Goal: Communication & Community: Answer question/provide support

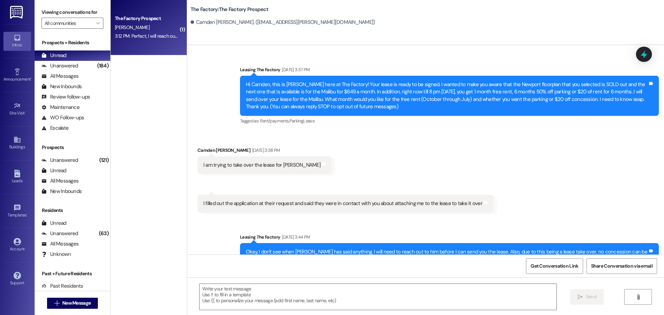
scroll to position [1758, 0]
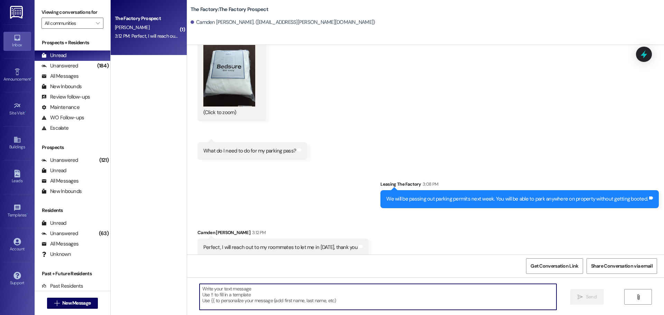
click at [212, 292] on textarea at bounding box center [378, 297] width 357 height 26
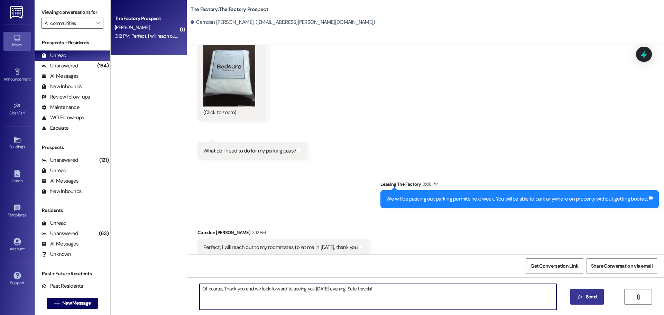
type textarea "Of course, Thank you and we look forward to seeing you tomorrow evening. Safe t…"
click at [588, 299] on span "Send" at bounding box center [591, 296] width 11 height 7
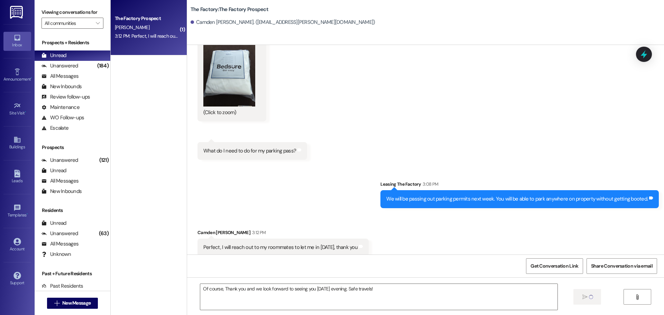
scroll to position [1758, 0]
click at [80, 302] on span "New Message" at bounding box center [76, 303] width 28 height 7
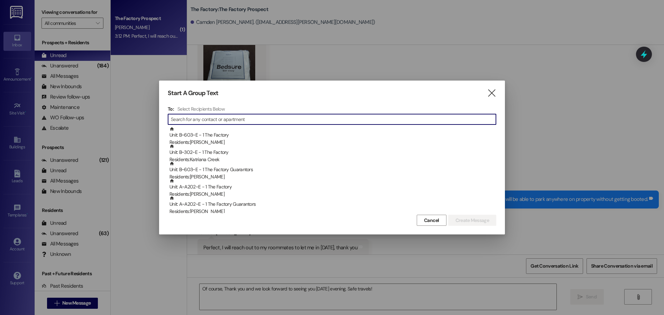
click at [202, 117] on input at bounding box center [333, 119] width 325 height 10
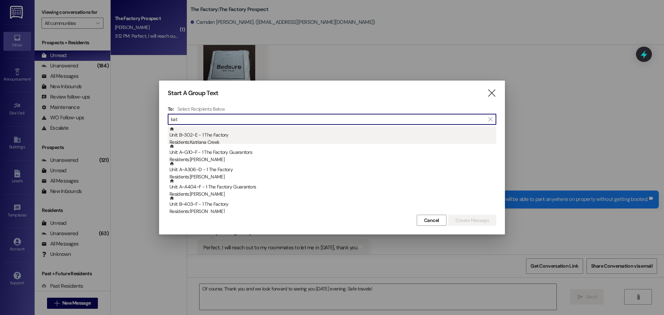
type input "kat"
click at [200, 140] on div "Residents: Katriana Creek" at bounding box center [332, 142] width 327 height 7
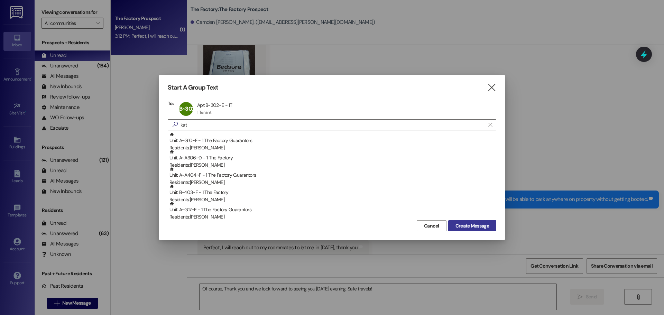
click at [468, 227] on span "Create Message" at bounding box center [473, 225] width 34 height 7
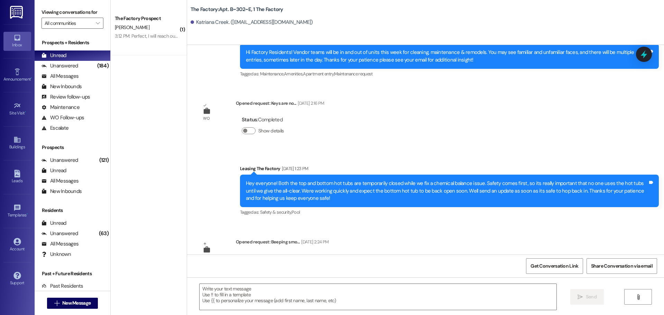
scroll to position [4475, 0]
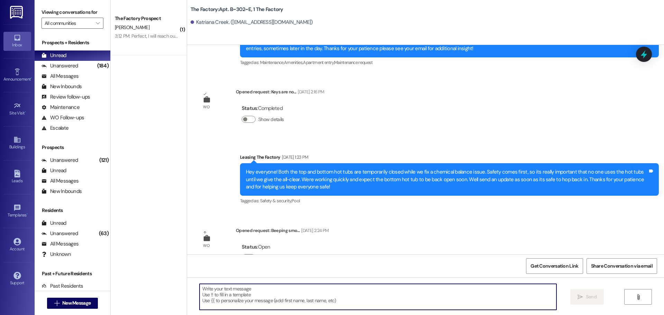
click at [203, 294] on textarea at bounding box center [378, 297] width 357 height 26
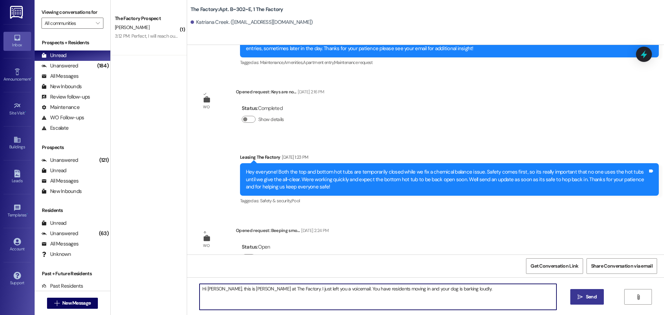
click at [380, 288] on textarea "Hi Kate, this is Tawnya at The Factory. I just left you a voicemail. You have r…" at bounding box center [378, 297] width 357 height 26
type textarea "Hi Kate, this is Tawnya at The Factory. I just left you a voicemail. You have r…"
click at [478, 290] on textarea "Hi Kate, this is Tawnya at The Factory. I just left you a voicemail. You have r…" at bounding box center [378, 297] width 357 height 26
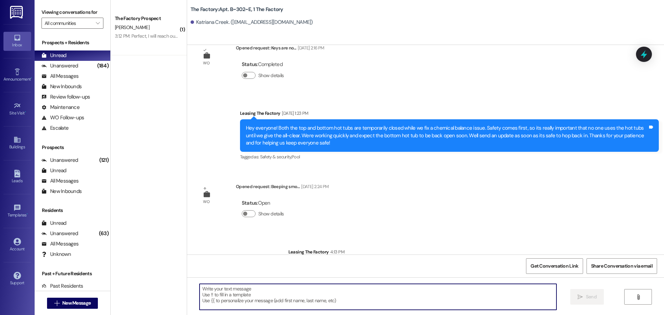
scroll to position [4523, 0]
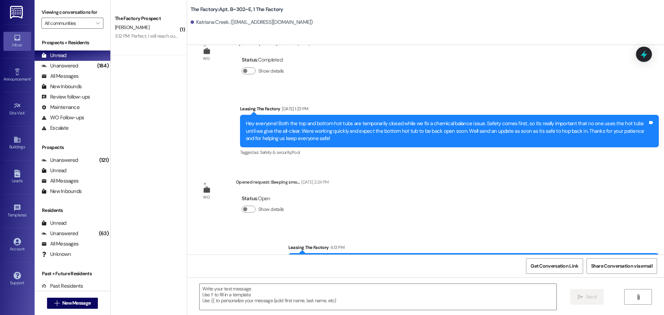
drag, startPoint x: 347, startPoint y: 238, endPoint x: 644, endPoint y: 246, distance: 297.6
click at [644, 253] on div "Hi Kate, this is Tawnya at The Factory. I just left you a voicemail. You have r…" at bounding box center [473, 262] width 370 height 18
copy div "Hi Kate, this is Tawnya at The Factory. I just left you a voicemail. You have r…"
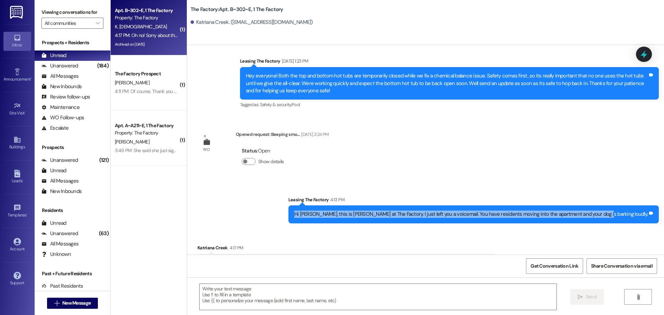
scroll to position [4571, 0]
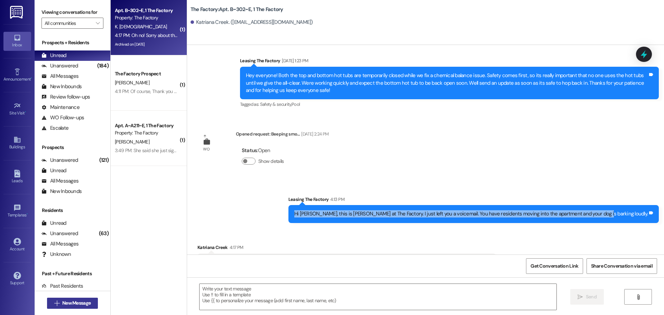
click at [66, 305] on span "New Message" at bounding box center [76, 303] width 28 height 7
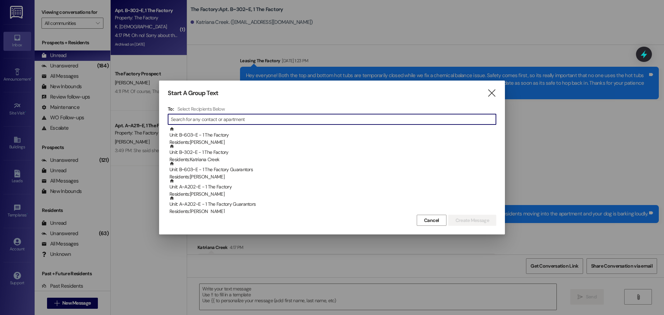
click at [175, 121] on input at bounding box center [333, 119] width 325 height 10
type input "s"
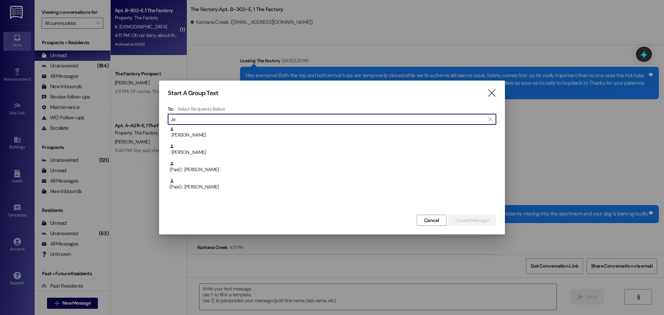
type input "J"
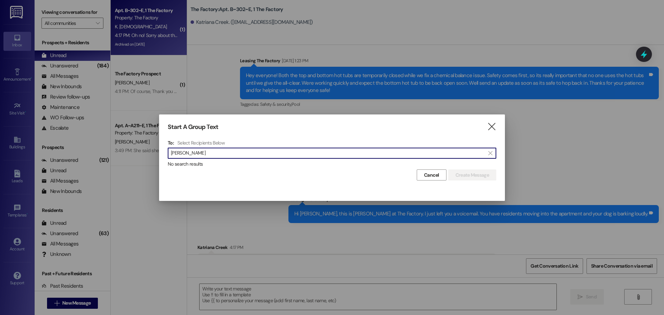
type input "Samantha Jenk"
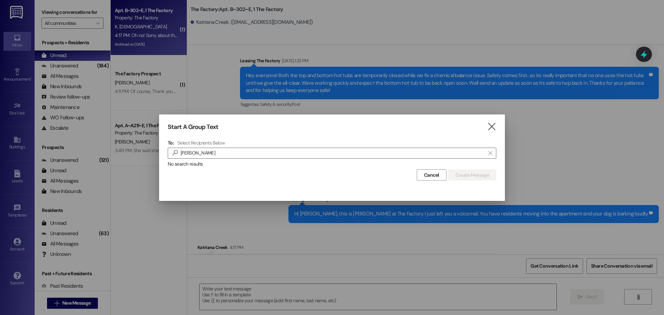
click at [497, 130] on div "Start A Group Text  To: Select Recipients Below  Samantha Jenk  No search re…" at bounding box center [332, 151] width 346 height 75
click at [491, 127] on icon "" at bounding box center [491, 126] width 9 height 7
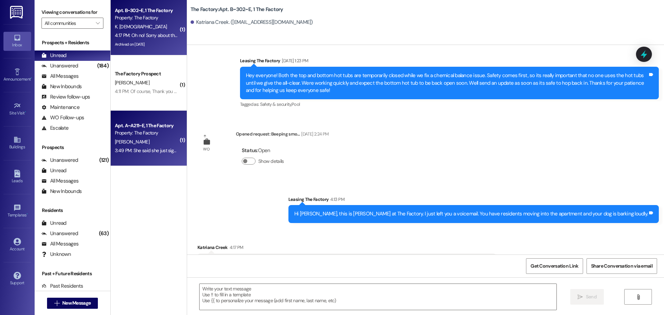
click at [157, 156] on div "Apt. A~A211~E, 1 The Factory Property: The Factory H. Hamilton 3:49 PM: She sai…" at bounding box center [149, 138] width 76 height 55
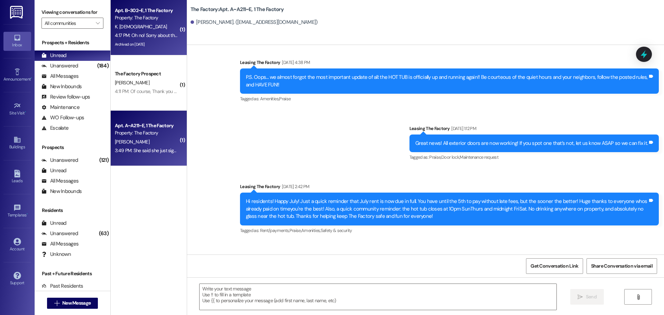
scroll to position [6642, 0]
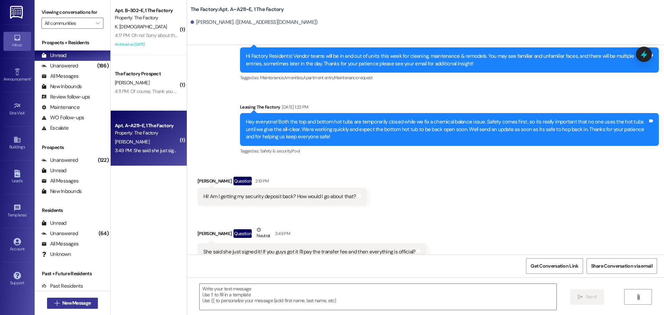
click at [63, 300] on span "New Message" at bounding box center [76, 303] width 28 height 7
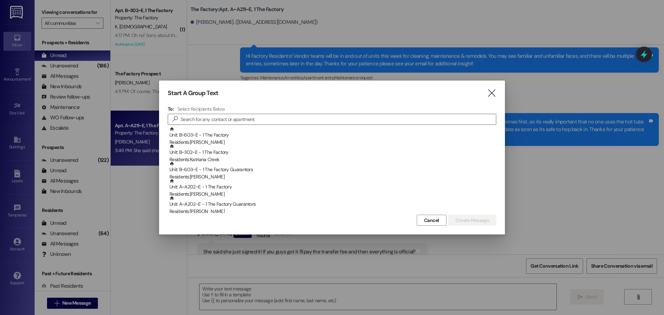
click at [21, 42] on div at bounding box center [332, 157] width 664 height 315
drag, startPoint x: 490, startPoint y: 93, endPoint x: 232, endPoint y: 84, distance: 257.8
click at [489, 94] on icon "" at bounding box center [491, 93] width 9 height 7
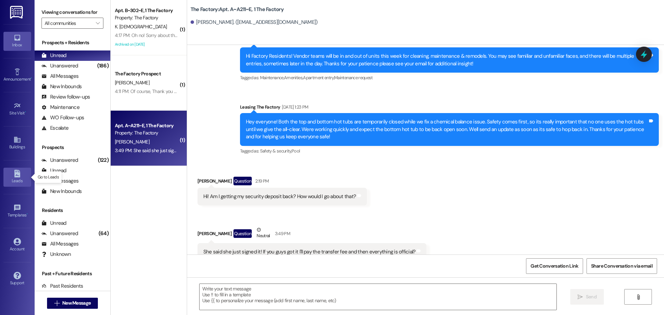
click at [20, 174] on icon at bounding box center [17, 174] width 8 height 8
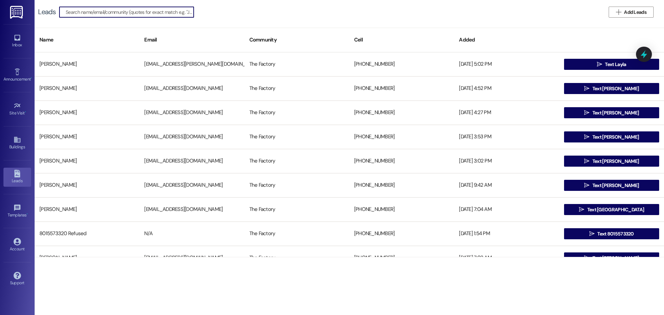
click at [141, 11] on input at bounding box center [130, 12] width 128 height 10
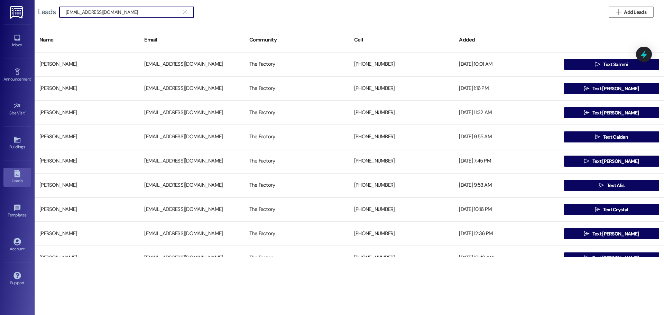
type input "sjjenkins92@yahoo.com"
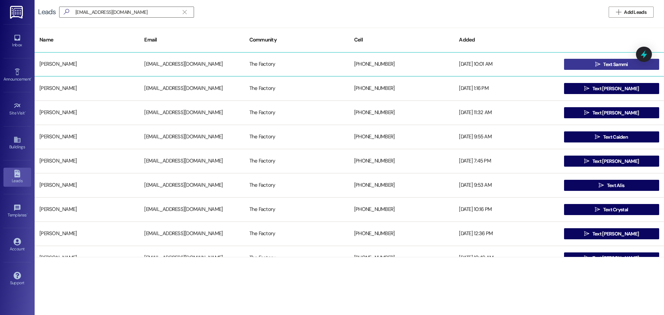
click at [608, 65] on span "Text Sammi" at bounding box center [615, 64] width 25 height 7
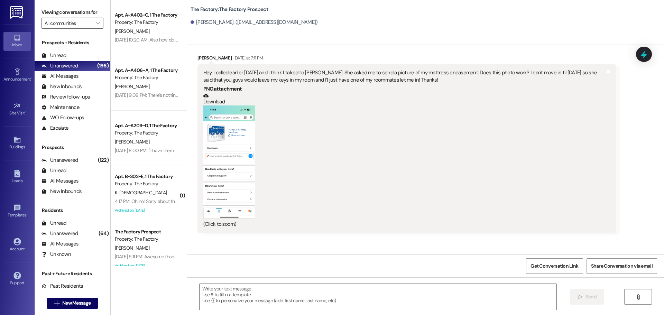
scroll to position [788, 0]
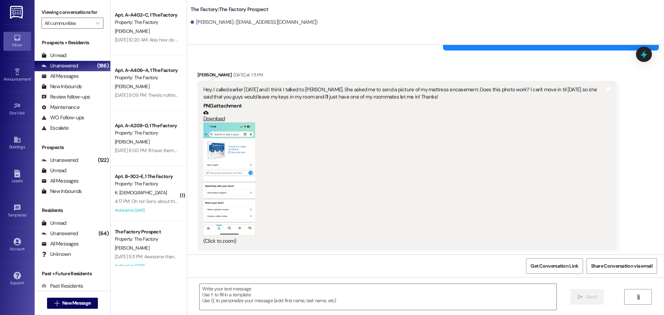
click at [233, 149] on button "Zoom image" at bounding box center [229, 178] width 52 height 113
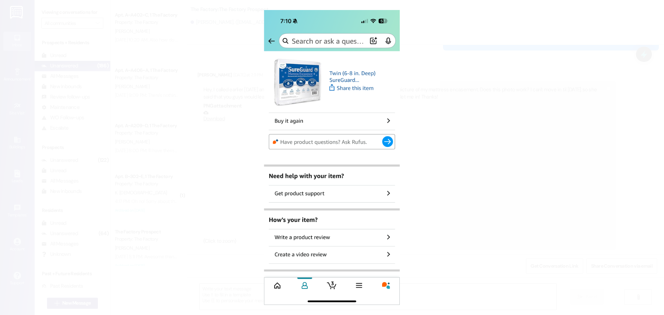
click at [112, 70] on button "Unzoom image" at bounding box center [332, 157] width 664 height 315
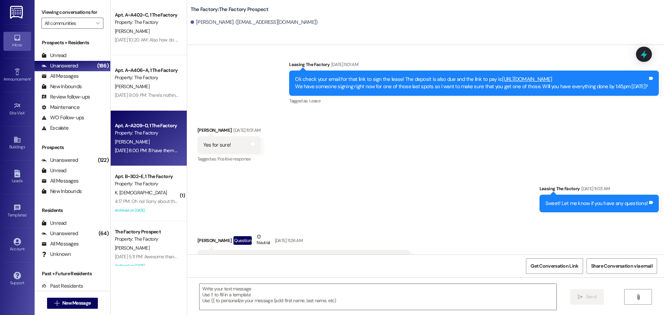
scroll to position [269, 0]
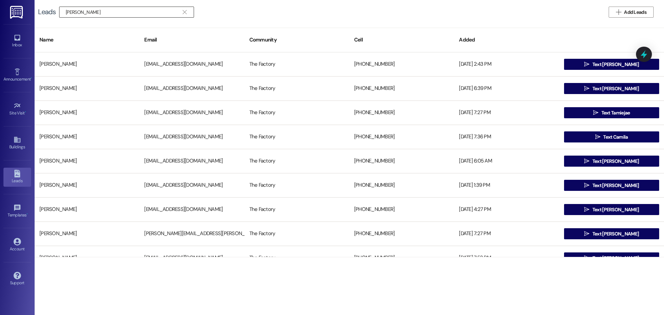
drag, startPoint x: 185, startPoint y: 9, endPoint x: 179, endPoint y: 11, distance: 5.8
click at [185, 9] on icon "" at bounding box center [185, 12] width 4 height 6
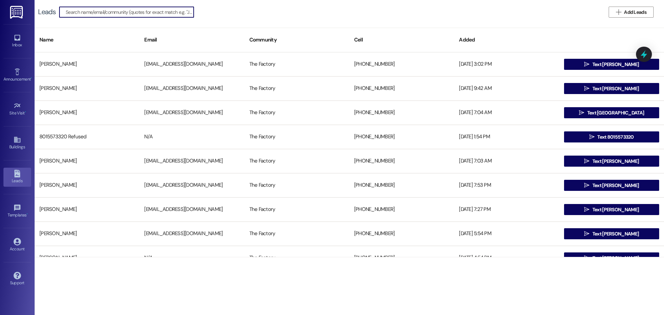
click at [74, 19] on div "Leads   Add Leads" at bounding box center [349, 12] width 629 height 24
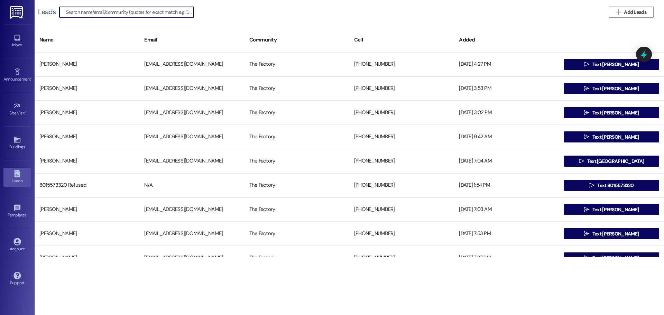
click at [112, 11] on input at bounding box center [130, 12] width 128 height 10
click at [171, 11] on input at bounding box center [130, 12] width 128 height 10
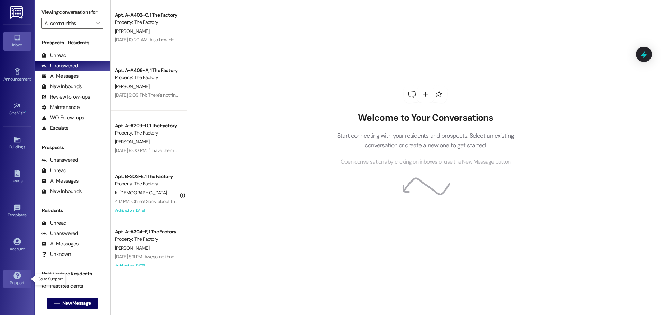
click at [8, 287] on link "Support" at bounding box center [17, 279] width 28 height 19
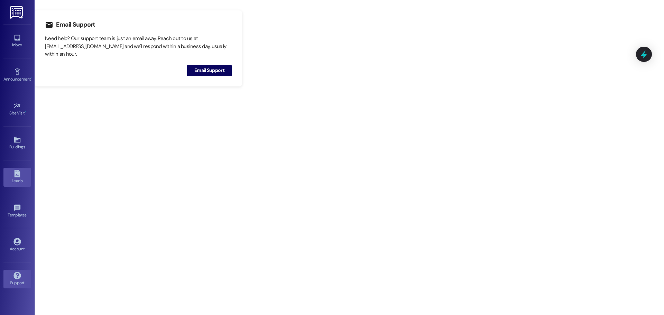
click at [17, 178] on div "Leads" at bounding box center [17, 180] width 35 height 7
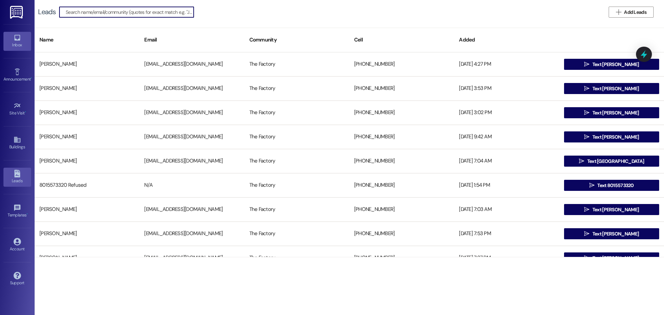
click at [18, 43] on div "Inbox" at bounding box center [17, 45] width 35 height 7
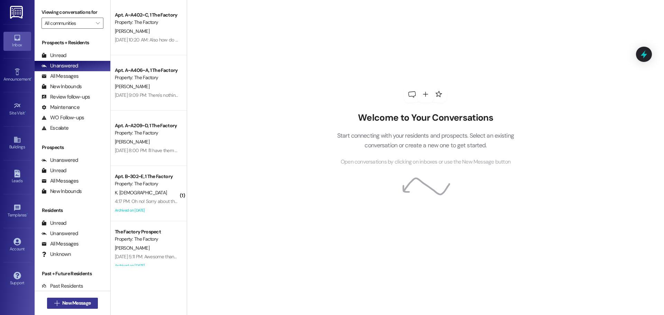
click at [83, 302] on span "New Message" at bounding box center [76, 303] width 28 height 7
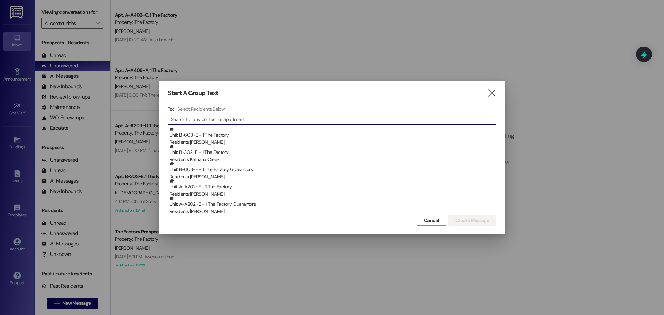
click at [223, 117] on input at bounding box center [333, 119] width 325 height 10
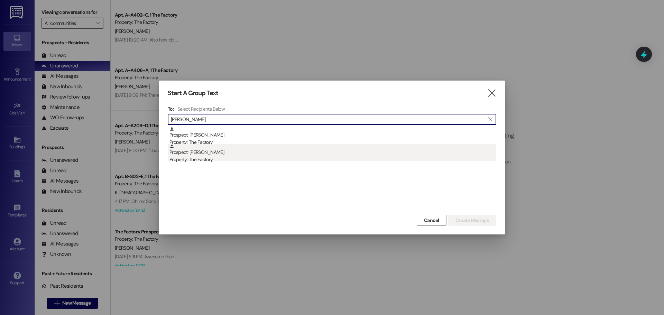
type input "[PERSON_NAME]"
click at [213, 156] on div "Property: The Factory" at bounding box center [332, 159] width 327 height 7
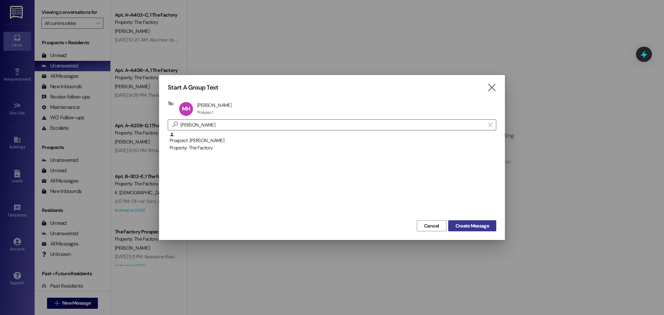
click at [484, 227] on span "Create Message" at bounding box center [473, 225] width 34 height 7
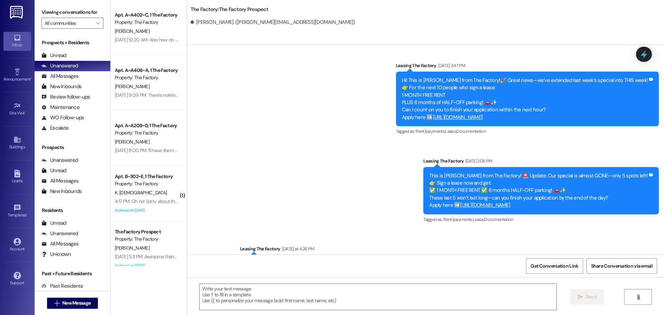
scroll to position [419, 0]
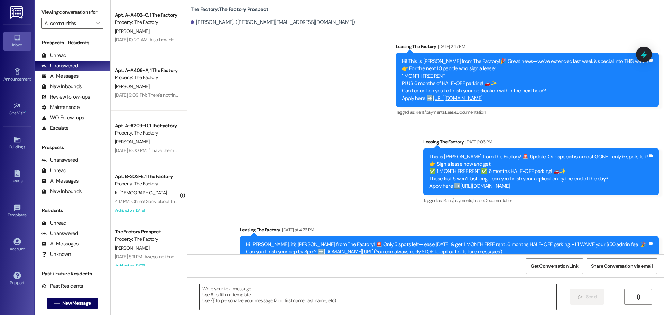
click at [200, 290] on textarea at bounding box center [378, 297] width 357 height 26
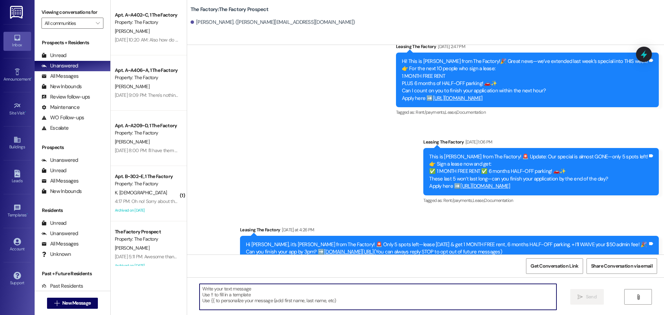
paste textarea "📚 School starts [DATE]! Hi {{first_name}}, it’s [PERSON_NAME] from The Factory!…"
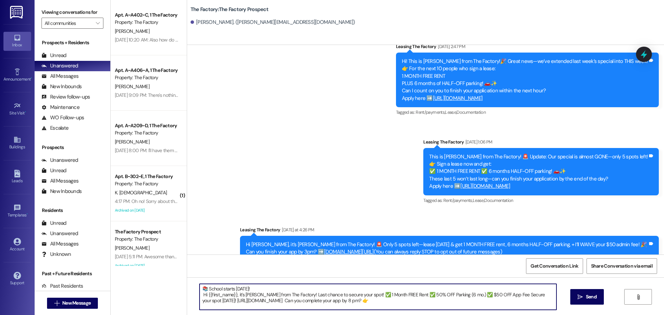
click at [264, 288] on textarea "📚 School starts [DATE]! Hi {{first_name}}, it’s [PERSON_NAME] from The Factory!…" at bounding box center [378, 297] width 357 height 26
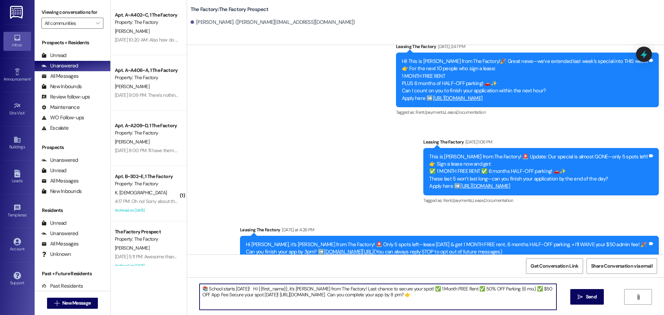
drag, startPoint x: 199, startPoint y: 290, endPoint x: 430, endPoint y: 305, distance: 231.5
click at [430, 305] on textarea "📚 School starts [DATE]! Hi {{first_name}}, it’s [PERSON_NAME] from The Factory!…" at bounding box center [378, 297] width 357 height 26
type textarea "📚 School starts [DATE]! Hi {{first_name}}, it’s [PERSON_NAME] from The Factory!…"
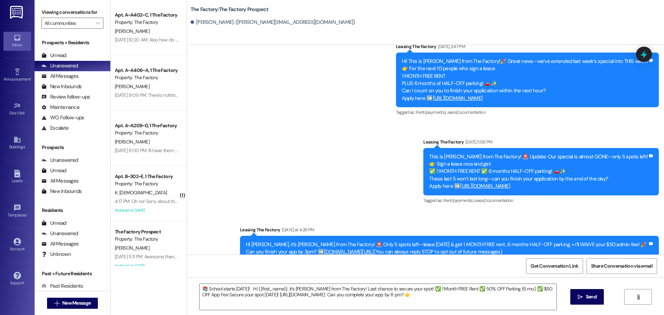
drag, startPoint x: 596, startPoint y: 297, endPoint x: 519, endPoint y: 250, distance: 89.7
click at [591, 295] on span "Send" at bounding box center [591, 296] width 11 height 7
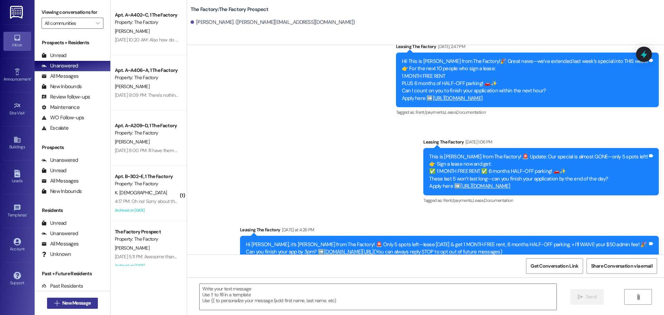
click at [64, 303] on span "New Message" at bounding box center [76, 303] width 28 height 7
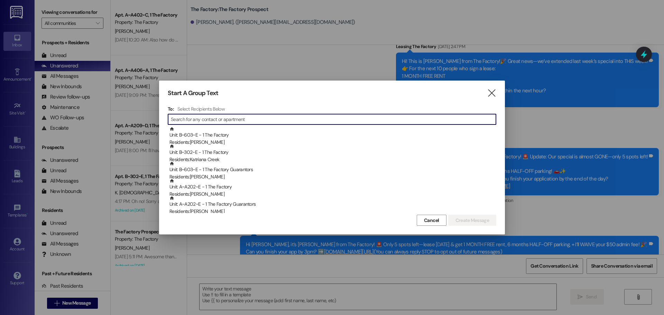
click at [176, 117] on input at bounding box center [333, 119] width 325 height 10
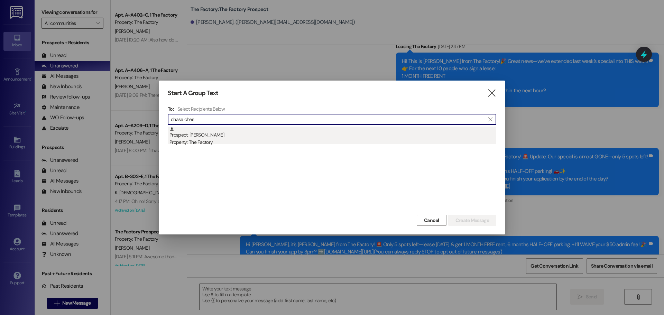
type input "chase ches"
click at [189, 135] on div "Prospect: [PERSON_NAME] Property: The Factory" at bounding box center [332, 137] width 327 height 20
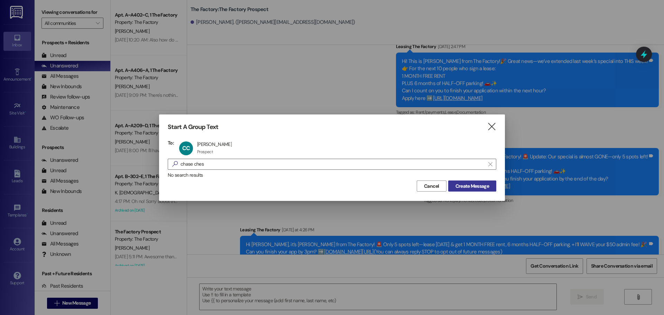
click at [461, 183] on span "Create Message" at bounding box center [473, 186] width 34 height 7
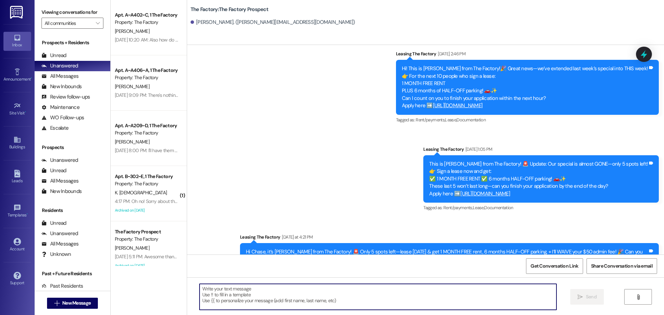
click at [200, 289] on textarea at bounding box center [378, 297] width 357 height 26
paste textarea "📚 School starts [DATE]! Hi {{first_name}}, it’s [PERSON_NAME] from The Factory!…"
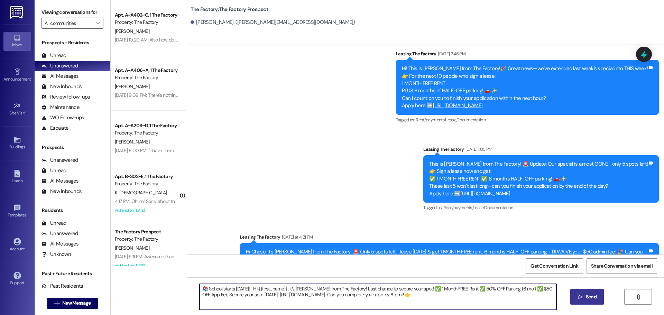
type textarea "📚 School starts [DATE]! Hi {{first_name}}, it’s [PERSON_NAME] from The Factory!…"
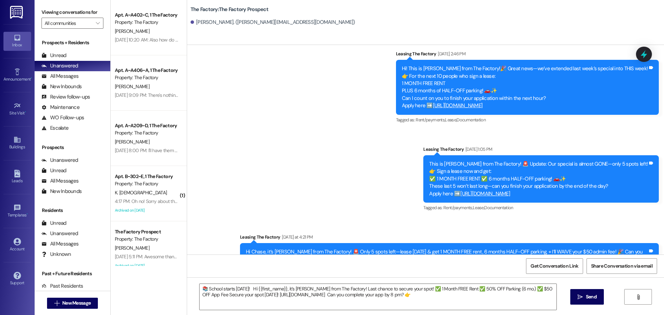
drag, startPoint x: 592, startPoint y: 299, endPoint x: 194, endPoint y: 161, distance: 421.3
click at [591, 299] on span "Send" at bounding box center [591, 296] width 11 height 7
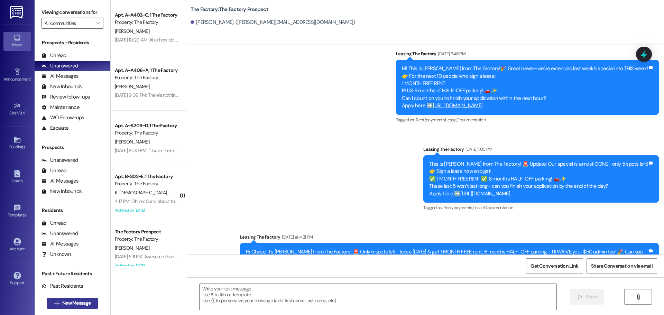
click at [86, 300] on span "New Message" at bounding box center [76, 303] width 28 height 7
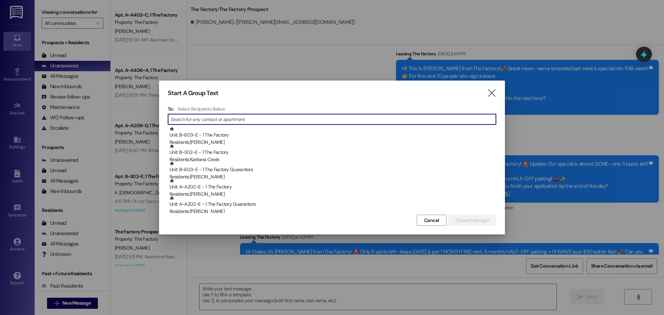
click at [274, 120] on input at bounding box center [333, 119] width 325 height 10
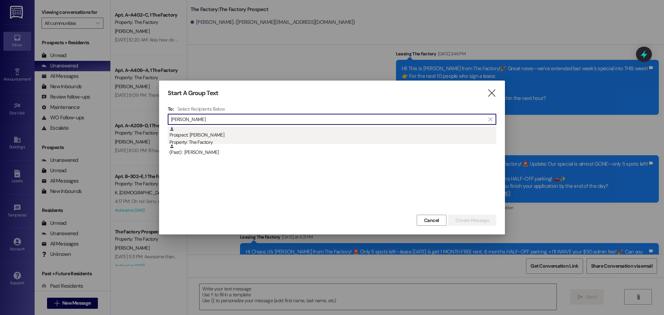
type input "[PERSON_NAME]"
click at [194, 137] on div "Prospect: [PERSON_NAME] Property: The Factory" at bounding box center [332, 137] width 327 height 20
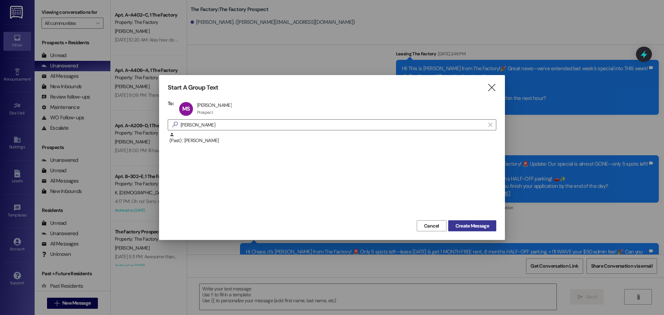
click at [481, 227] on span "Create Message" at bounding box center [473, 225] width 34 height 7
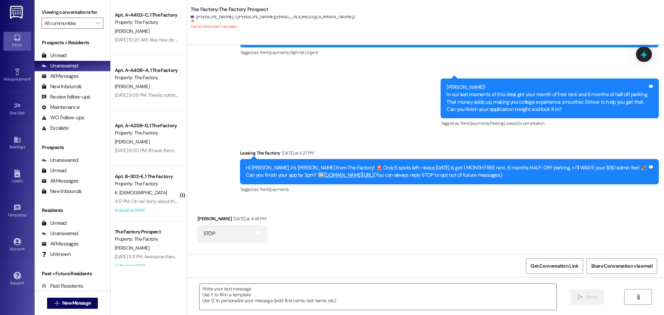
scroll to position [773, 0]
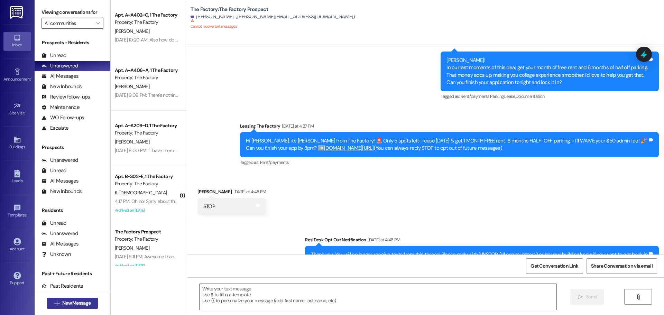
click at [87, 300] on span "New Message" at bounding box center [76, 303] width 28 height 7
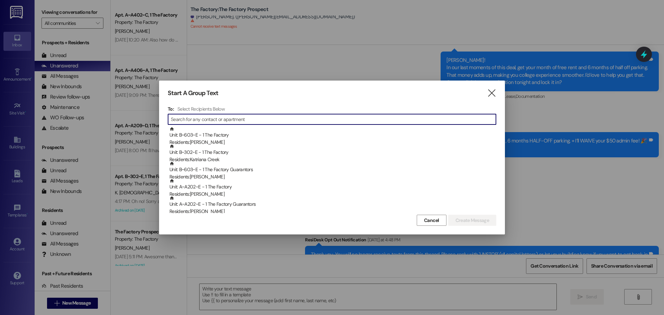
click at [231, 120] on input at bounding box center [333, 119] width 325 height 10
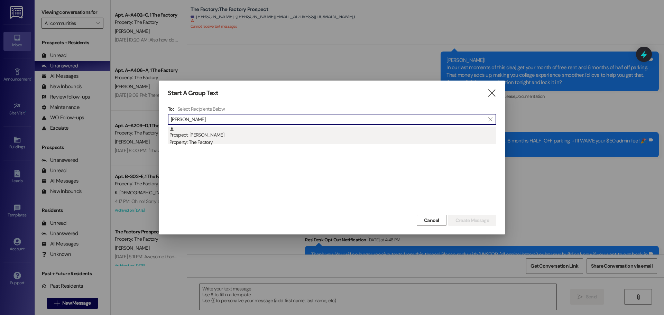
type input "[PERSON_NAME]"
click at [210, 134] on div "Prospect: [PERSON_NAME] Property: The Factory" at bounding box center [332, 137] width 327 height 20
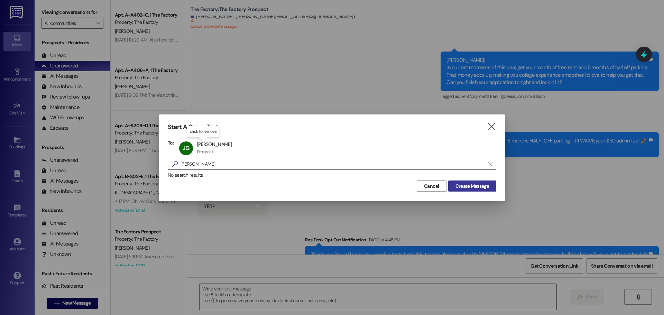
click at [469, 181] on button "Create Message" at bounding box center [472, 186] width 48 height 11
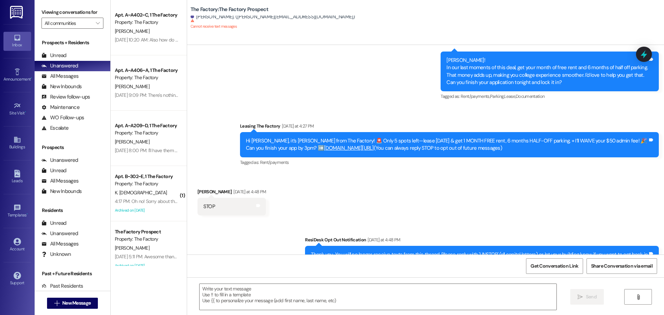
scroll to position [716, 0]
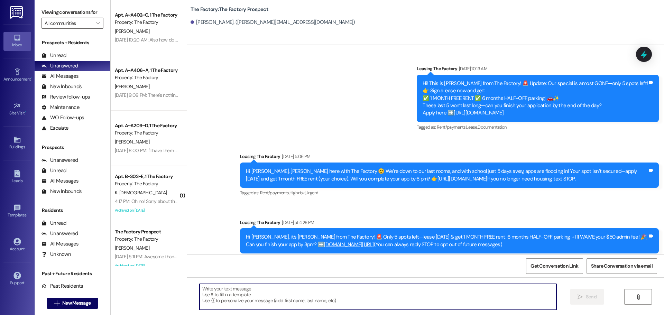
click at [200, 289] on textarea at bounding box center [378, 297] width 357 height 26
paste textarea "📚 School starts [DATE]! Hi {{first_name}}, it’s [PERSON_NAME] from The Factory!…"
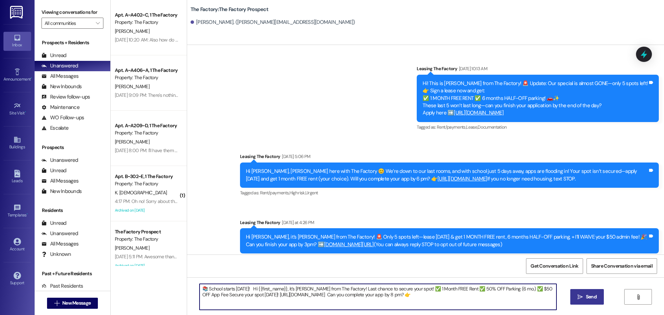
type textarea "📚 School starts [DATE]! Hi {{first_name}}, it’s [PERSON_NAME] from The Factory!…"
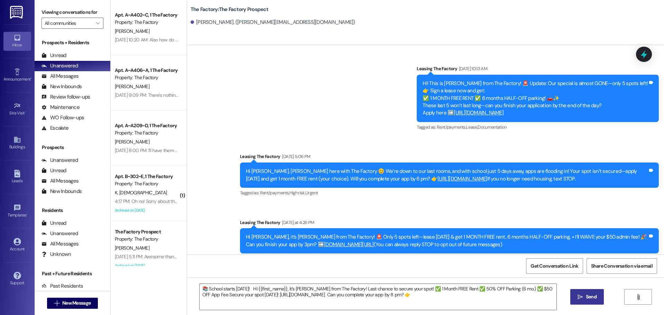
click at [583, 298] on span " Send" at bounding box center [587, 296] width 22 height 7
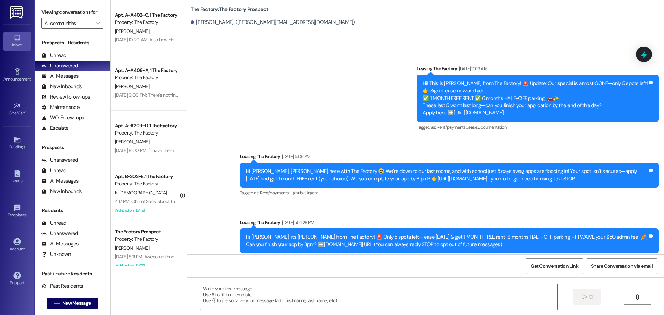
scroll to position [772, 0]
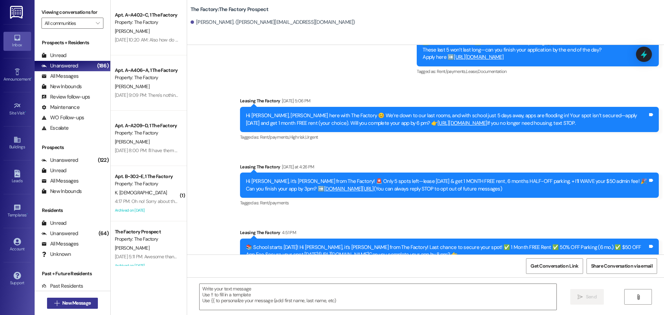
click at [64, 305] on span "New Message" at bounding box center [76, 303] width 28 height 7
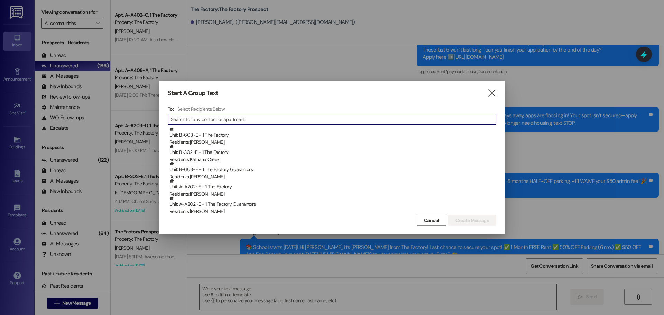
click at [188, 118] on input at bounding box center [333, 119] width 325 height 10
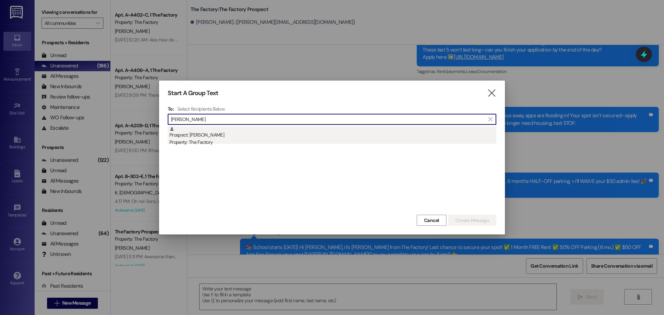
type input "[PERSON_NAME]"
click at [192, 137] on div "Prospect: [PERSON_NAME] Property: The Factory" at bounding box center [332, 137] width 327 height 20
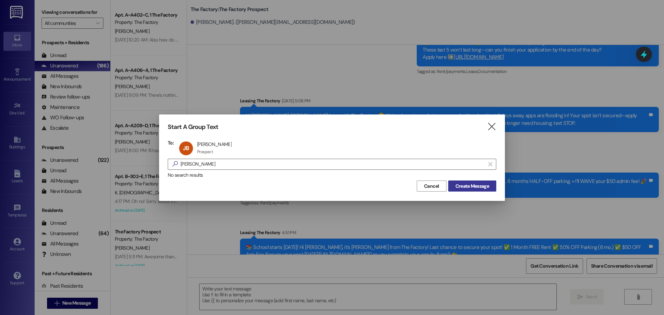
click at [460, 186] on span "Create Message" at bounding box center [473, 186] width 34 height 7
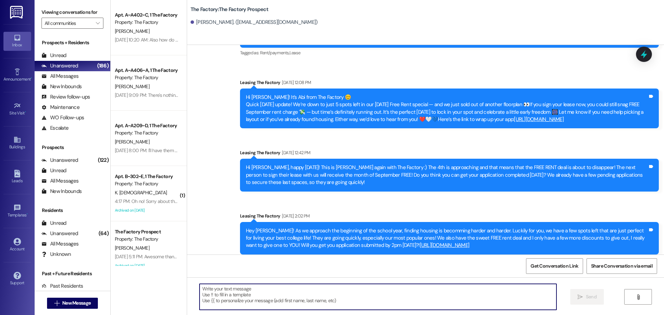
click at [200, 290] on textarea at bounding box center [378, 297] width 357 height 26
paste textarea "📚 School starts [DATE]! Hi {{first_name}}, it’s [PERSON_NAME] from The Factory!…"
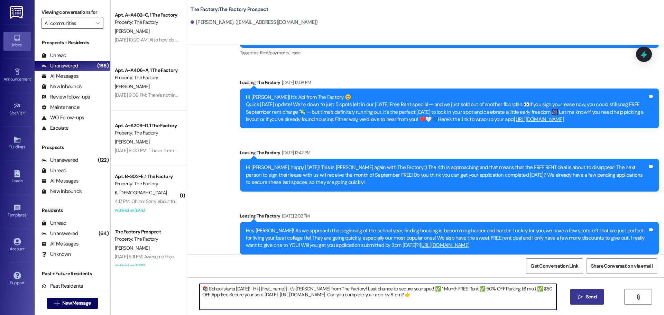
type textarea "📚 School starts [DATE]! Hi {{first_name}}, it’s [PERSON_NAME] from The Factory!…"
click at [585, 295] on span "Send" at bounding box center [591, 296] width 13 height 7
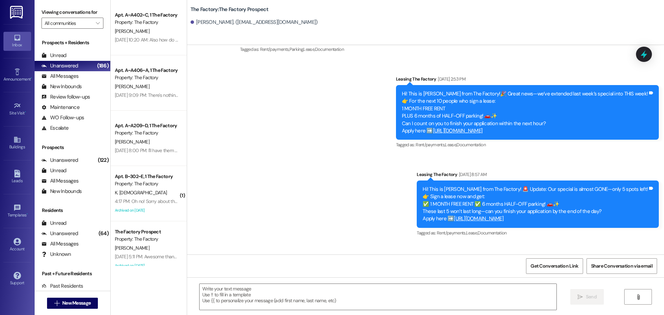
scroll to position [4049, 0]
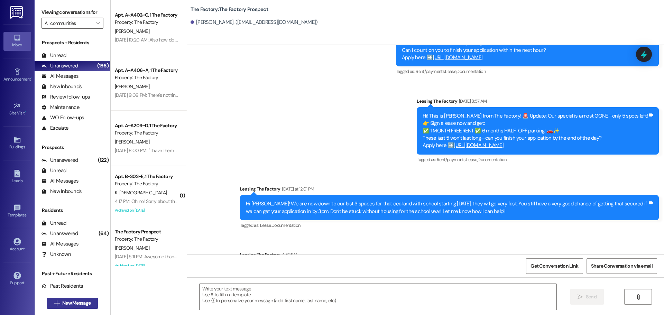
click at [61, 303] on span "New Message" at bounding box center [76, 303] width 31 height 7
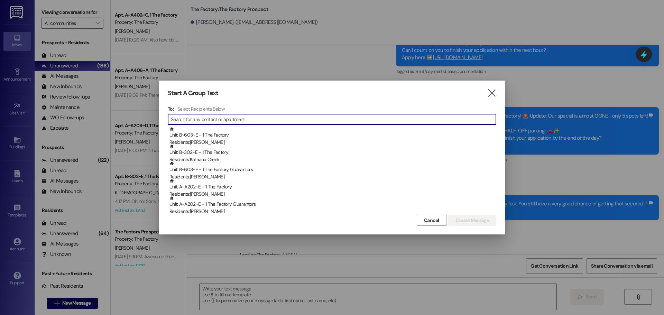
click at [182, 122] on input at bounding box center [333, 119] width 325 height 10
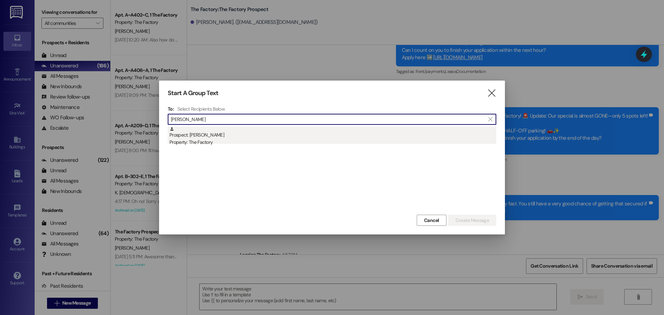
type input "[PERSON_NAME]"
click at [201, 137] on div "Prospect: [PERSON_NAME] Lugi Property: The Factory" at bounding box center [332, 137] width 327 height 20
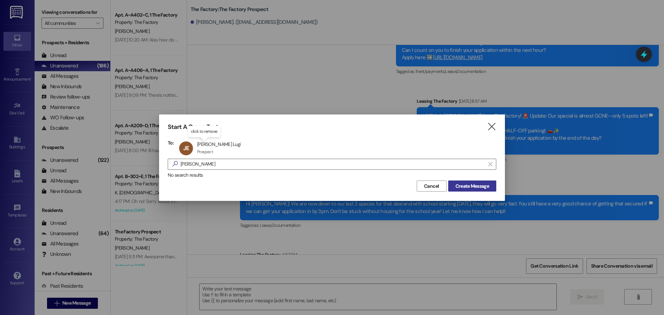
click at [464, 188] on span "Create Message" at bounding box center [473, 186] width 34 height 7
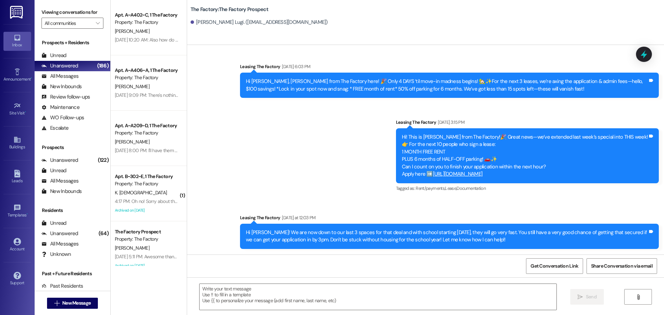
scroll to position [3920, 0]
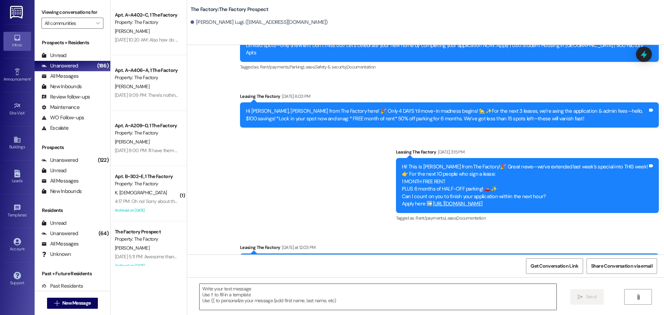
click at [200, 292] on textarea at bounding box center [378, 297] width 357 height 26
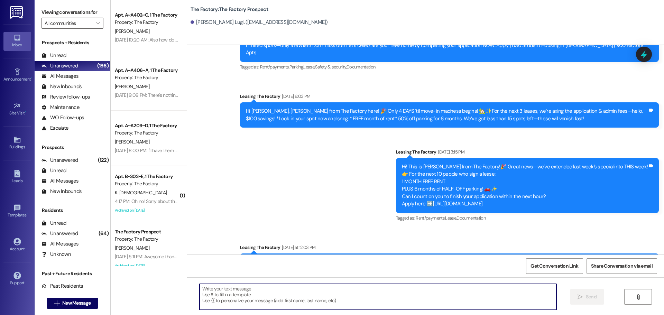
paste textarea "📚 School starts [DATE]! Hi {{first_name}}, it’s [PERSON_NAME] from The Factory!…"
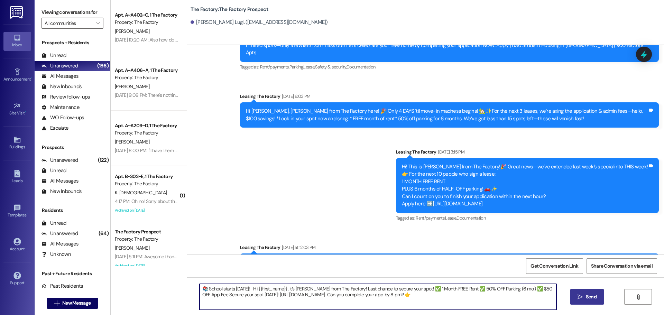
type textarea "📚 School starts [DATE]! Hi {{first_name}}, it’s [PERSON_NAME] from The Factory!…"
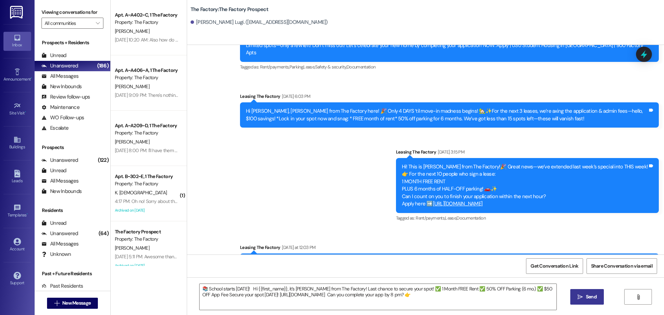
click at [591, 298] on span "Send" at bounding box center [591, 296] width 11 height 7
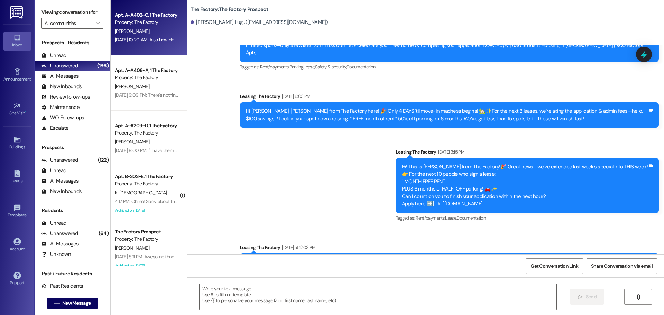
scroll to position [3975, 0]
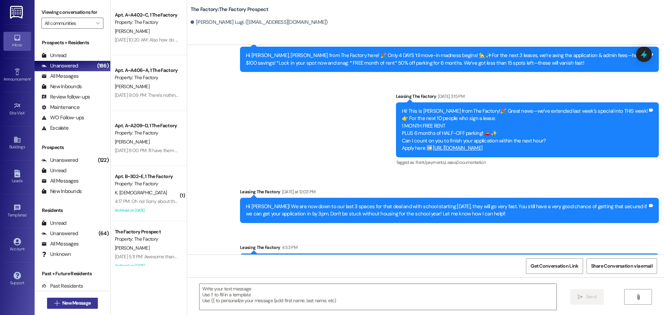
click at [70, 304] on span "New Message" at bounding box center [76, 303] width 28 height 7
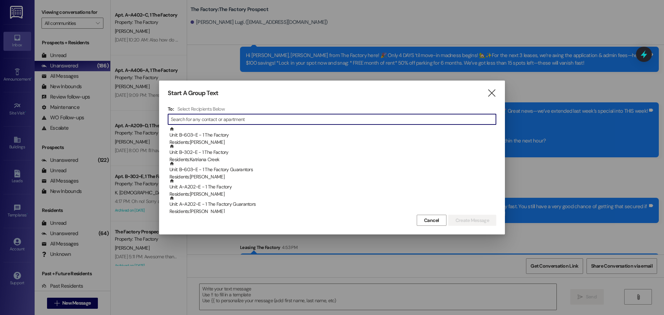
click at [225, 117] on input at bounding box center [333, 119] width 325 height 10
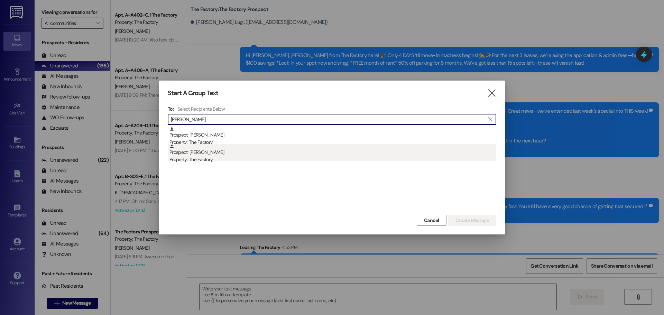
type input "[PERSON_NAME]"
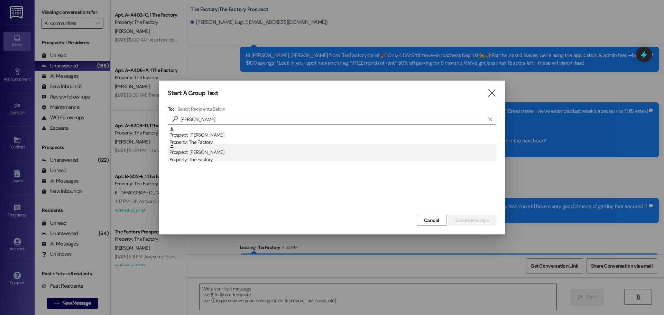
click at [195, 156] on div "Prospect: [PERSON_NAME] Property: The Factory" at bounding box center [332, 154] width 327 height 20
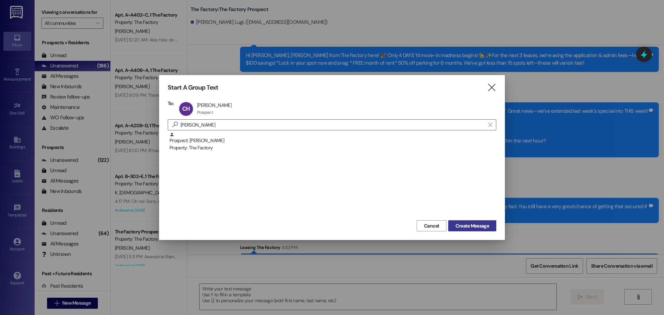
click at [466, 227] on span "Create Message" at bounding box center [473, 225] width 34 height 7
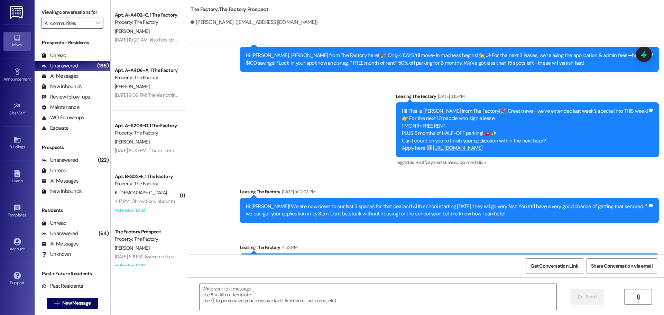
scroll to position [3450, 0]
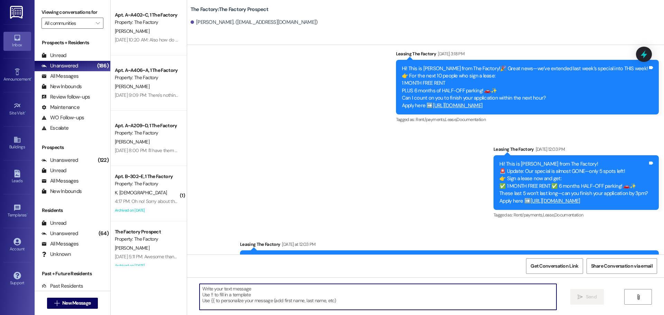
click at [201, 293] on textarea at bounding box center [378, 297] width 357 height 26
paste textarea "📚 School starts [DATE]! Hi {{first_name}}, it’s [PERSON_NAME] from The Factory!…"
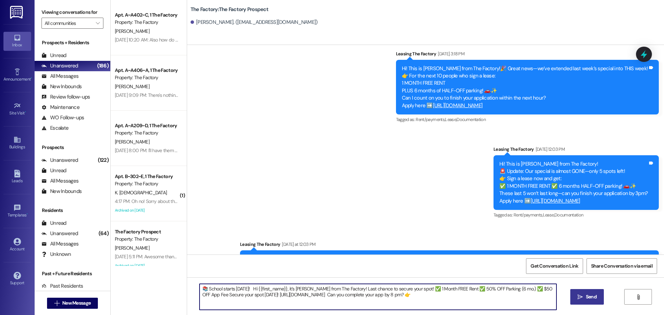
type textarea "📚 School starts [DATE]! Hi {{first_name}}, it’s [PERSON_NAME] from The Factory!…"
click at [587, 297] on span "Send" at bounding box center [591, 296] width 11 height 7
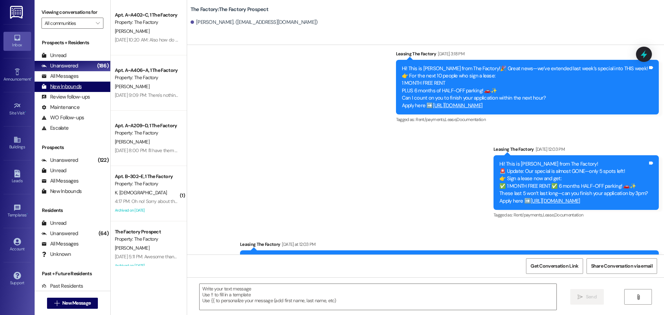
scroll to position [3506, 0]
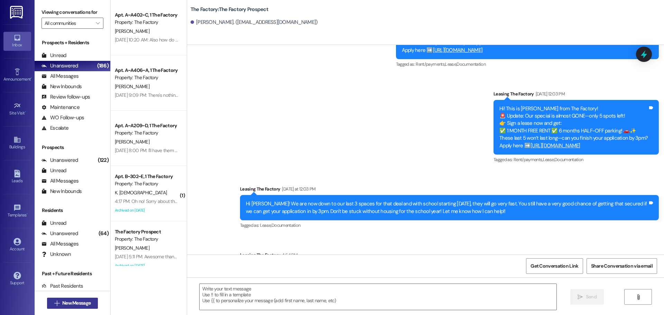
click at [84, 303] on span "New Message" at bounding box center [76, 303] width 28 height 7
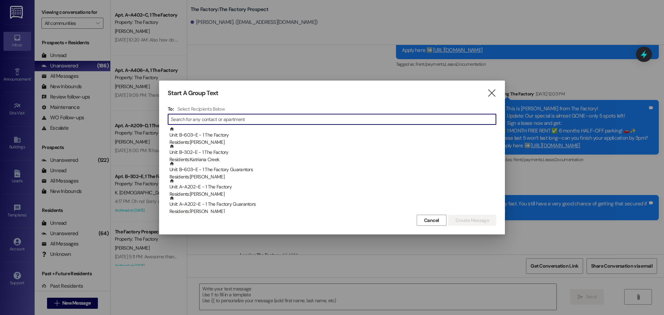
click at [225, 119] on input at bounding box center [333, 119] width 325 height 10
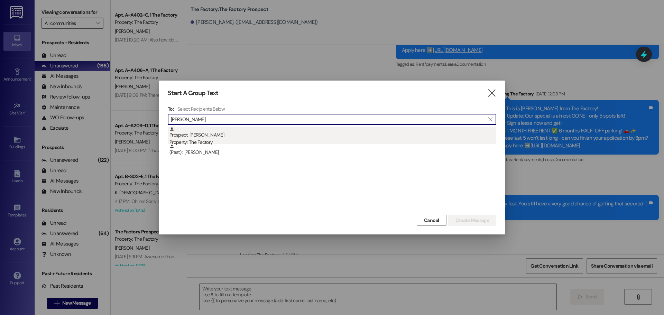
type input "[PERSON_NAME]"
click at [197, 139] on div "Property: The Factory" at bounding box center [332, 142] width 327 height 7
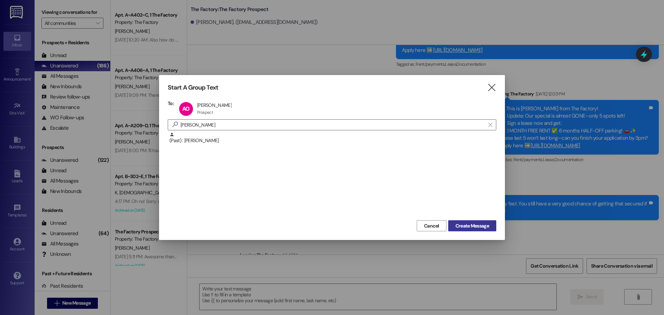
click at [466, 226] on span "Create Message" at bounding box center [473, 225] width 34 height 7
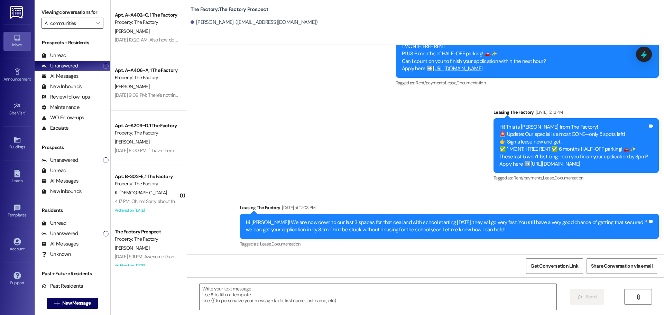
scroll to position [2705, 0]
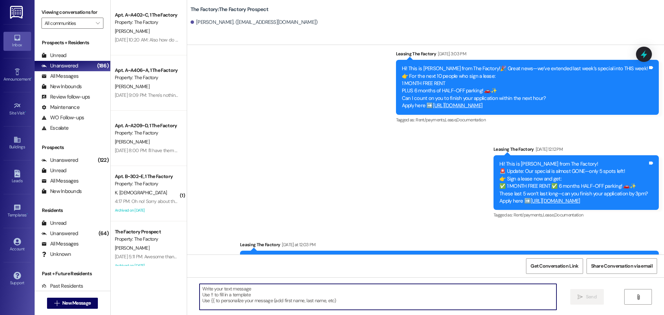
click at [200, 290] on textarea at bounding box center [378, 297] width 357 height 26
paste textarea "📚 School starts [DATE]! Hi {{first_name}}, it’s [PERSON_NAME] from The Factory!…"
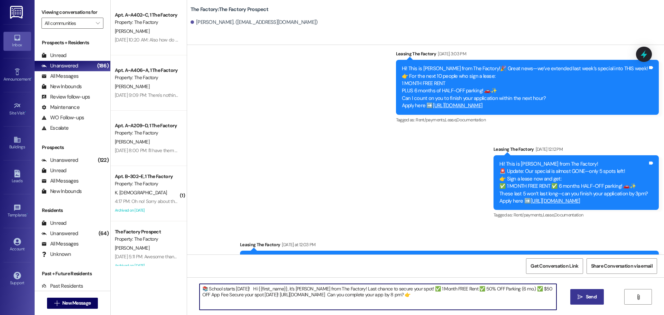
type textarea "📚 School starts [DATE]! Hi {{first_name}}, it’s [PERSON_NAME] from The Factory!…"
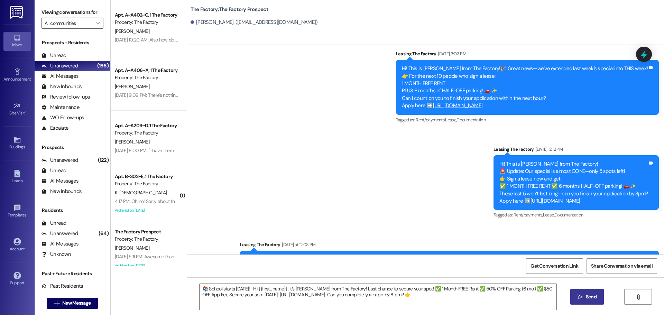
click at [592, 296] on span "Send" at bounding box center [591, 296] width 11 height 7
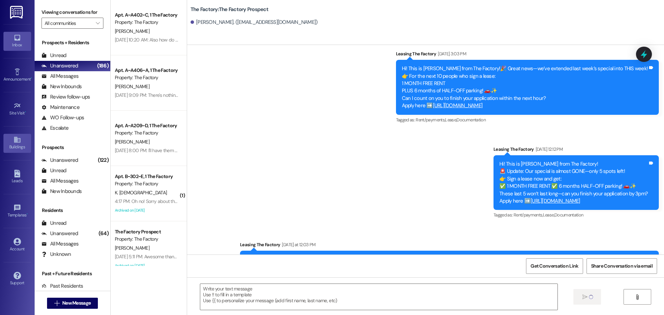
scroll to position [2761, 0]
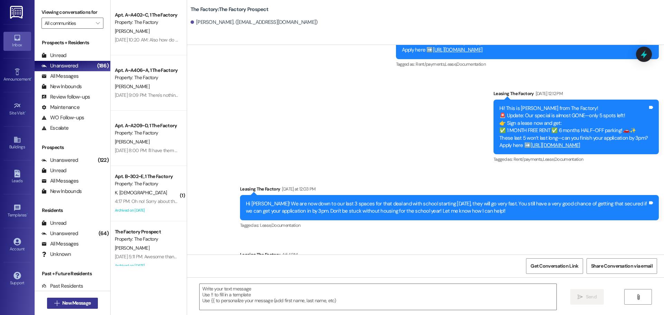
click at [82, 305] on span "New Message" at bounding box center [76, 303] width 28 height 7
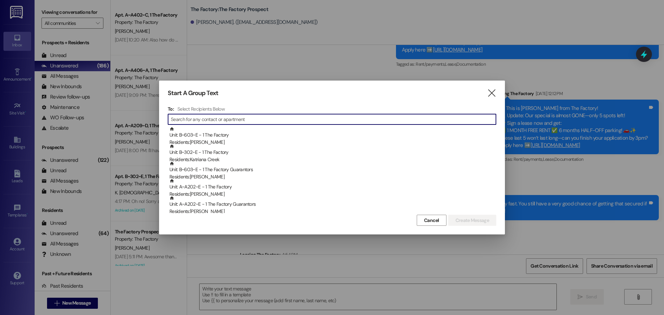
click at [192, 122] on input at bounding box center [333, 119] width 325 height 10
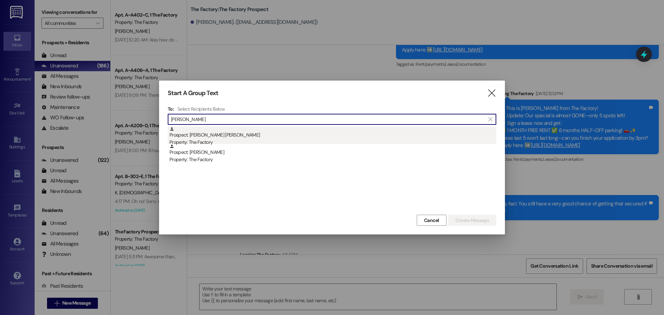
type input "[PERSON_NAME]"
click at [202, 136] on div "Prospect: [PERSON_NAME] [PERSON_NAME] Property: The Factory" at bounding box center [332, 137] width 327 height 20
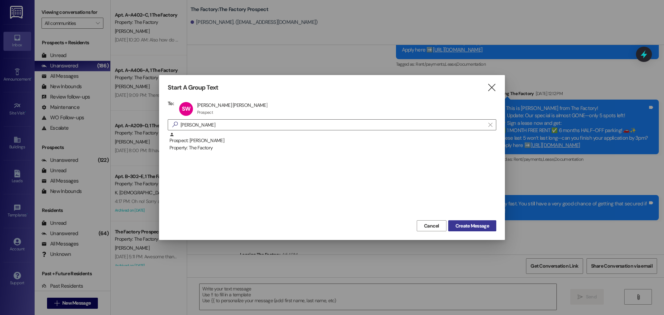
click at [463, 223] on button "Create Message" at bounding box center [472, 225] width 48 height 11
click at [464, 261] on div "📚 School starts [DATE]! Hi [PERSON_NAME], it’s [PERSON_NAME] from The Factory! …" at bounding box center [449, 273] width 419 height 25
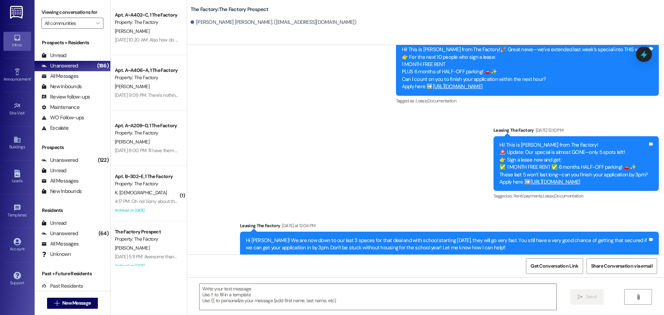
scroll to position [2735, 0]
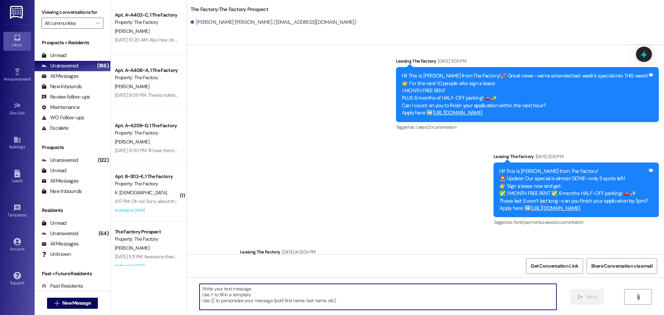
click at [200, 291] on textarea at bounding box center [378, 297] width 357 height 26
paste textarea "📚 School starts [DATE]! Hi {{first_name}}, it’s [PERSON_NAME] from The Factory!…"
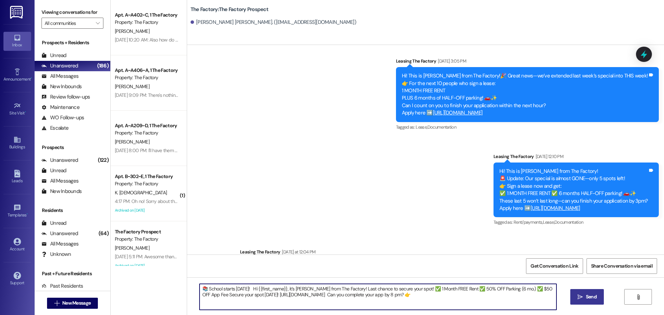
type textarea "📚 School starts [DATE]! Hi {{first_name}}, it’s [PERSON_NAME] from The Factory!…"
drag, startPoint x: 591, startPoint y: 297, endPoint x: 496, endPoint y: 256, distance: 104.3
click at [591, 297] on span "Send" at bounding box center [591, 296] width 11 height 7
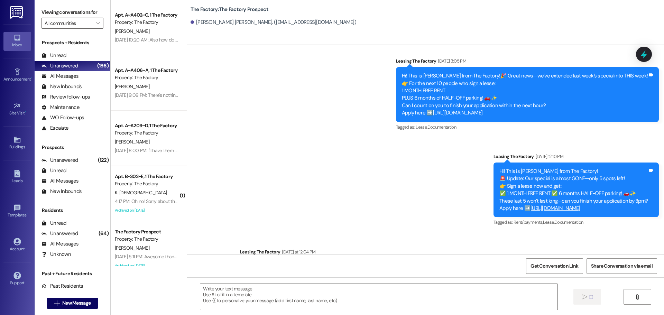
scroll to position [2761, 0]
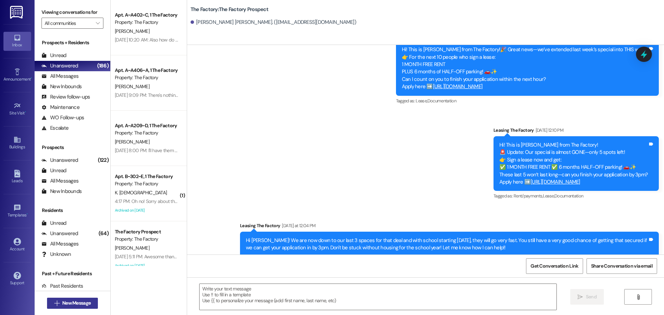
click at [62, 305] on span "New Message" at bounding box center [76, 303] width 28 height 7
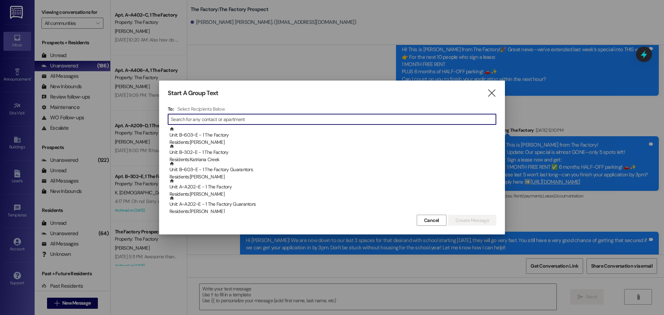
click at [216, 122] on input at bounding box center [333, 119] width 325 height 10
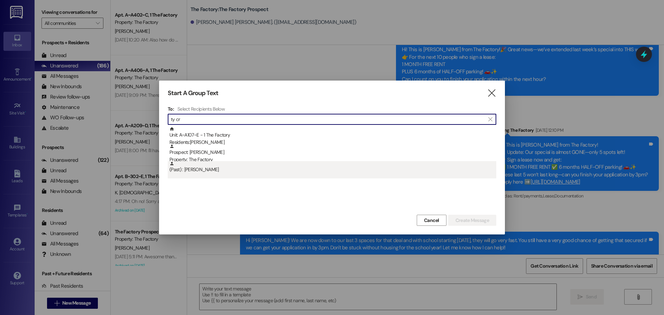
type input "ty cr"
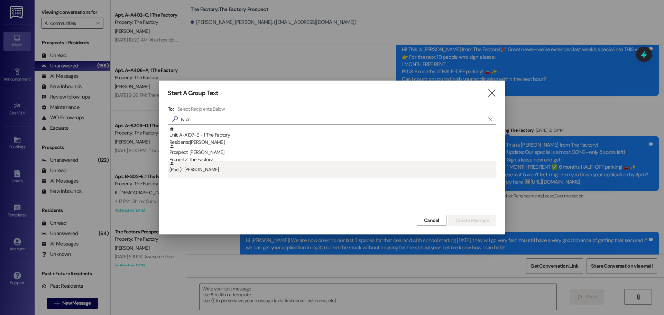
click at [203, 170] on div "(Past) : [PERSON_NAME]" at bounding box center [332, 167] width 327 height 12
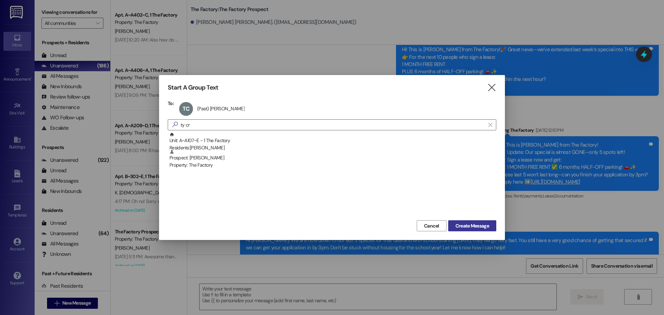
click at [482, 224] on span "Create Message" at bounding box center [473, 225] width 34 height 7
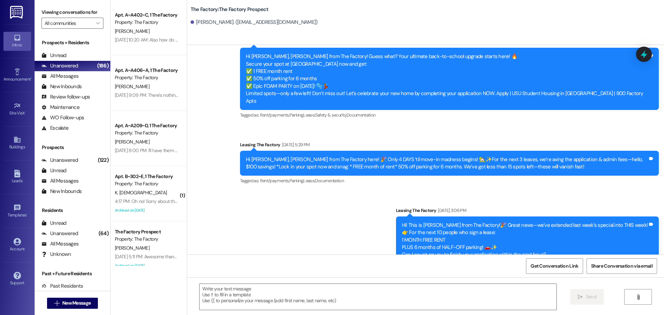
scroll to position [4490, 0]
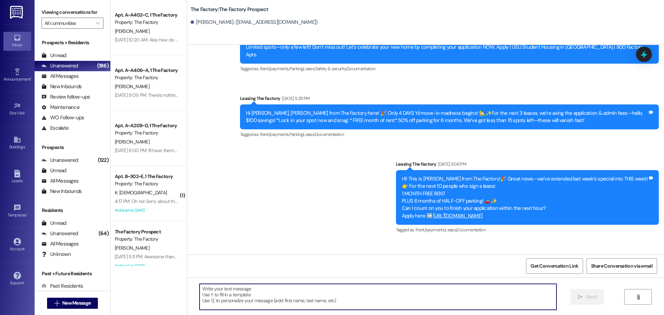
click at [200, 290] on textarea at bounding box center [378, 297] width 357 height 26
paste textarea "📚 School starts [DATE]! Hi {{first_name}}, it’s [PERSON_NAME] from The Factory!…"
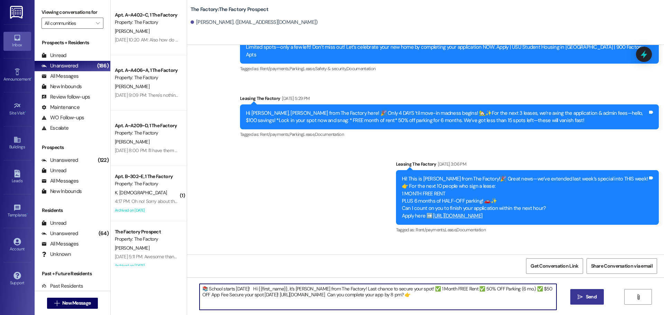
type textarea "📚 School starts [DATE]! Hi {{first_name}}, it’s [PERSON_NAME] from The Factory!…"
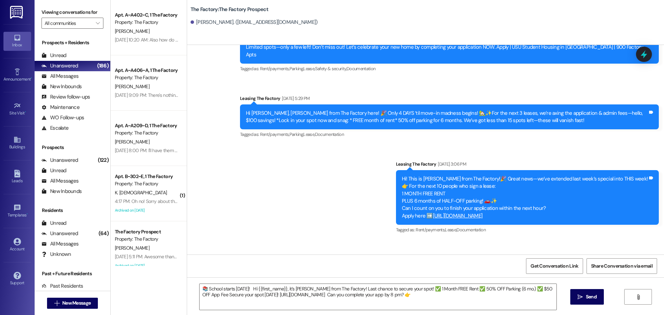
drag, startPoint x: 578, startPoint y: 296, endPoint x: 503, endPoint y: 270, distance: 79.8
click at [578, 296] on icon "" at bounding box center [580, 297] width 5 height 6
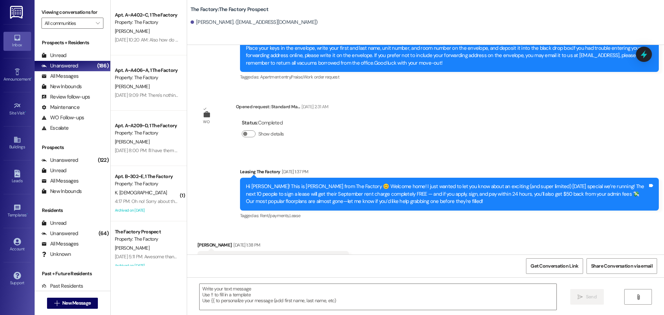
scroll to position [1828, 0]
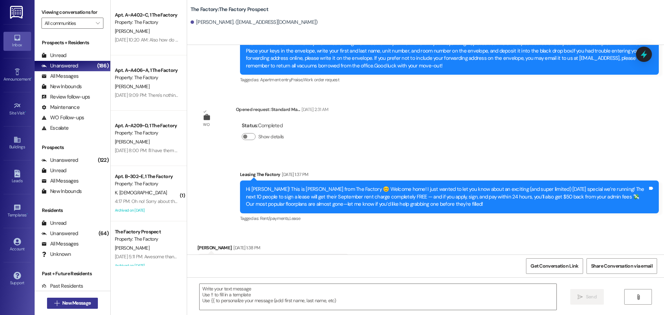
click at [82, 302] on span "New Message" at bounding box center [76, 303] width 28 height 7
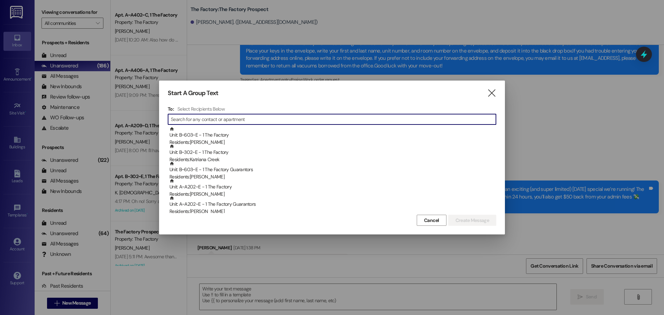
click at [192, 123] on input at bounding box center [333, 119] width 325 height 10
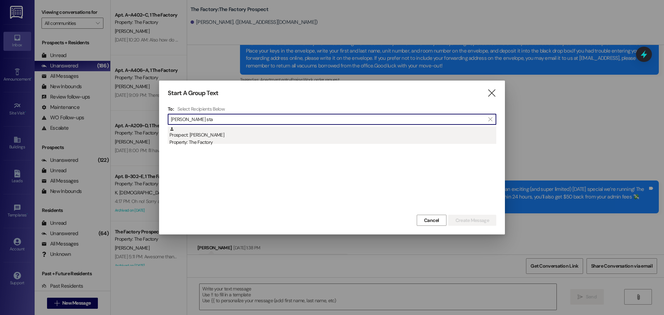
type input "[PERSON_NAME] sta"
click at [195, 135] on div "Prospect: [PERSON_NAME] Property: The Factory" at bounding box center [332, 137] width 327 height 20
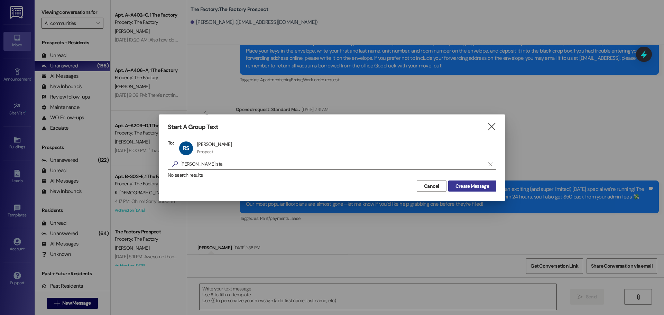
click at [480, 187] on span "Create Message" at bounding box center [473, 186] width 34 height 7
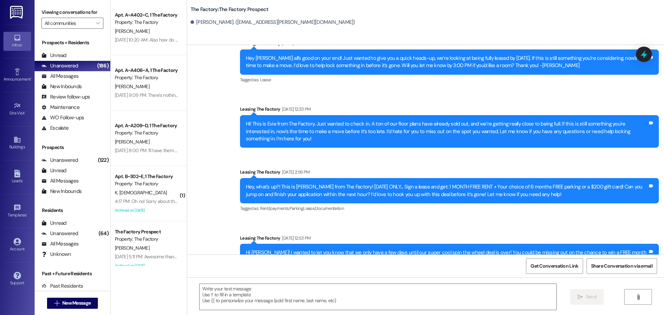
scroll to position [1836, 0]
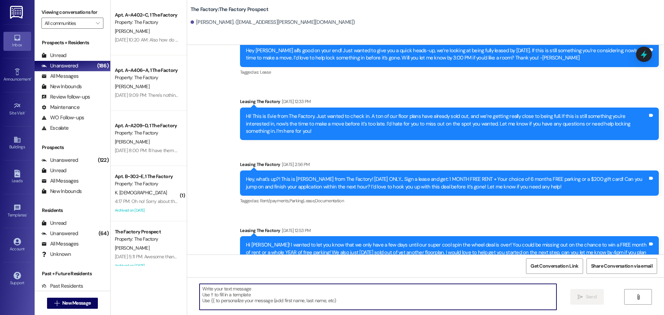
click at [200, 291] on textarea at bounding box center [378, 297] width 357 height 26
paste textarea "📚 School starts [DATE]! Hi {{first_name}}, it’s [PERSON_NAME] from The Factory!…"
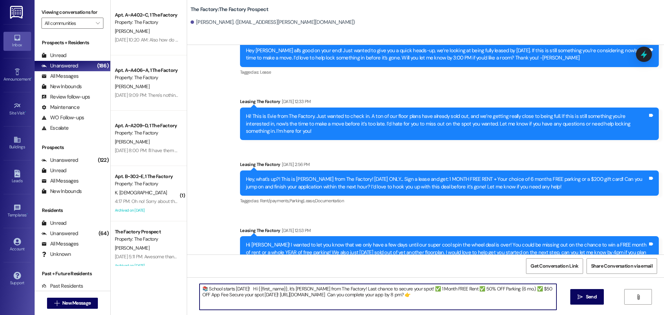
type textarea "📚 School starts [DATE]! Hi {{first_name}}, it’s [PERSON_NAME] from The Factory!…"
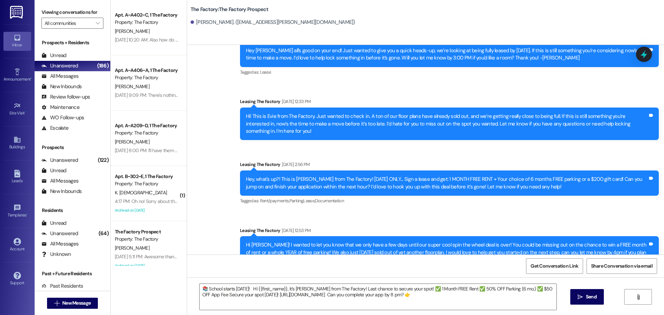
click at [604, 298] on div "📚 School starts [DATE]! Hi {{first_name}}, it’s [PERSON_NAME] from The Factory!…" at bounding box center [425, 303] width 477 height 52
click at [583, 298] on span " Send" at bounding box center [587, 296] width 22 height 7
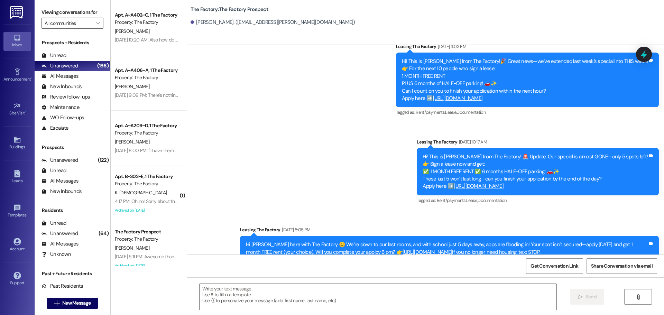
scroll to position [4155, 0]
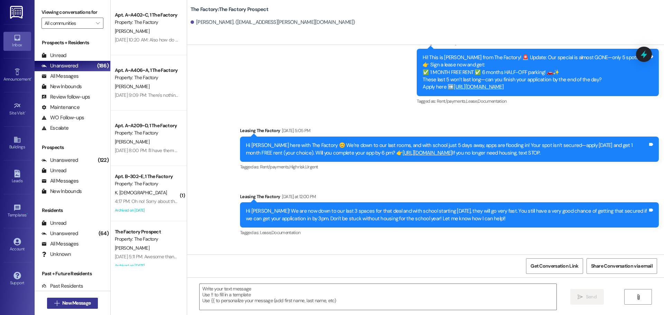
click at [86, 305] on span "New Message" at bounding box center [76, 303] width 28 height 7
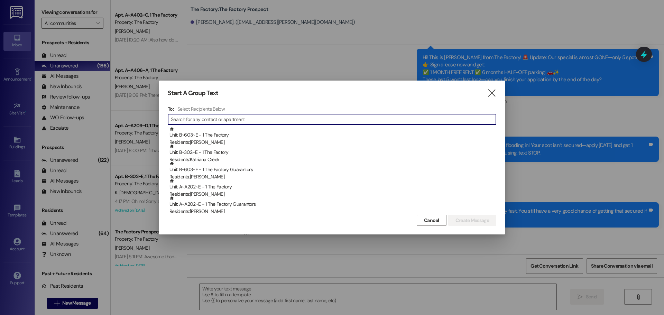
click at [192, 123] on input at bounding box center [333, 119] width 325 height 10
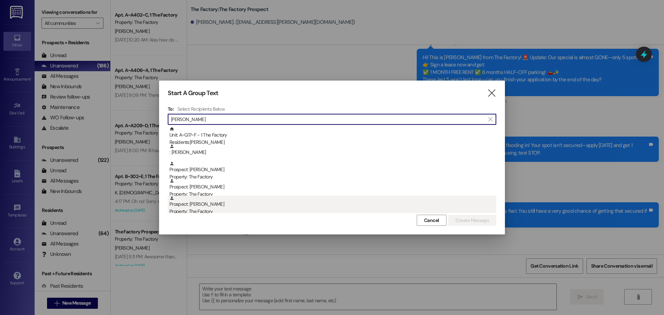
type input "[PERSON_NAME]"
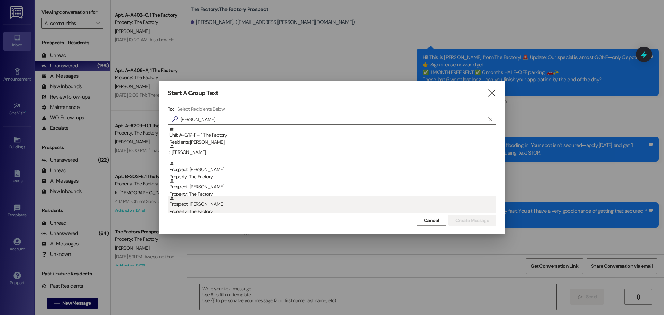
click at [200, 209] on div "Property: The Factory" at bounding box center [332, 211] width 327 height 7
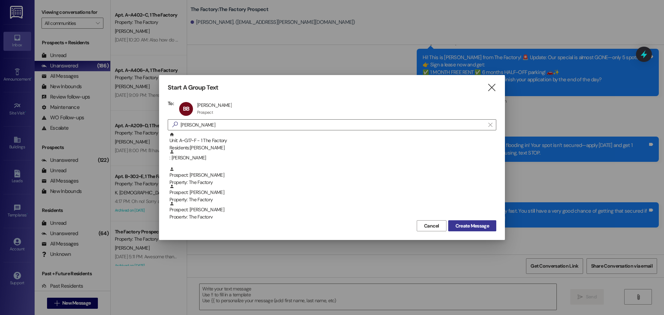
click at [478, 226] on span "Create Message" at bounding box center [473, 225] width 34 height 7
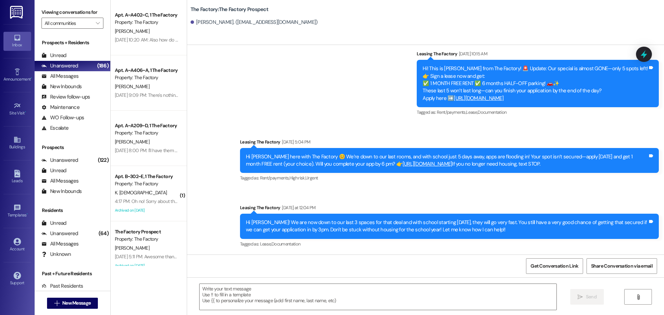
scroll to position [2716, 0]
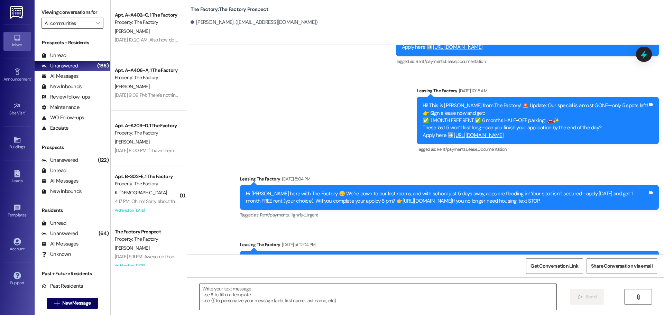
click at [200, 291] on textarea at bounding box center [378, 297] width 357 height 26
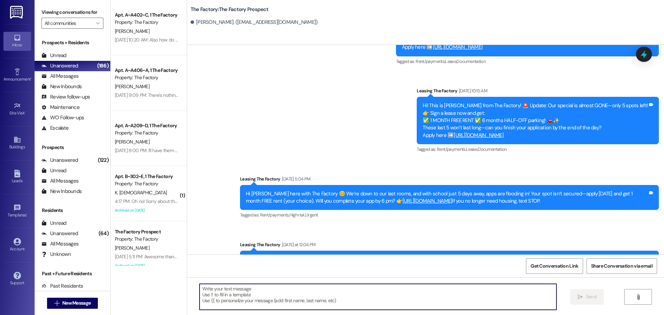
paste textarea "📚 School starts [DATE]! Hi {{first_name}}, it’s [PERSON_NAME] from The Factory!…"
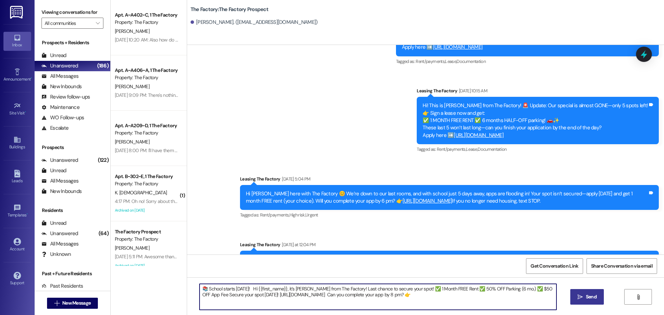
type textarea "📚 School starts [DATE]! Hi {{first_name}}, it’s [PERSON_NAME] from The Factory!…"
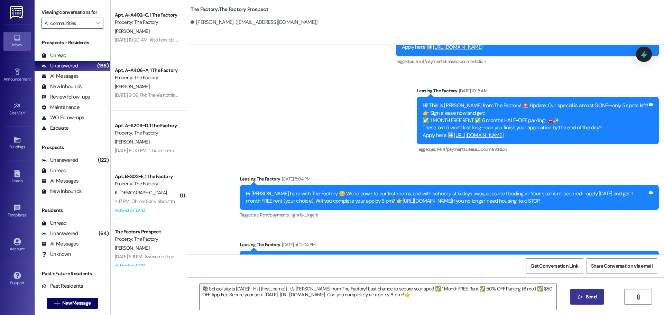
click at [585, 299] on span "Send" at bounding box center [591, 296] width 13 height 7
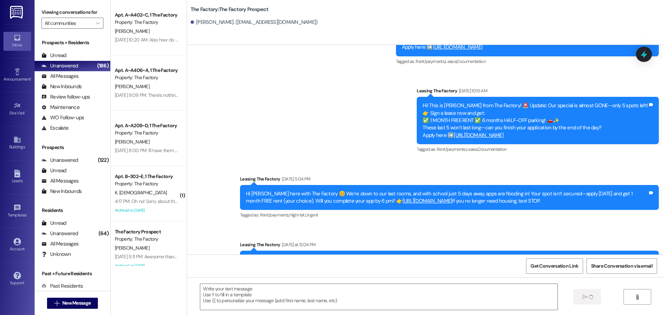
scroll to position [2772, 0]
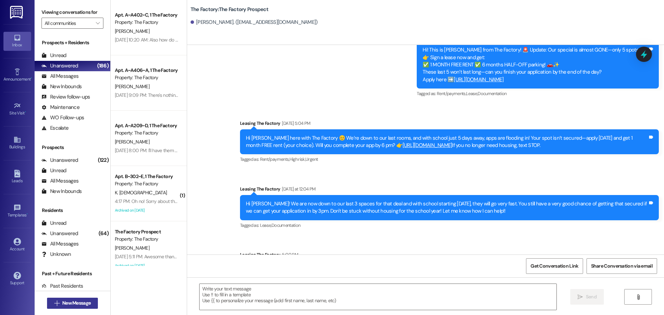
click at [75, 305] on span "New Message" at bounding box center [76, 303] width 28 height 7
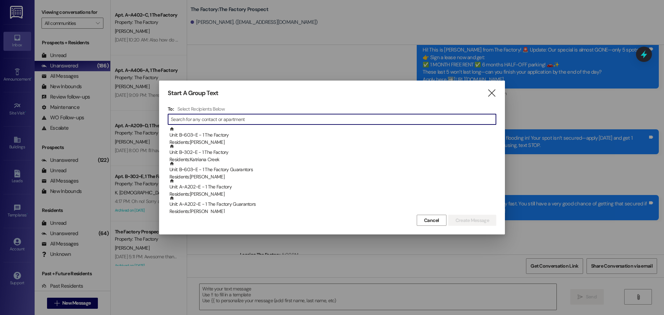
click at [176, 122] on input at bounding box center [333, 119] width 325 height 10
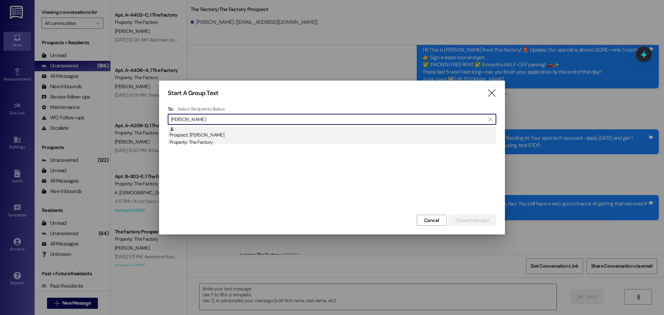
type input "[PERSON_NAME]"
click at [195, 135] on div "Prospect: [PERSON_NAME] Property: The Factory" at bounding box center [332, 137] width 327 height 20
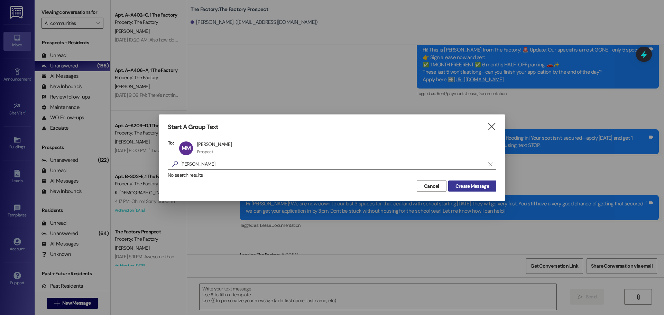
click at [470, 185] on span "Create Message" at bounding box center [473, 186] width 34 height 7
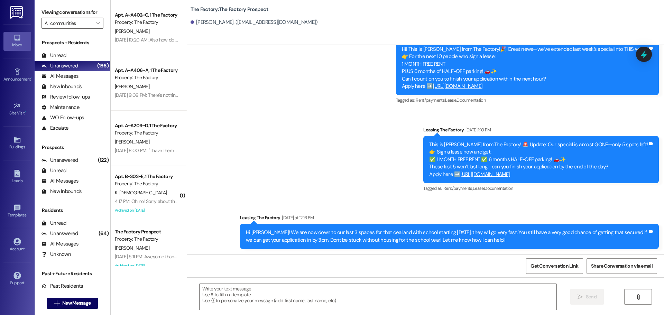
scroll to position [2384, 0]
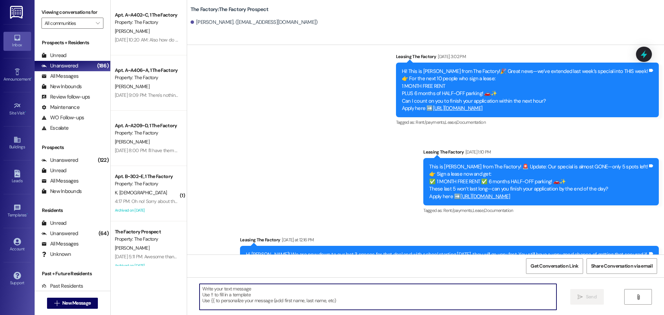
click at [200, 289] on textarea at bounding box center [378, 297] width 357 height 26
paste textarea "📚 School starts [DATE]! Hi {{first_name}}, it’s [PERSON_NAME] from The Factory!…"
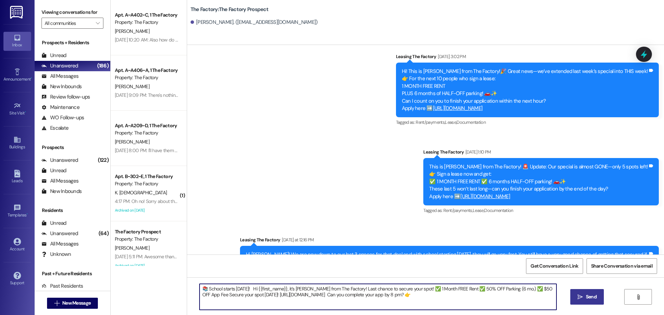
type textarea "📚 School starts [DATE]! Hi {{first_name}}, it’s [PERSON_NAME] from The Factory!…"
click at [585, 298] on span "Send" at bounding box center [591, 296] width 13 height 7
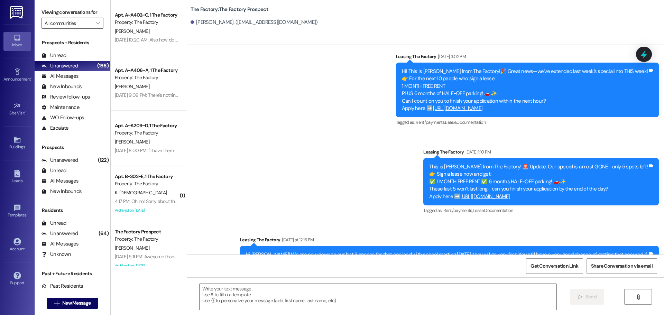
scroll to position [2440, 0]
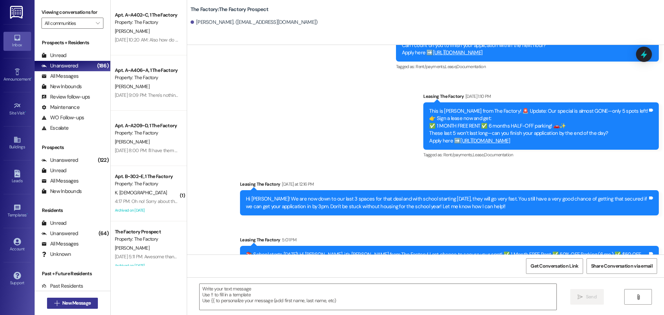
click at [72, 303] on span "New Message" at bounding box center [76, 303] width 28 height 7
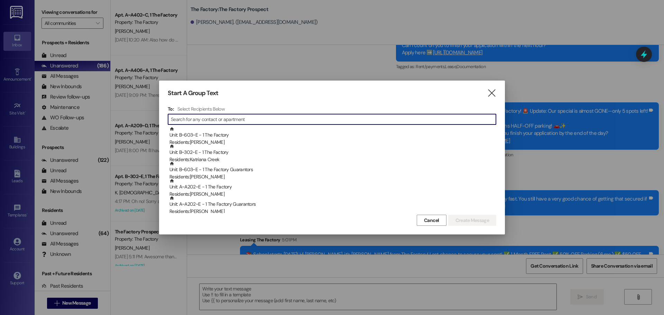
click at [178, 121] on input at bounding box center [333, 119] width 325 height 10
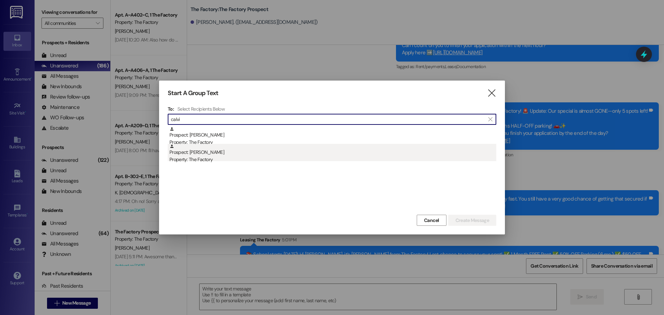
type input "calvi"
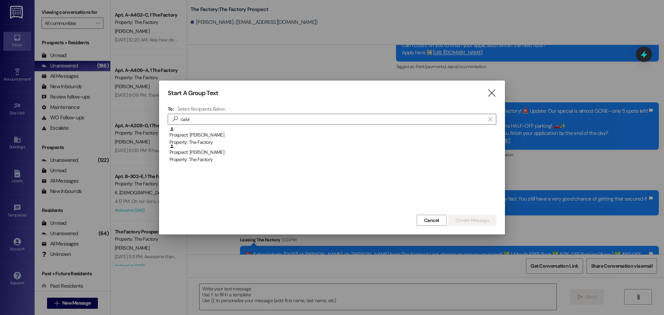
click at [183, 154] on div "Prospect: [PERSON_NAME] Property: The Factory" at bounding box center [332, 154] width 327 height 20
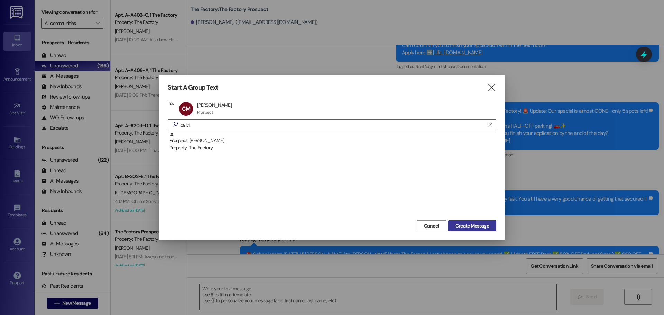
click at [459, 227] on span "Create Message" at bounding box center [473, 225] width 34 height 7
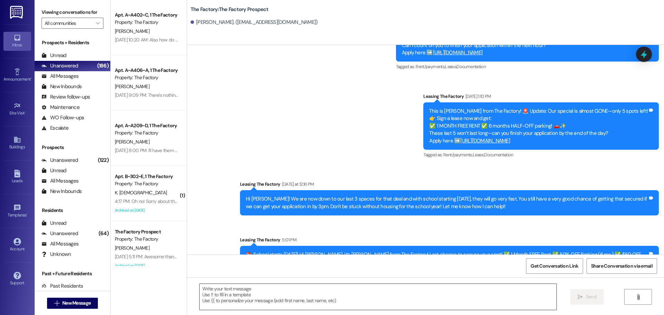
scroll to position [2338, 0]
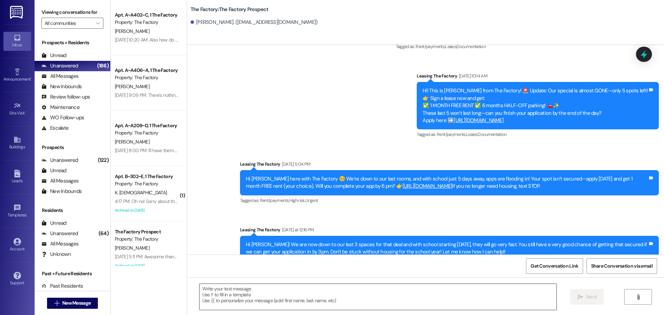
click at [200, 291] on textarea at bounding box center [378, 297] width 357 height 26
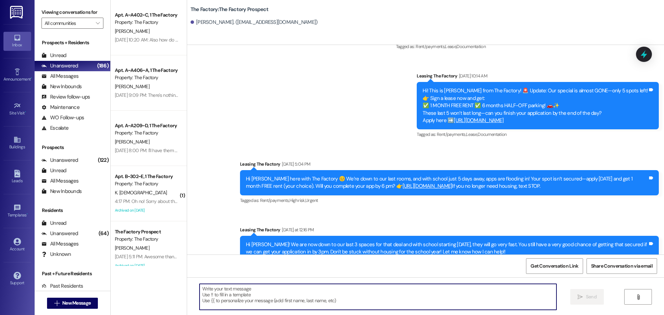
paste textarea "📚 School starts [DATE]! Hi {{first_name}}, it’s [PERSON_NAME] from The Factory!…"
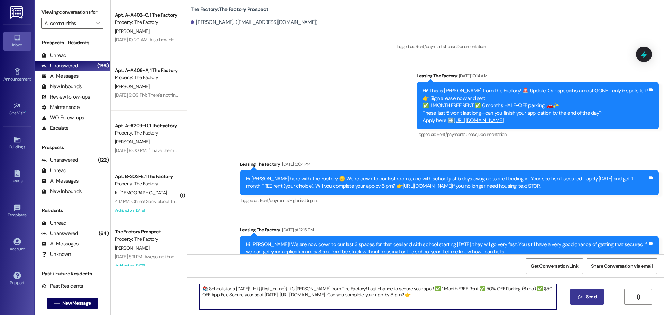
type textarea "📚 School starts [DATE]! Hi {{first_name}}, it’s [PERSON_NAME] from The Factory!…"
click at [596, 298] on span "Send" at bounding box center [591, 296] width 11 height 7
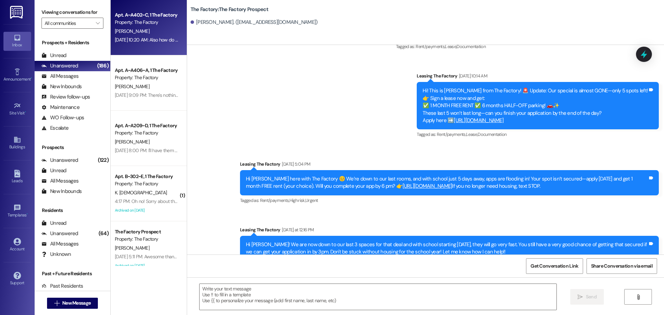
scroll to position [2394, 0]
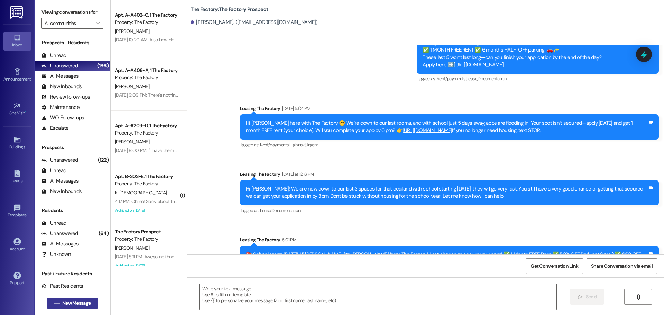
click at [72, 304] on span "New Message" at bounding box center [76, 303] width 28 height 7
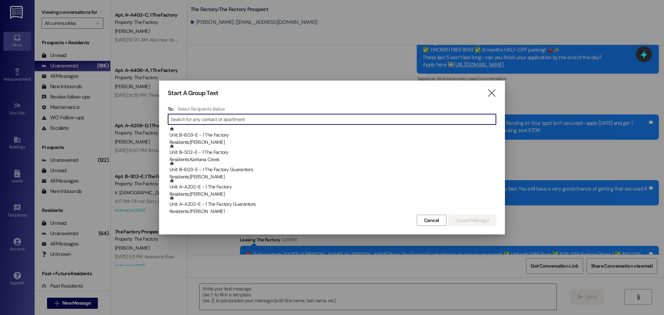
click at [204, 119] on input at bounding box center [333, 119] width 325 height 10
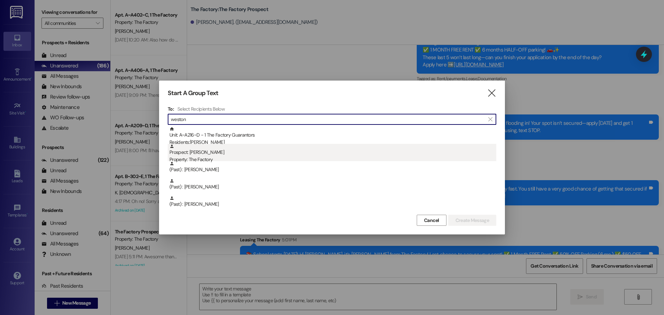
type input "weston"
click at [204, 154] on div "Prospect: [PERSON_NAME] Property: The Factory" at bounding box center [332, 154] width 327 height 20
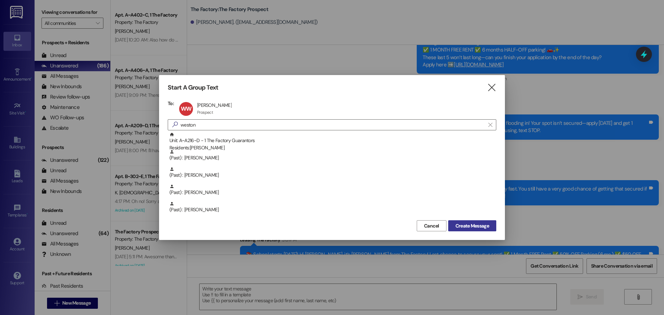
click at [474, 226] on span "Create Message" at bounding box center [473, 225] width 34 height 7
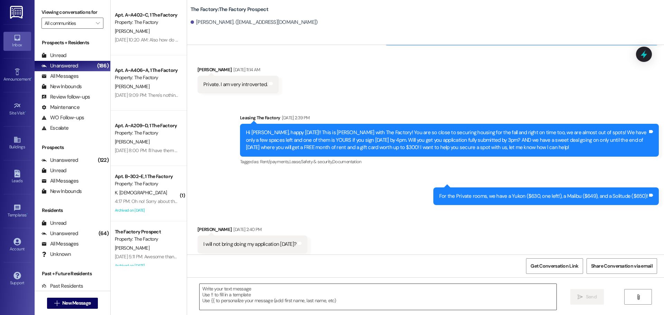
scroll to position [1834, 0]
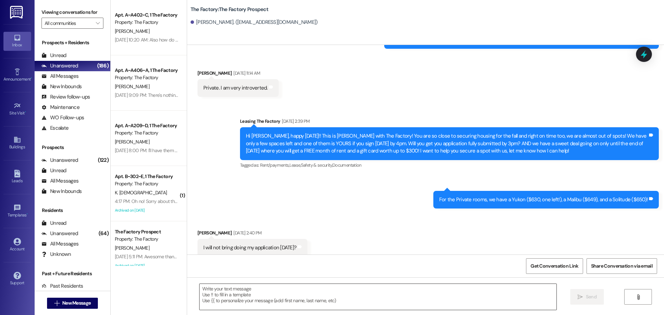
click at [203, 292] on textarea at bounding box center [378, 297] width 357 height 26
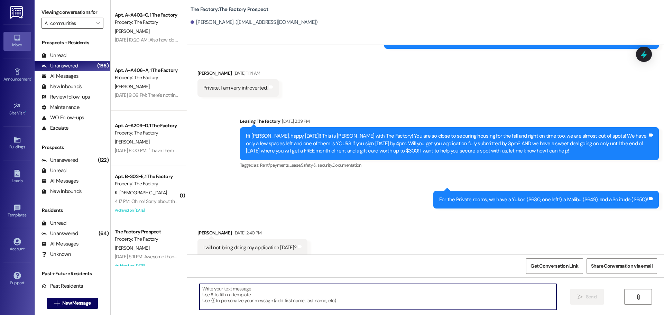
paste textarea "📚 School starts [DATE]! Hi {{first_name}}, it’s [PERSON_NAME] from The Factory!…"
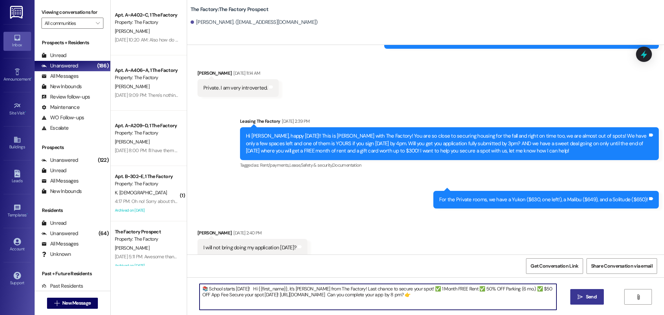
type textarea "📚 School starts [DATE]! Hi {{first_name}}, it’s [PERSON_NAME] from The Factory!…"
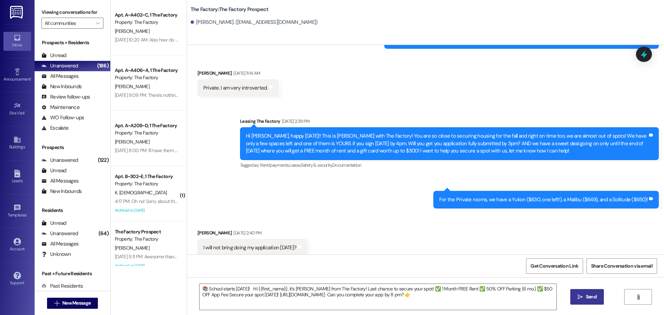
click at [598, 297] on button " Send" at bounding box center [587, 297] width 34 height 16
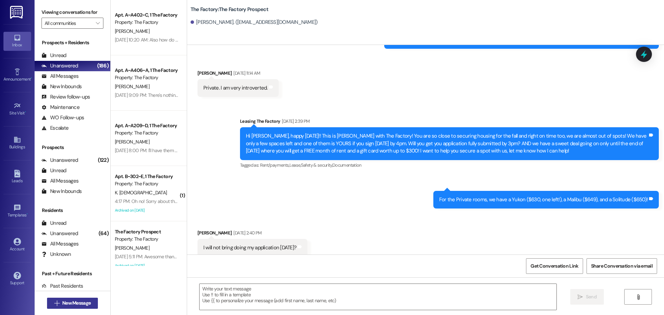
click at [77, 302] on span "New Message" at bounding box center [76, 303] width 28 height 7
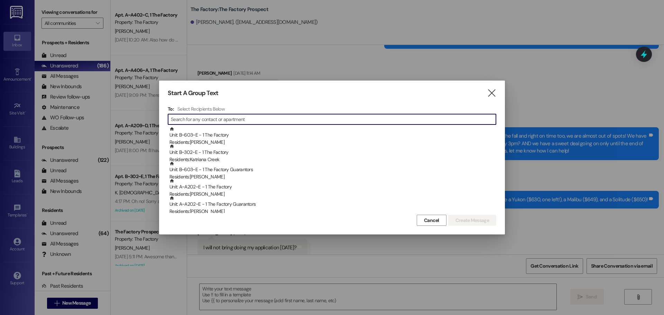
click at [187, 122] on input at bounding box center [333, 119] width 325 height 10
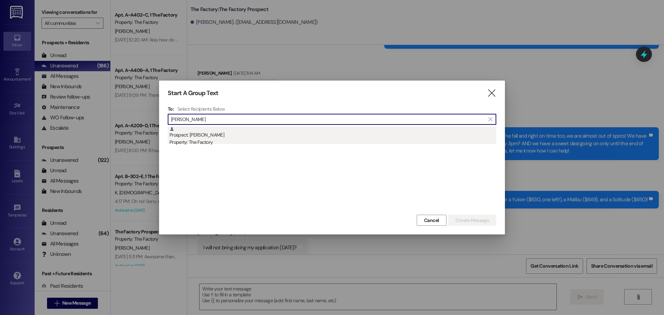
type input "[PERSON_NAME]"
click at [183, 136] on div "Prospect: [PERSON_NAME] Property: The Factory" at bounding box center [332, 137] width 327 height 20
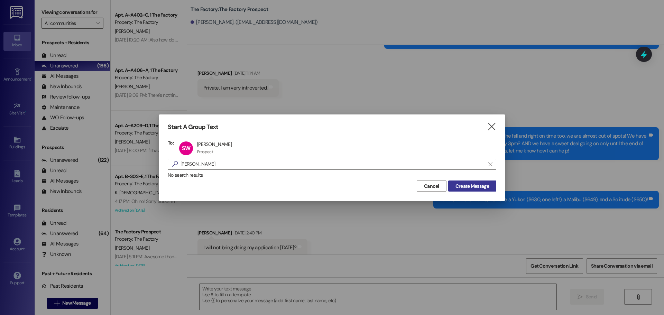
click at [476, 184] on span "Create Message" at bounding box center [473, 186] width 34 height 7
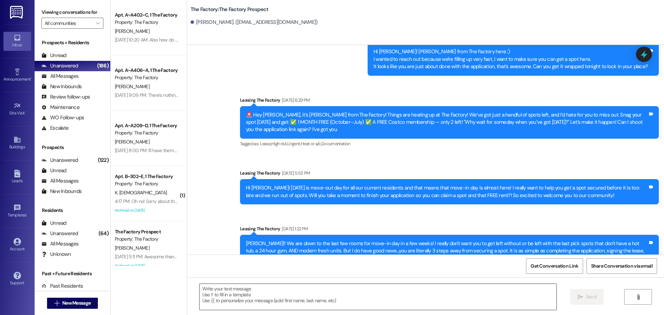
click at [200, 289] on textarea at bounding box center [378, 297] width 357 height 26
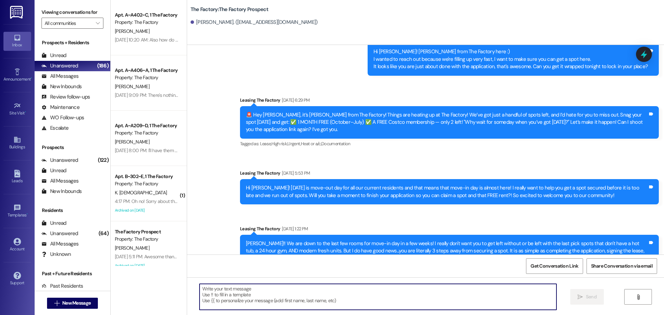
paste textarea "📚 School starts [DATE]! Hi {{first_name}}, it’s [PERSON_NAME] from The Factory!…"
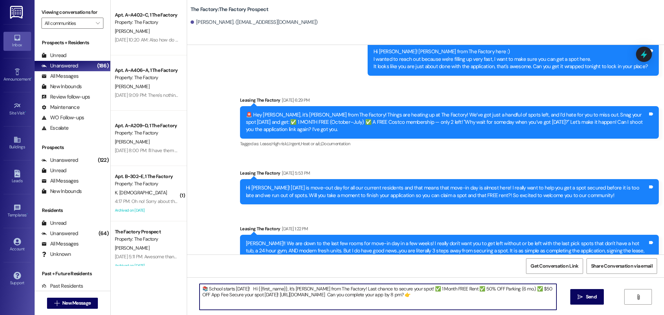
type textarea "📚 School starts [DATE]! Hi {{first_name}}, it’s [PERSON_NAME] from The Factory!…"
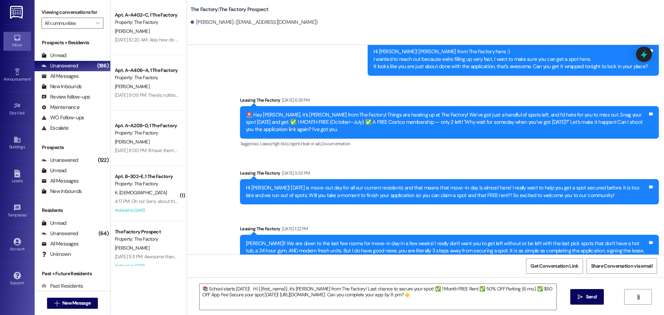
click at [586, 300] on span "Send" at bounding box center [591, 296] width 11 height 7
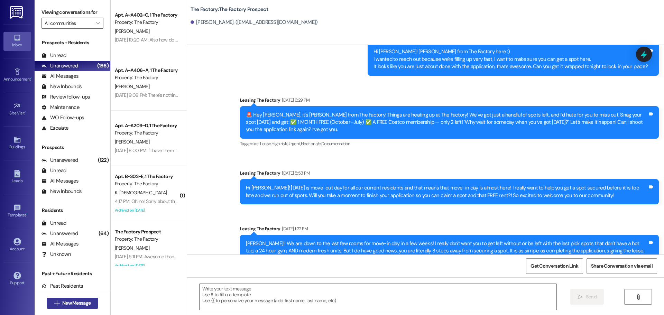
click at [87, 300] on span "New Message" at bounding box center [76, 303] width 28 height 7
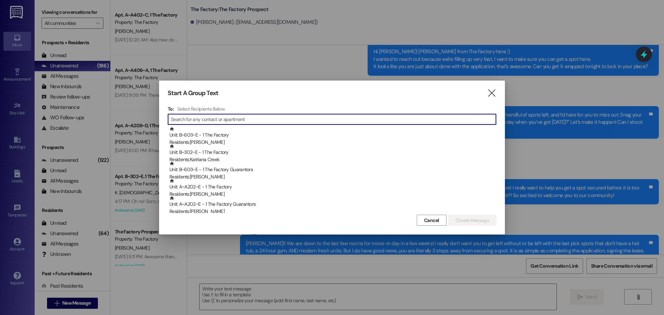
click at [206, 119] on input at bounding box center [333, 119] width 325 height 10
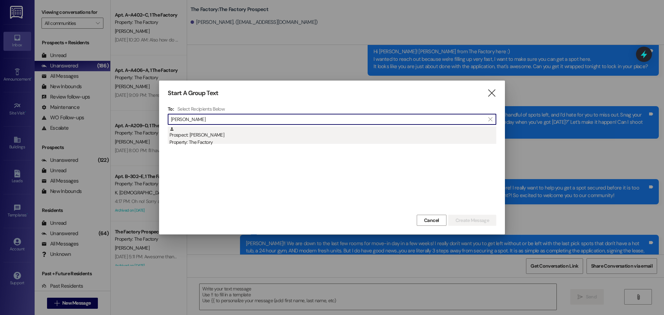
type input "[PERSON_NAME]"
click at [206, 140] on div "Property: The Factory" at bounding box center [332, 142] width 327 height 7
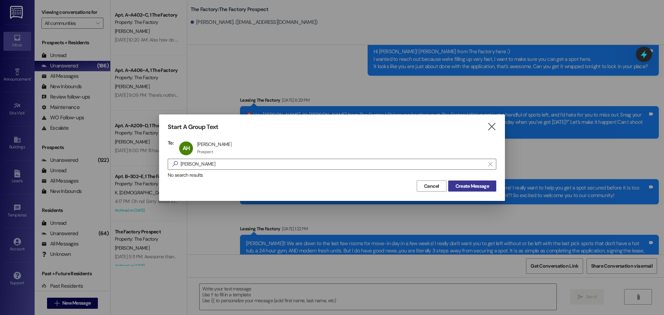
click at [474, 184] on span "Create Message" at bounding box center [473, 186] width 34 height 7
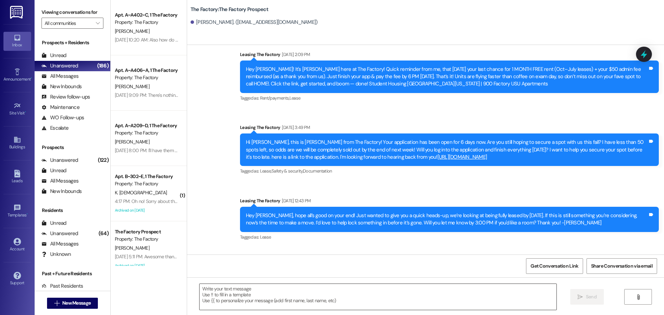
click at [200, 292] on textarea at bounding box center [378, 297] width 357 height 26
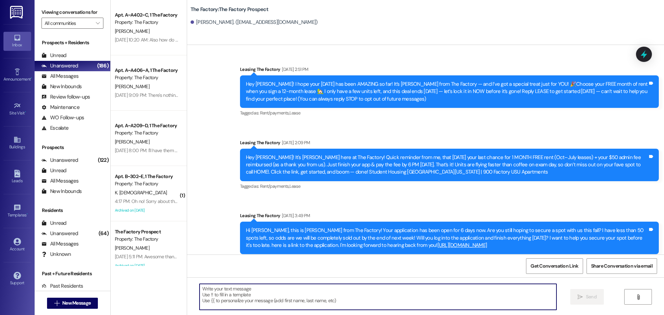
scroll to position [0, 0]
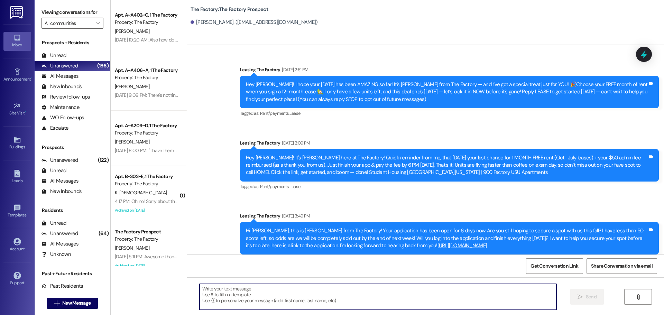
paste textarea "📚 School starts [DATE]! Hi {{first_name}}, it’s [PERSON_NAME] from The Factory!…"
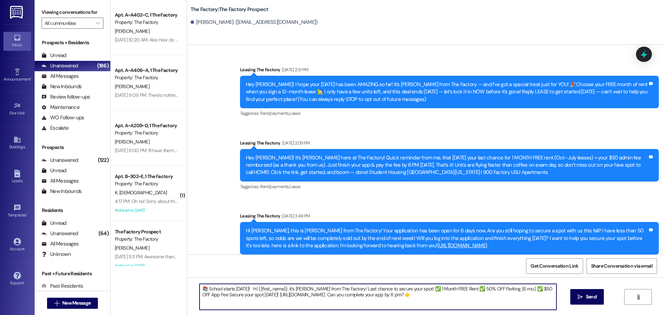
type textarea "📚 School starts [DATE]! Hi {{first_name}}, it’s [PERSON_NAME] from The Factory!…"
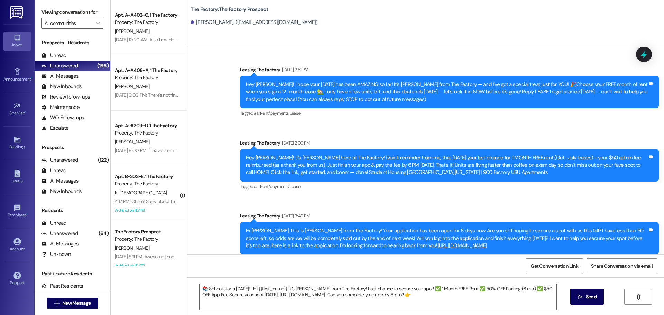
drag, startPoint x: 592, startPoint y: 298, endPoint x: 585, endPoint y: 295, distance: 8.1
click at [591, 298] on span "Send" at bounding box center [591, 296] width 11 height 7
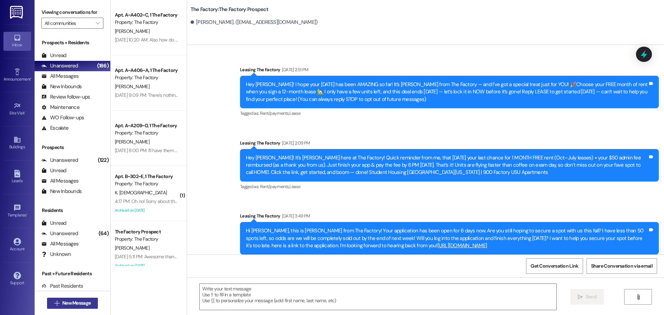
click at [73, 302] on span "New Message" at bounding box center [76, 303] width 28 height 7
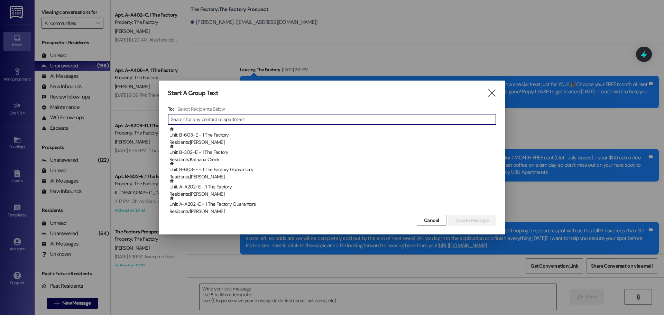
click at [183, 121] on input at bounding box center [333, 119] width 325 height 10
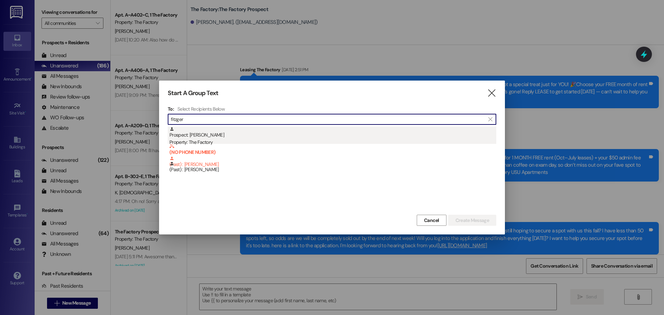
type input "fitzger"
click at [206, 139] on div "Property: The Factory" at bounding box center [332, 142] width 327 height 7
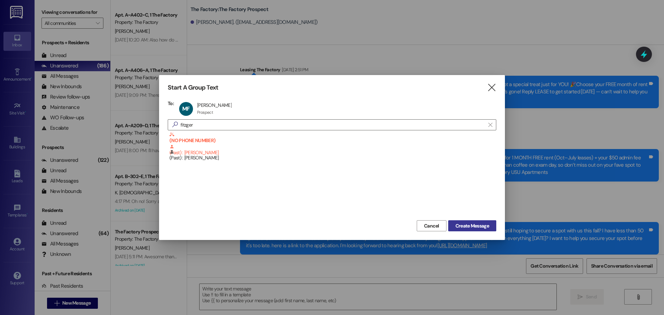
click at [476, 227] on span "Create Message" at bounding box center [473, 225] width 34 height 7
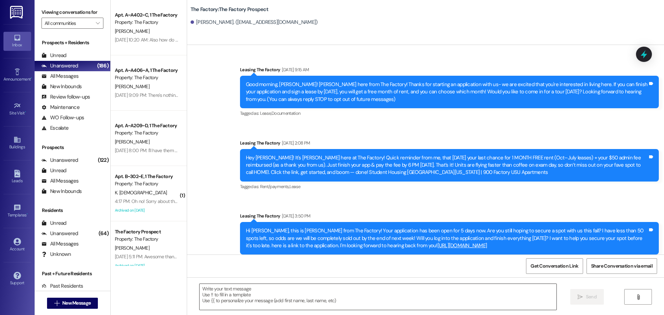
click at [200, 289] on textarea at bounding box center [378, 297] width 357 height 26
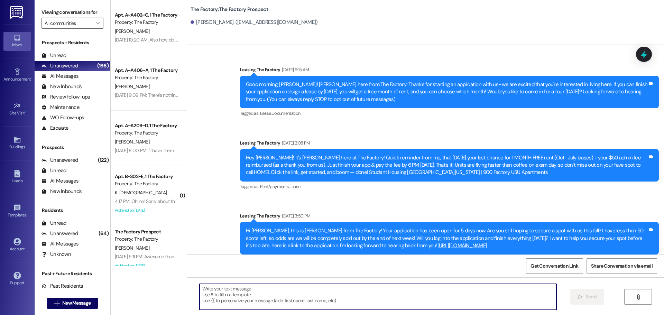
paste textarea "📚 School starts [DATE]! Hi {{first_name}}, it’s [PERSON_NAME] from The Factory!…"
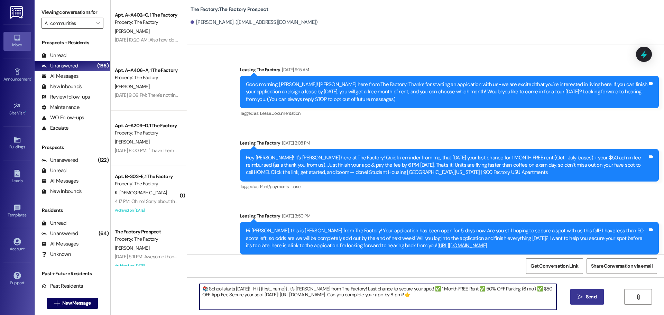
type textarea "📚 School starts [DATE]! Hi {{first_name}}, it’s [PERSON_NAME] from The Factory!…"
click at [587, 299] on span "Send" at bounding box center [591, 296] width 11 height 7
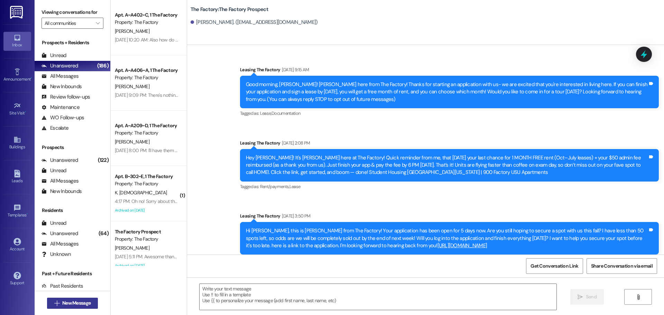
click at [75, 304] on span "New Message" at bounding box center [76, 303] width 28 height 7
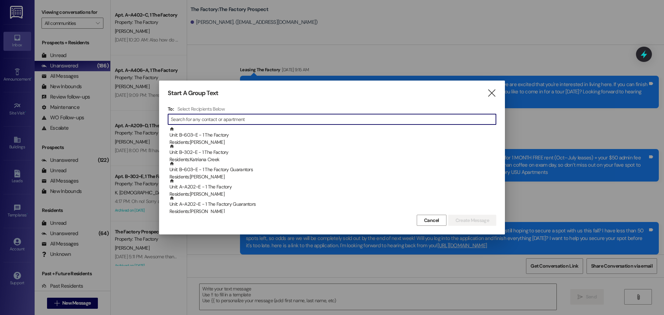
click at [219, 119] on input at bounding box center [333, 119] width 325 height 10
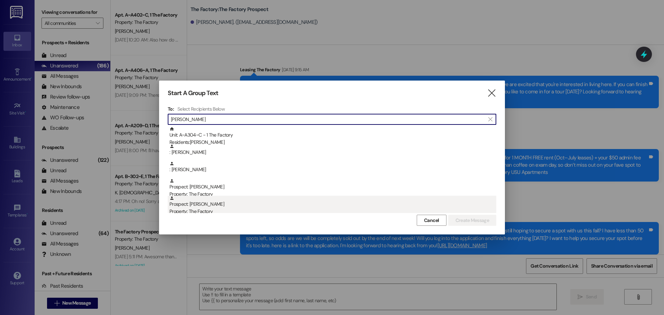
type input "[PERSON_NAME]"
click at [201, 212] on div "Property: The Factory" at bounding box center [332, 211] width 327 height 7
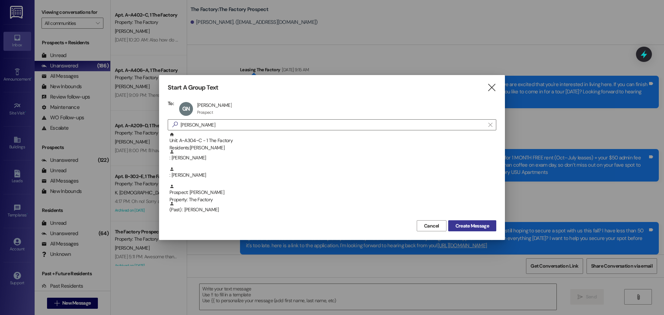
click at [465, 224] on span "Create Message" at bounding box center [473, 225] width 34 height 7
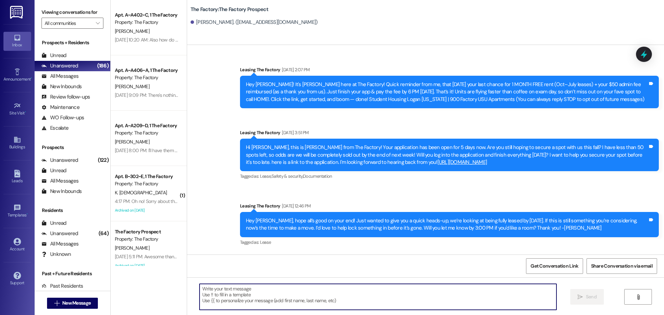
click at [200, 291] on textarea at bounding box center [378, 297] width 357 height 26
paste textarea "📚 School starts [DATE]! Hi {{first_name}}, it’s [PERSON_NAME] from The Factory!…"
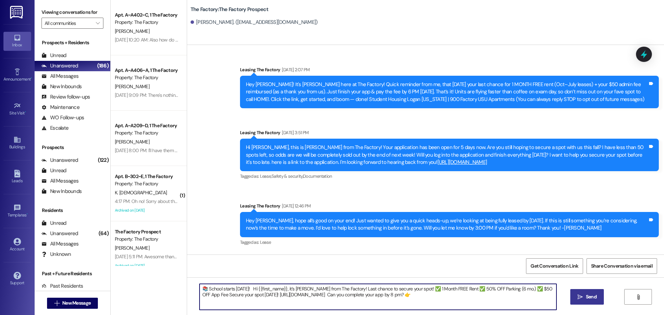
type textarea "📚 School starts [DATE]! Hi {{first_name}}, it’s [PERSON_NAME] from The Factory!…"
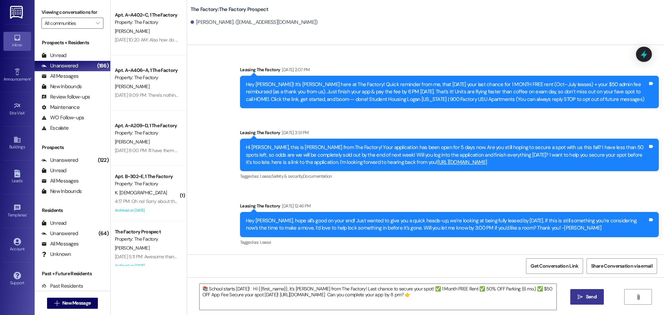
click at [576, 296] on span " Send" at bounding box center [587, 296] width 22 height 7
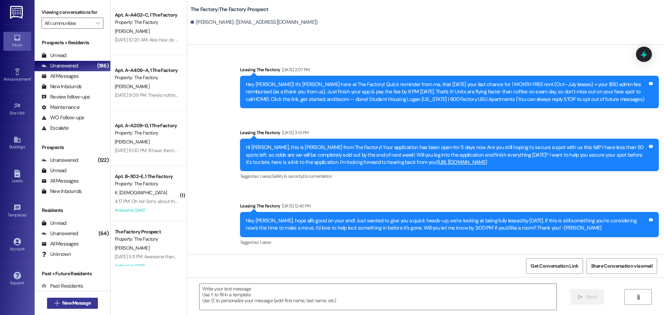
click at [74, 301] on span "New Message" at bounding box center [76, 303] width 28 height 7
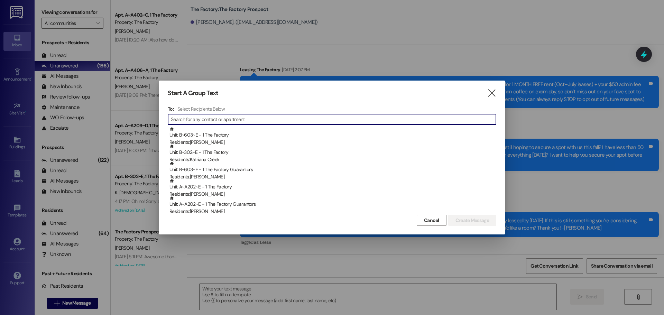
click at [185, 119] on input at bounding box center [333, 119] width 325 height 10
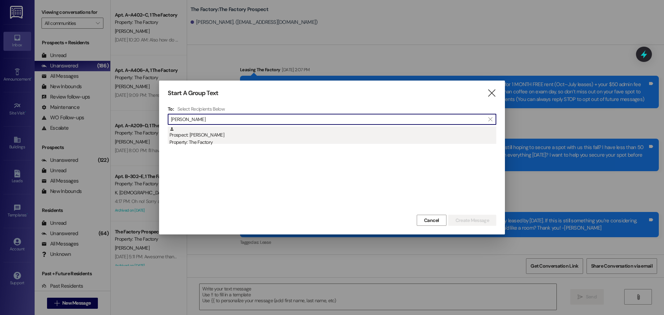
type input "[PERSON_NAME]"
click at [189, 141] on div "Property: The Factory" at bounding box center [332, 142] width 327 height 7
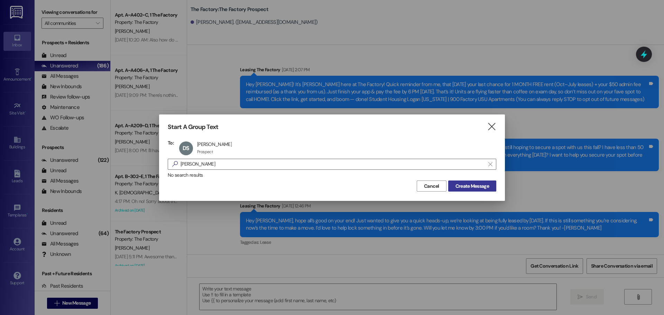
click at [464, 188] on span "Create Message" at bounding box center [473, 186] width 34 height 7
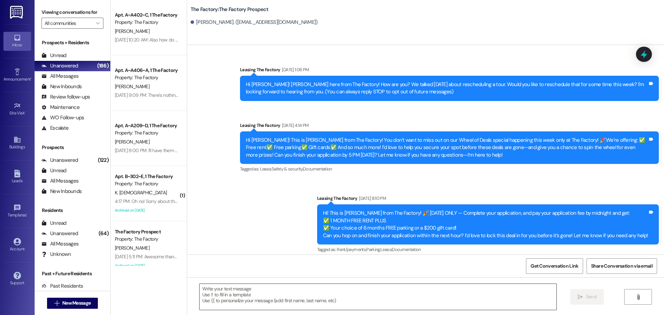
click at [200, 293] on textarea at bounding box center [378, 297] width 357 height 26
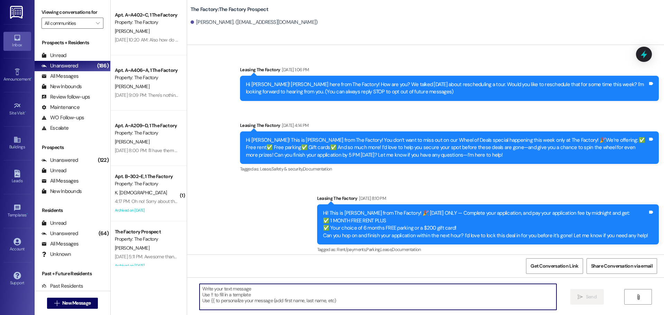
paste textarea "📚 School starts [DATE]! Hi {{first_name}}, it’s [PERSON_NAME] from The Factory!…"
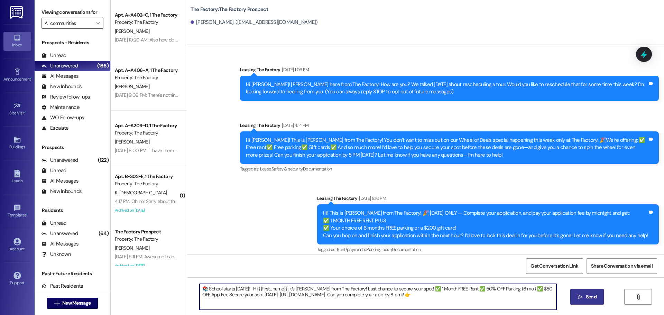
type textarea "📚 School starts [DATE]! Hi {{first_name}}, it’s [PERSON_NAME] from The Factory!…"
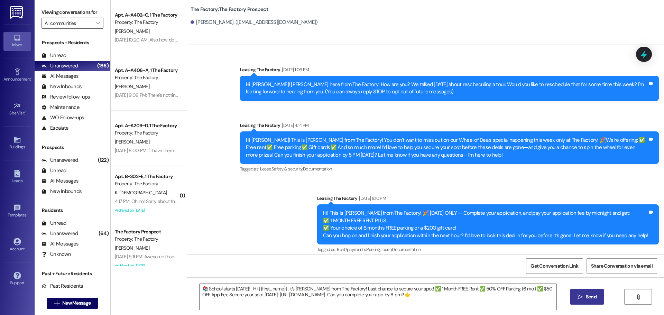
drag, startPoint x: 587, startPoint y: 296, endPoint x: 149, endPoint y: 209, distance: 446.8
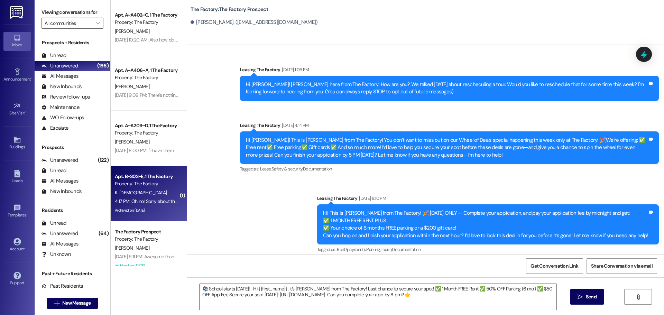
click at [587, 296] on span "Send" at bounding box center [591, 296] width 11 height 7
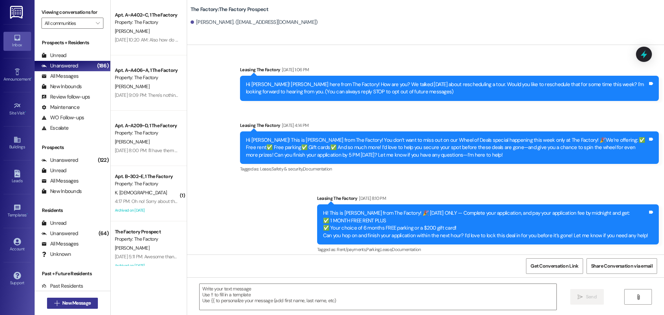
click at [71, 305] on span "New Message" at bounding box center [76, 303] width 28 height 7
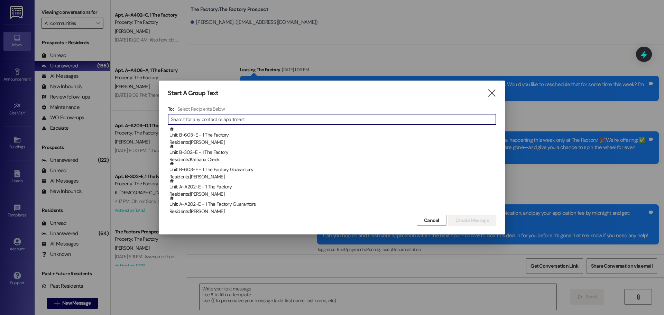
click at [235, 122] on input at bounding box center [333, 119] width 325 height 10
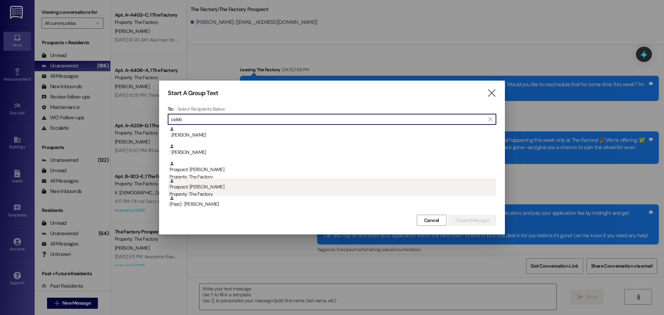
type input "caleb"
click at [209, 190] on div "Prospect: [PERSON_NAME] Property: The Factory" at bounding box center [332, 188] width 327 height 20
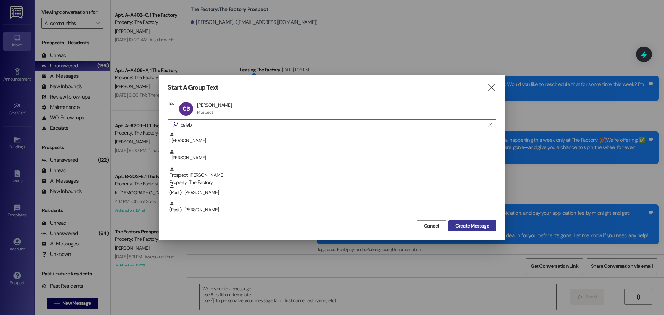
click at [467, 222] on button "Create Message" at bounding box center [472, 225] width 48 height 11
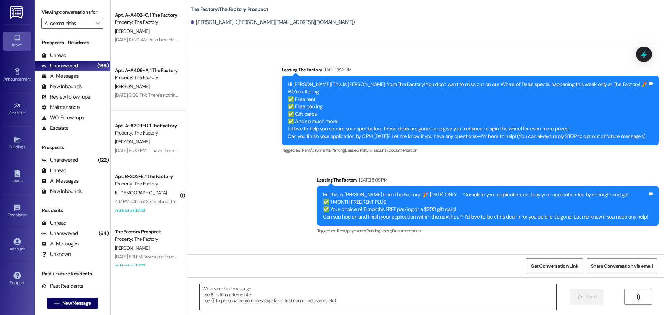
click at [209, 291] on textarea at bounding box center [378, 297] width 357 height 26
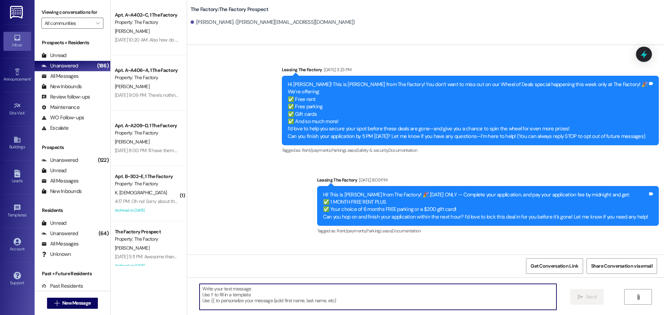
paste textarea "📚 School starts [DATE]! Hi {{first_name}}, it’s [PERSON_NAME] from The Factory!…"
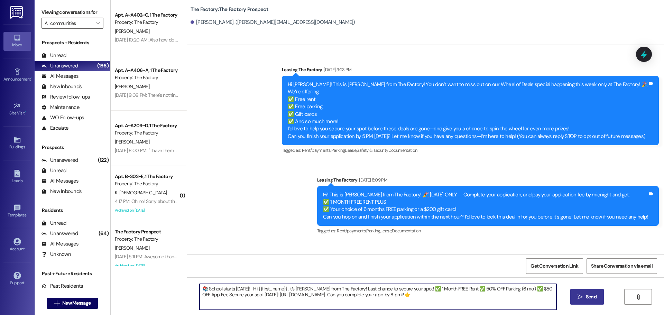
type textarea "📚 School starts [DATE]! Hi {{first_name}}, it’s [PERSON_NAME] from The Factory!…"
click at [583, 301] on button " Send" at bounding box center [587, 297] width 34 height 16
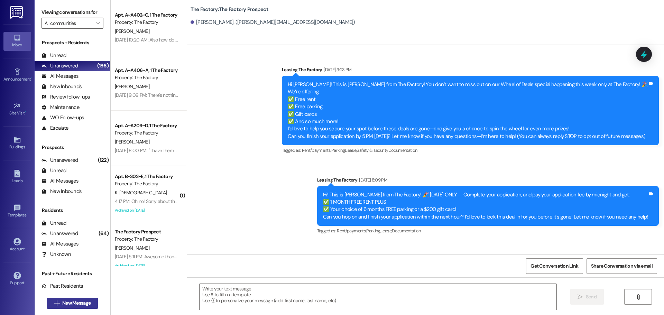
click at [76, 302] on span "New Message" at bounding box center [76, 303] width 28 height 7
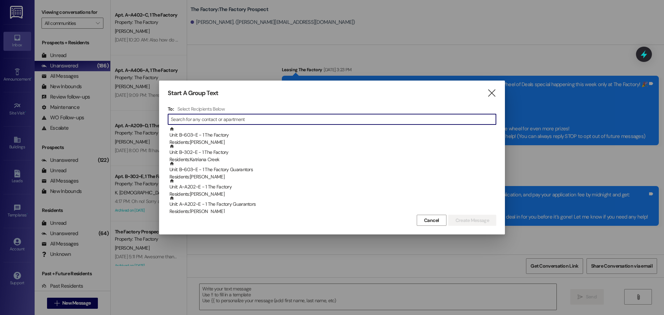
click at [206, 119] on input at bounding box center [333, 119] width 325 height 10
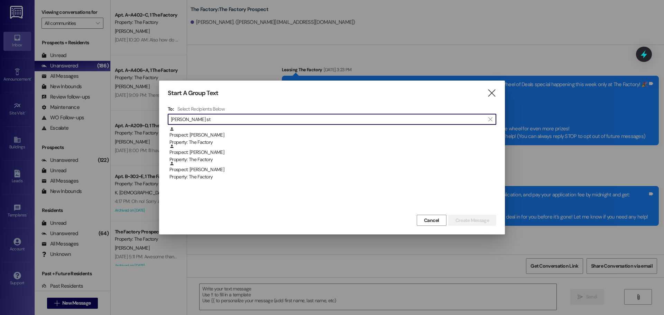
type input "[PERSON_NAME] st"
click at [198, 176] on div "Property: The Factory" at bounding box center [332, 176] width 327 height 7
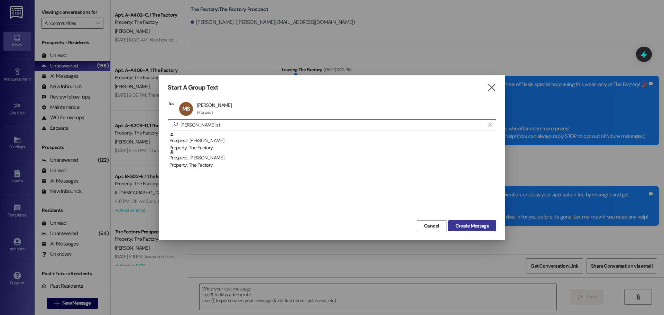
click at [466, 228] on span "Create Message" at bounding box center [473, 225] width 34 height 7
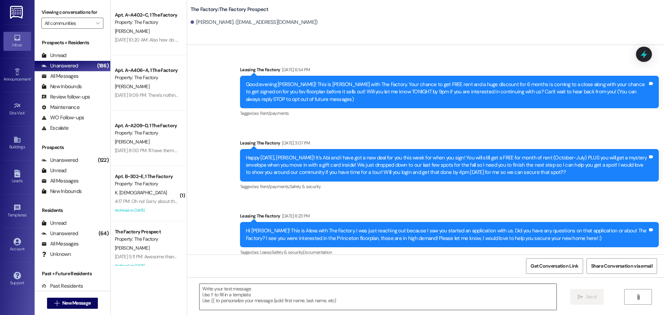
click at [201, 293] on textarea at bounding box center [378, 297] width 357 height 26
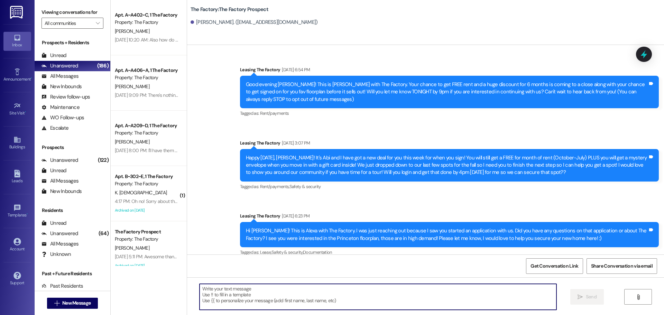
paste textarea "📚 School starts [DATE]! Hi {{first_name}}, it’s [PERSON_NAME] from The Factory!…"
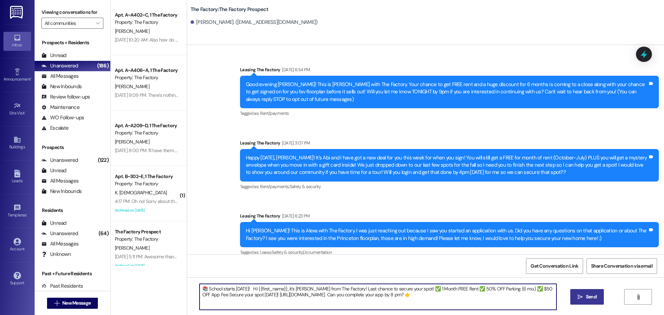
type textarea "📚 School starts [DATE]! Hi {{first_name}}, it’s [PERSON_NAME] from The Factory!…"
drag, startPoint x: 602, startPoint y: 303, endPoint x: 574, endPoint y: 297, distance: 29.0
click at [602, 303] on button " Send" at bounding box center [587, 297] width 34 height 16
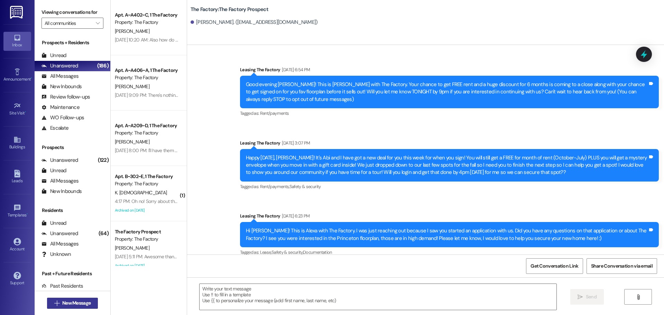
click at [80, 301] on span "New Message" at bounding box center [76, 303] width 28 height 7
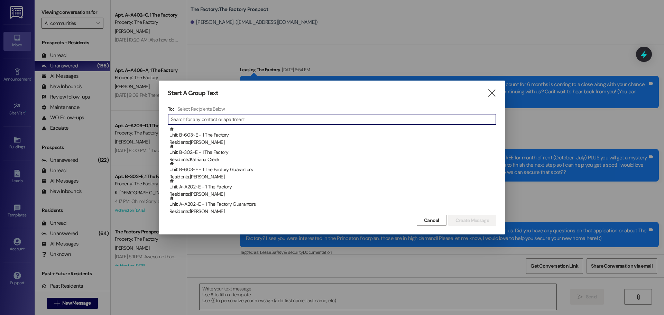
click at [200, 116] on input at bounding box center [333, 119] width 325 height 10
click at [200, 122] on input at bounding box center [333, 119] width 325 height 10
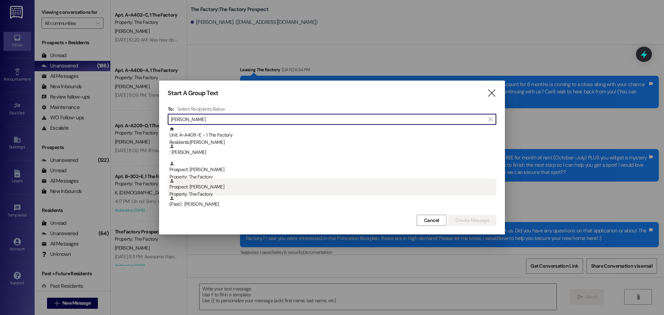
type input "[PERSON_NAME]"
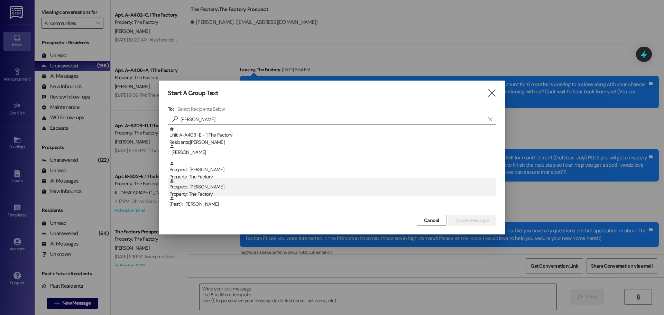
click at [197, 191] on div "Property: The Factory" at bounding box center [332, 194] width 327 height 7
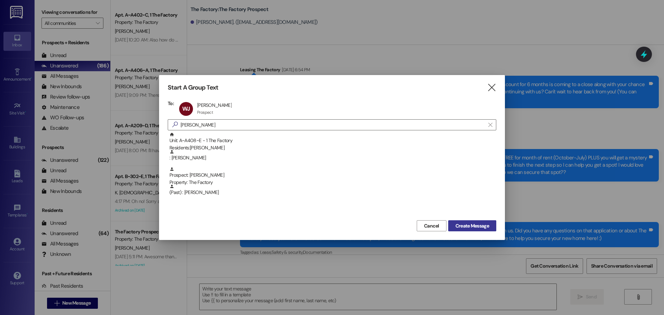
click at [456, 227] on span "Create Message" at bounding box center [473, 225] width 34 height 7
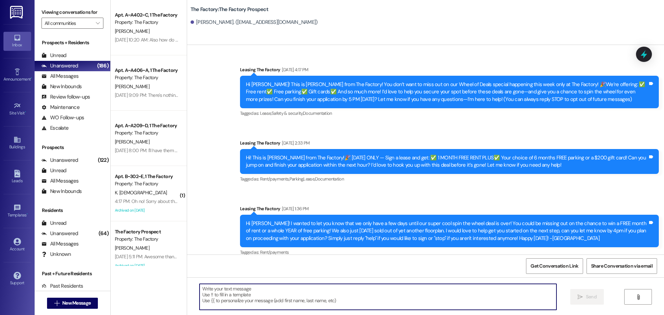
click at [203, 294] on textarea at bounding box center [378, 297] width 357 height 26
paste textarea "📚 School starts [DATE]! Hi {{first_name}}, it’s [PERSON_NAME] from The Factory!…"
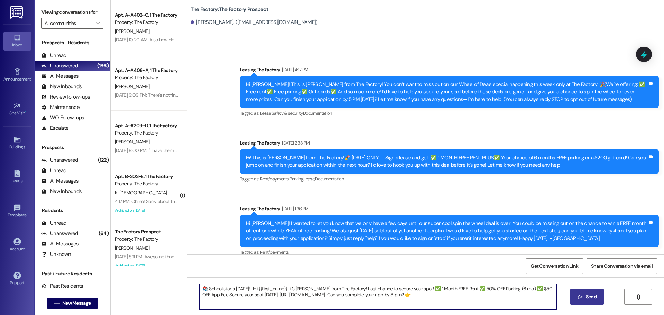
type textarea "📚 School starts [DATE]! Hi {{first_name}}, it’s [PERSON_NAME] from The Factory!…"
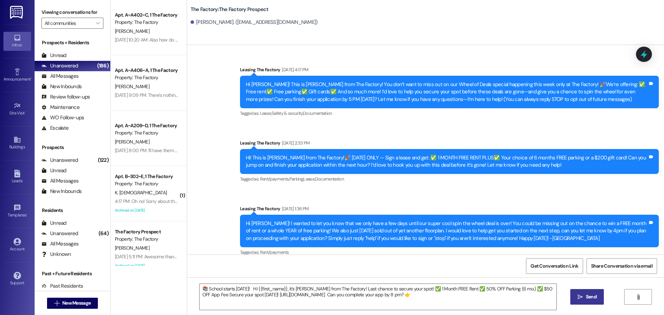
click at [591, 296] on span "Send" at bounding box center [591, 296] width 11 height 7
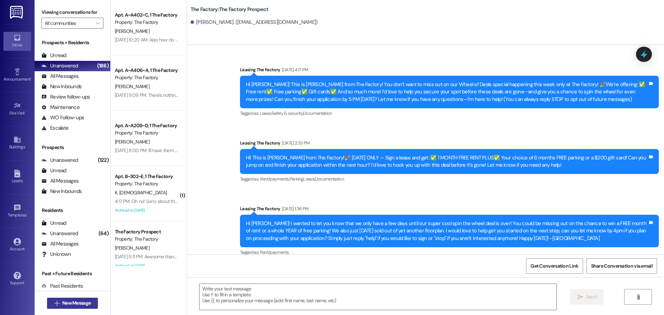
click at [77, 304] on span "New Message" at bounding box center [76, 303] width 28 height 7
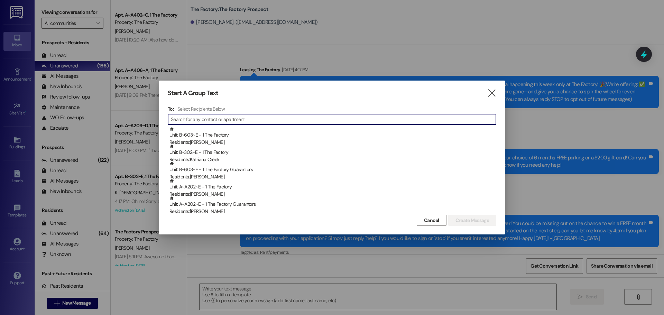
click at [183, 120] on input at bounding box center [333, 119] width 325 height 10
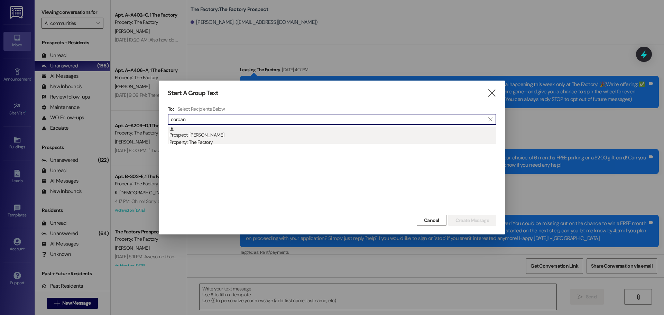
type input "corban"
click at [184, 139] on div "Property: The Factory" at bounding box center [332, 142] width 327 height 7
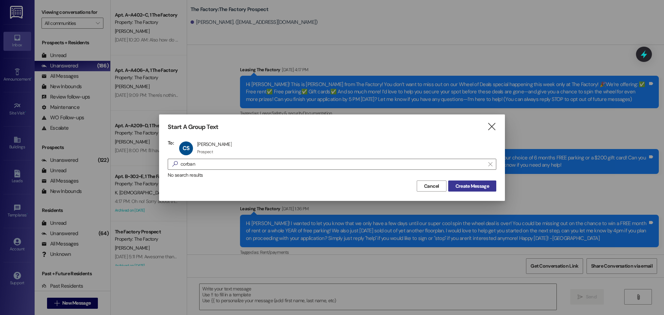
click at [470, 184] on span "Create Message" at bounding box center [473, 186] width 34 height 7
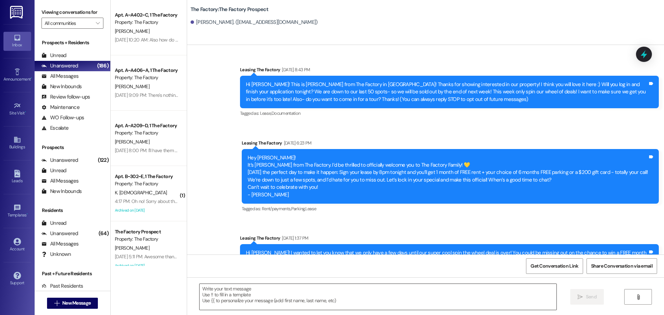
click at [200, 288] on textarea at bounding box center [378, 297] width 357 height 26
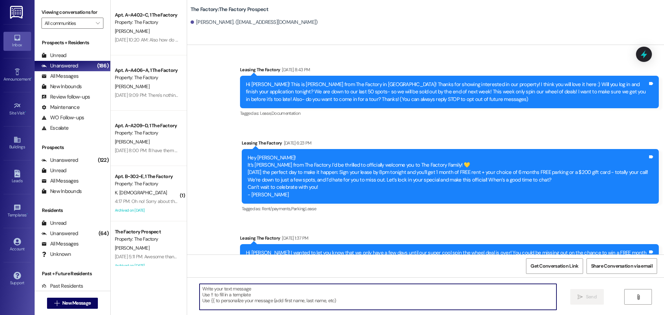
paste textarea "📚 School starts [DATE]! Hi {{first_name}}, it’s [PERSON_NAME] from The Factory!…"
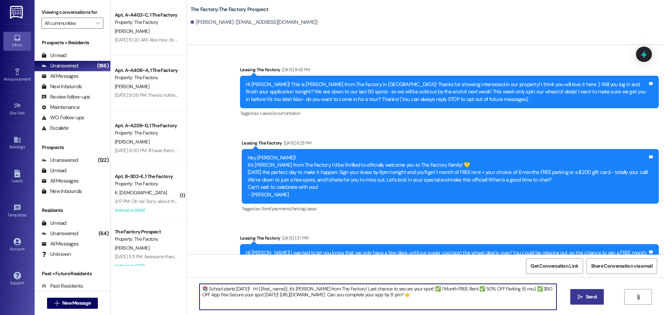
type textarea "📚 School starts [DATE]! Hi {{first_name}}, it’s [PERSON_NAME] from The Factory!…"
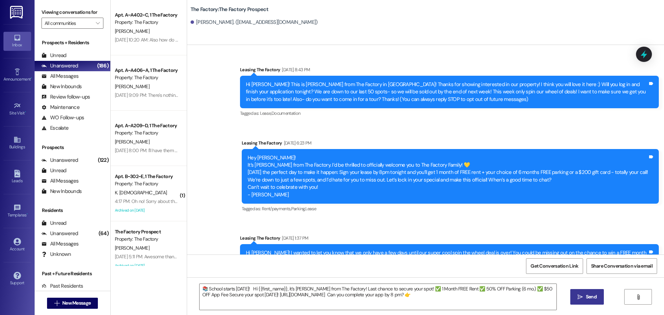
click at [587, 299] on span "Send" at bounding box center [591, 296] width 11 height 7
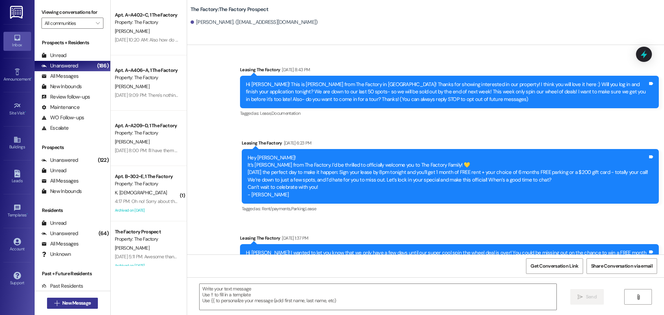
click at [63, 303] on span "New Message" at bounding box center [76, 303] width 28 height 7
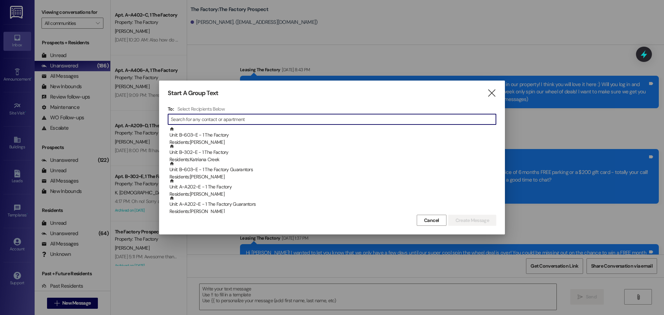
click at [180, 120] on input at bounding box center [333, 119] width 325 height 10
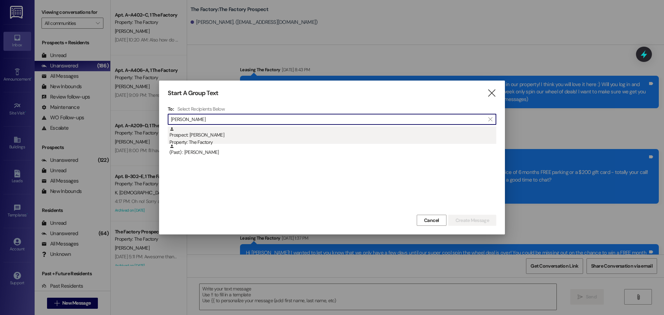
type input "[PERSON_NAME]"
click at [188, 136] on div "Prospect: [PERSON_NAME] Property: The Factory" at bounding box center [332, 137] width 327 height 20
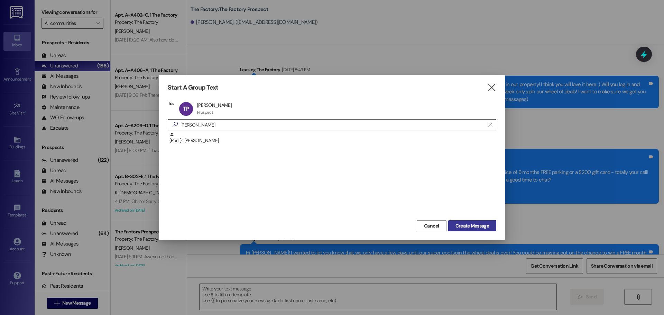
click at [470, 225] on span "Create Message" at bounding box center [473, 225] width 34 height 7
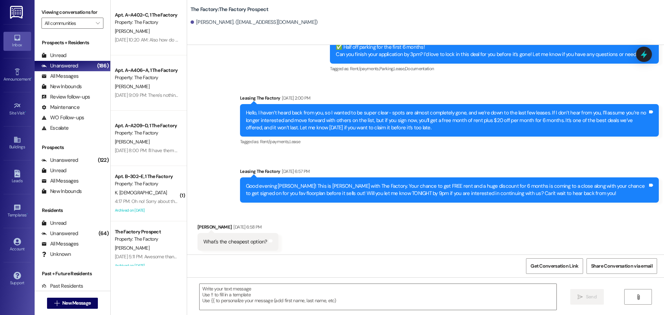
scroll to position [319, 0]
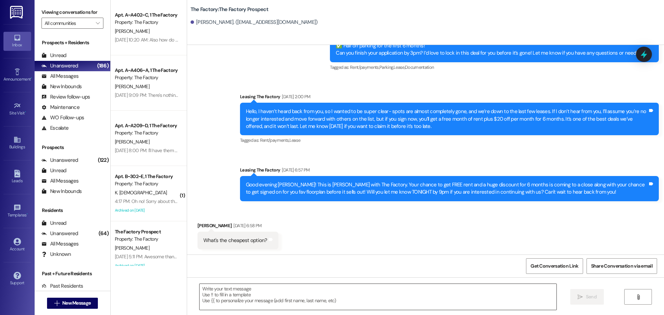
click at [200, 292] on textarea at bounding box center [378, 297] width 357 height 26
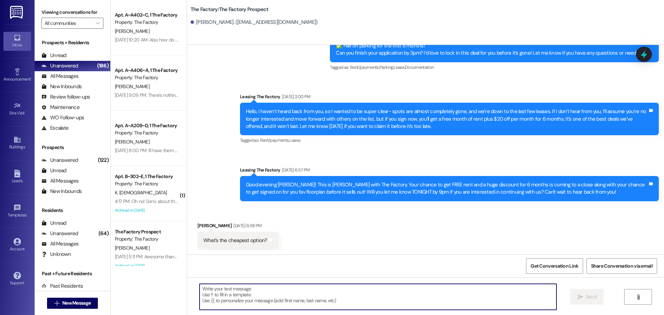
paste textarea "📚 School starts [DATE]! Hi {{first_name}}, it’s [PERSON_NAME] from The Factory!…"
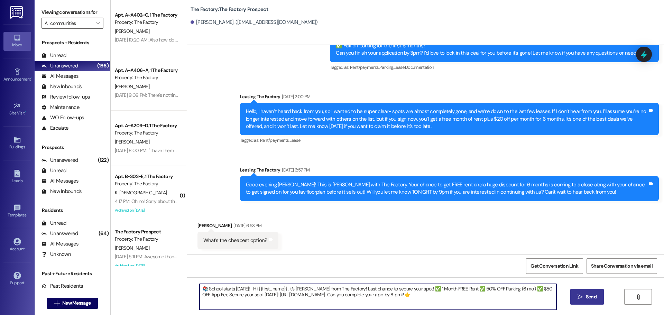
type textarea "📚 School starts [DATE]! Hi {{first_name}}, it’s [PERSON_NAME] from The Factory!…"
click at [588, 297] on span "Send" at bounding box center [591, 296] width 11 height 7
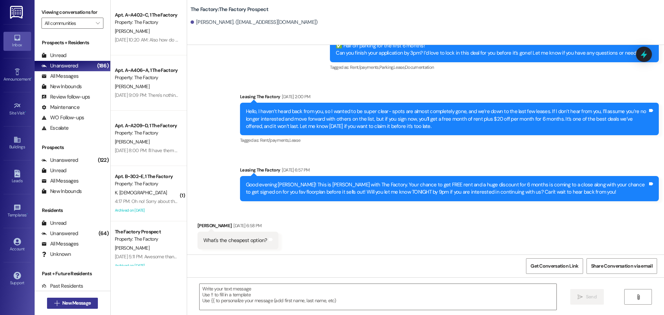
click at [72, 304] on span "New Message" at bounding box center [76, 303] width 28 height 7
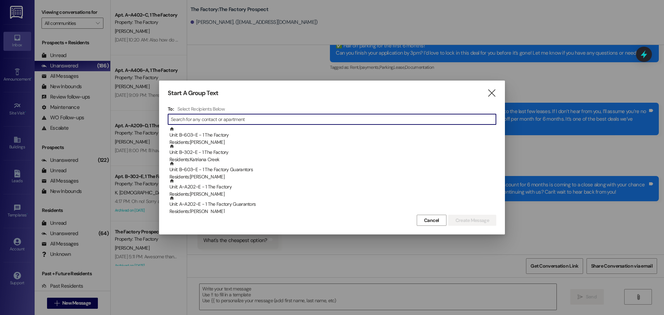
click at [188, 122] on input at bounding box center [333, 119] width 325 height 10
type input "M"
type input "A"
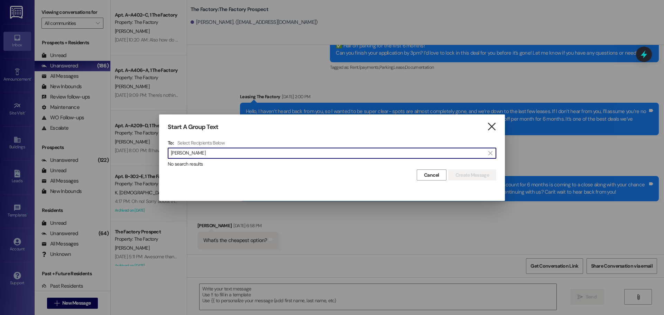
type input "[PERSON_NAME]"
drag, startPoint x: 490, startPoint y: 129, endPoint x: 221, endPoint y: 84, distance: 273.5
click at [490, 129] on icon "" at bounding box center [491, 126] width 9 height 7
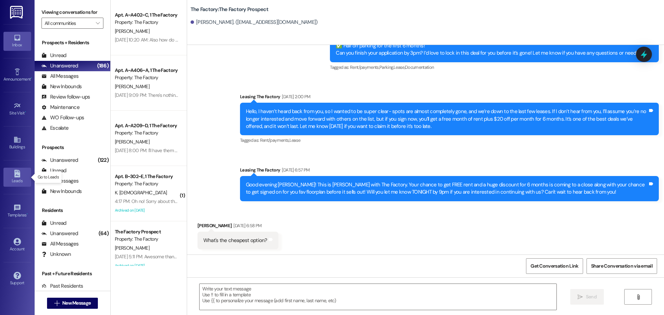
click at [16, 175] on icon at bounding box center [17, 174] width 6 height 8
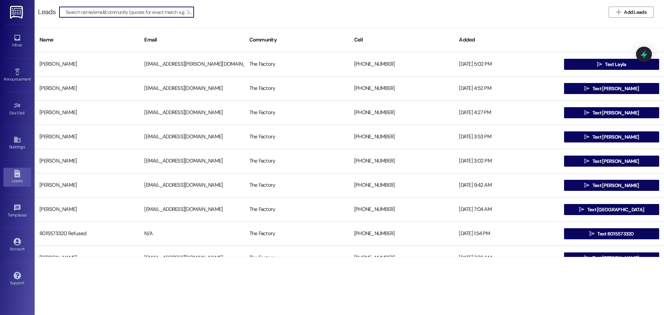
drag, startPoint x: 628, startPoint y: 10, endPoint x: 580, endPoint y: 5, distance: 48.4
click at [628, 10] on span "Add Leads" at bounding box center [635, 12] width 22 height 7
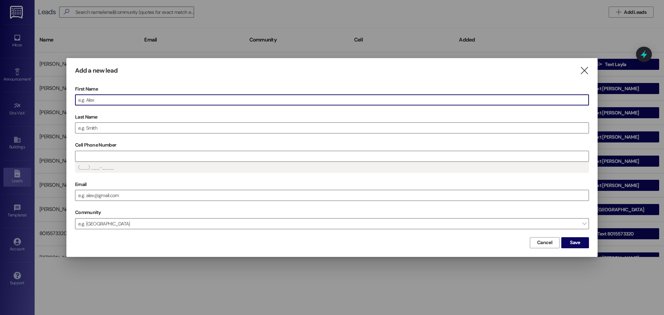
click at [114, 98] on input "First Name" at bounding box center [331, 100] width 513 height 10
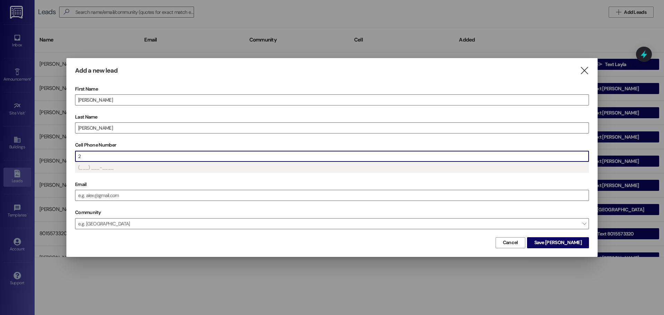
type input "(2__) ___-____"
type input "(24_) ___-____"
click at [556, 244] on span "Save [PERSON_NAME]" at bounding box center [557, 242] width 47 height 7
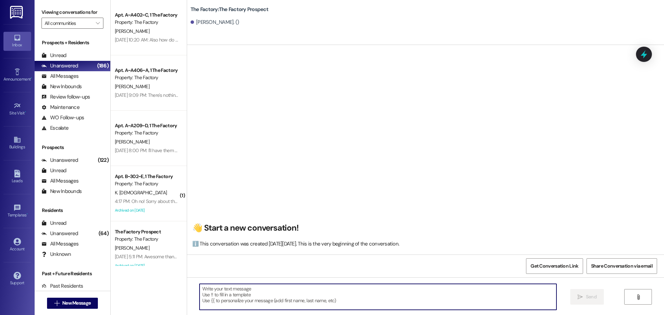
click at [200, 292] on textarea at bounding box center [378, 297] width 357 height 26
paste textarea "📚 School starts [DATE]! Hi {{first_name}}, it’s [PERSON_NAME] from The Factory!…"
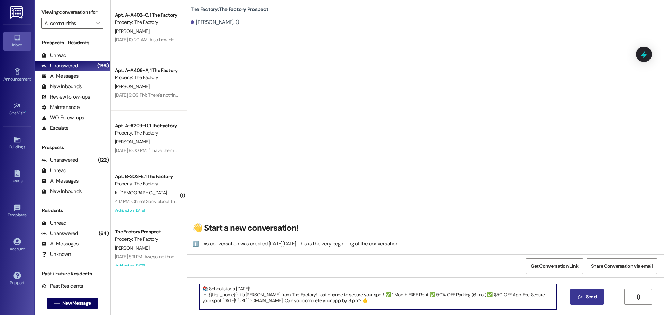
type textarea "📚 School starts [DATE]! Hi {{first_name}}, it’s [PERSON_NAME] from The Factory!…"
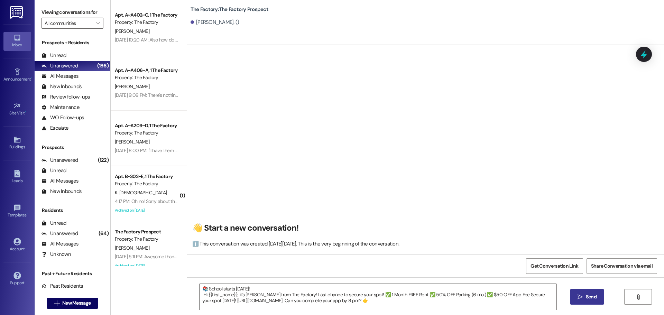
click at [583, 295] on span " Send" at bounding box center [587, 296] width 22 height 7
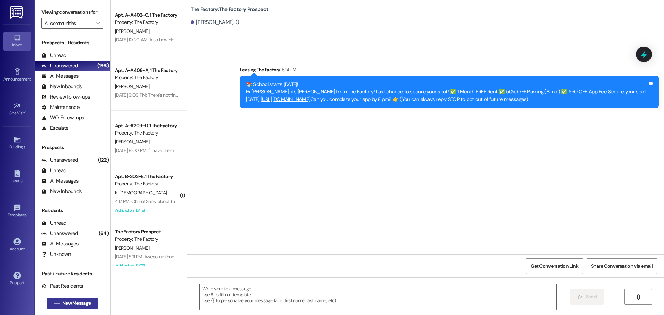
click at [69, 303] on span "New Message" at bounding box center [76, 303] width 28 height 7
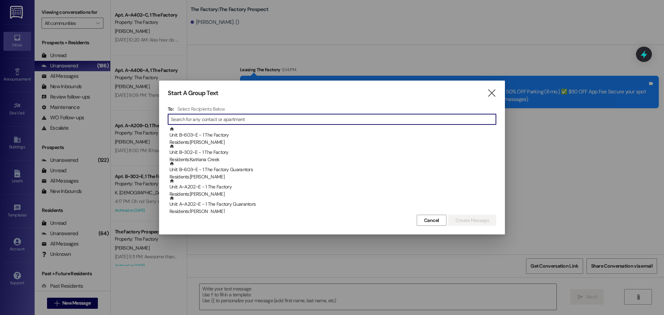
click at [180, 122] on input at bounding box center [333, 119] width 325 height 10
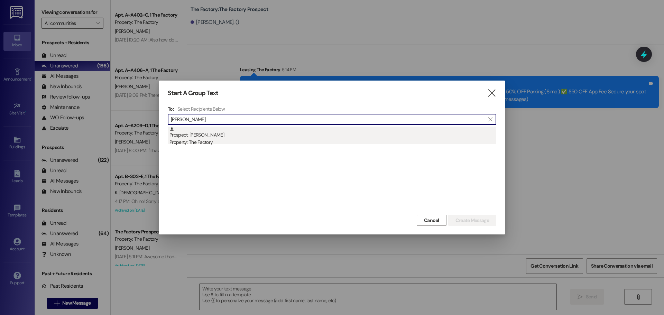
type input "[PERSON_NAME]"
click at [209, 139] on div "Property: The Factory" at bounding box center [332, 142] width 327 height 7
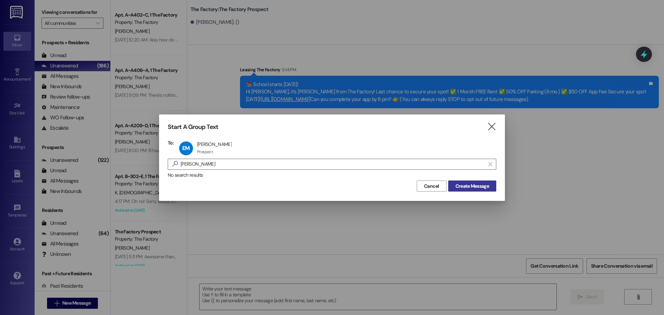
click at [475, 184] on span "Create Message" at bounding box center [473, 186] width 34 height 7
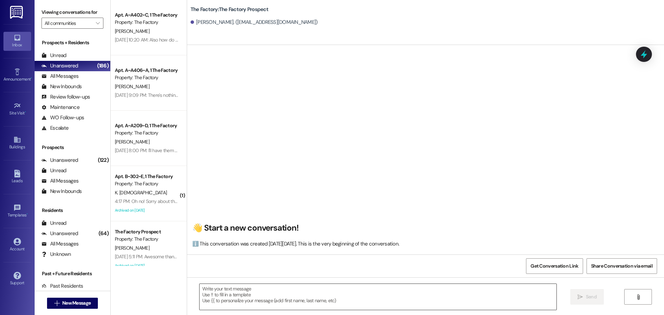
click at [200, 291] on textarea at bounding box center [378, 297] width 357 height 26
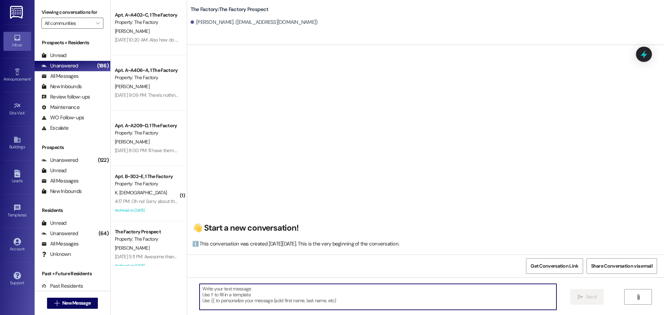
paste textarea "📚 School starts [DATE]! Hi {{first_name}}, it’s [PERSON_NAME] from The Factory!…"
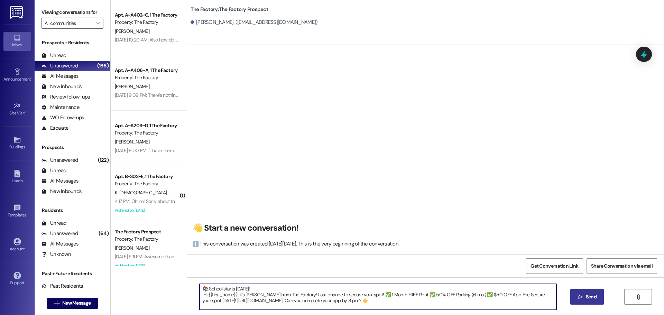
type textarea "📚 School starts [DATE]! Hi {{first_name}}, it’s [PERSON_NAME] from The Factory!…"
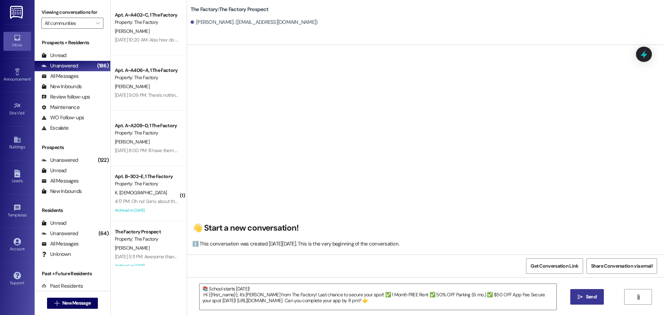
click at [581, 296] on icon "" at bounding box center [580, 297] width 5 height 6
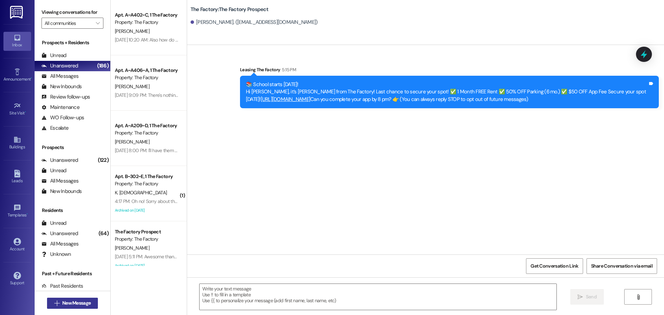
click at [78, 301] on span "New Message" at bounding box center [76, 303] width 28 height 7
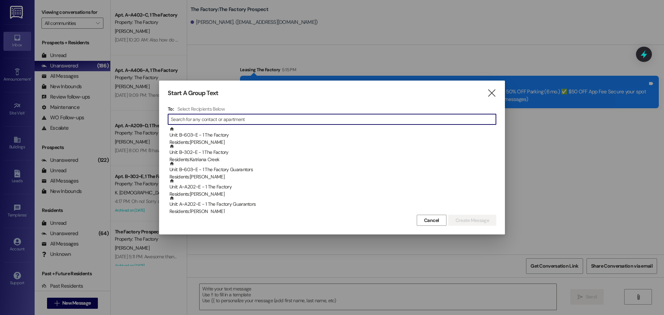
click at [188, 119] on input at bounding box center [333, 119] width 325 height 10
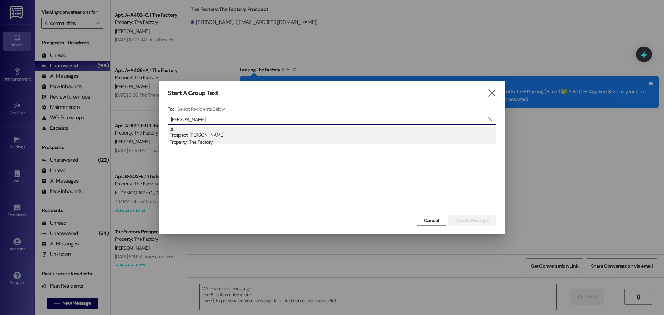
type input "[PERSON_NAME]"
click at [195, 136] on div "Prospect: [PERSON_NAME] Property: The Factory" at bounding box center [332, 137] width 327 height 20
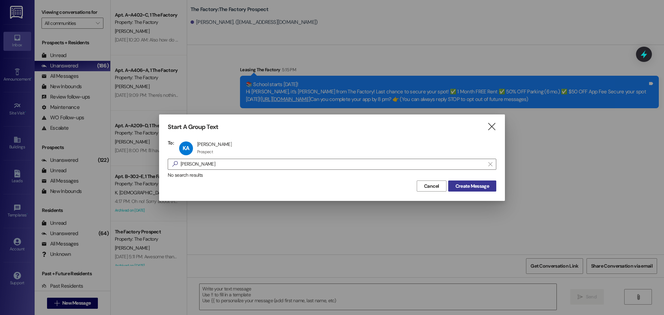
click at [483, 185] on span "Create Message" at bounding box center [473, 186] width 34 height 7
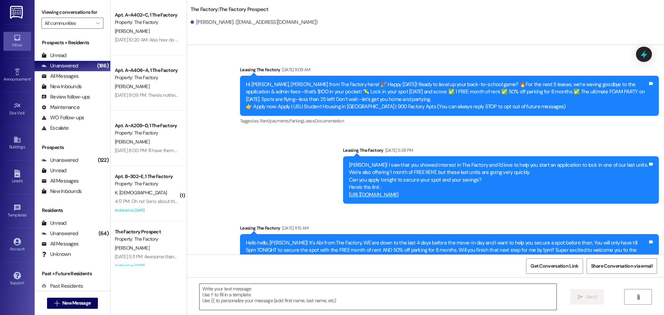
click at [200, 289] on textarea at bounding box center [378, 297] width 357 height 26
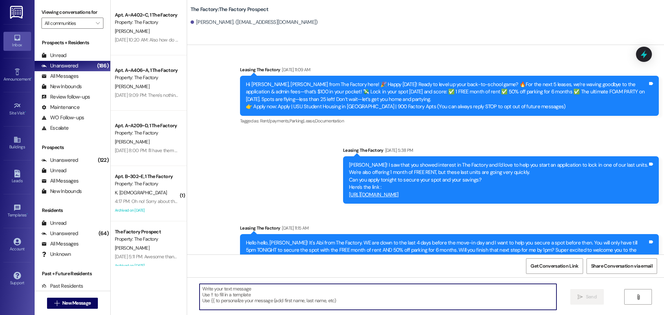
paste textarea "📚 School starts [DATE]! Hi {{first_name}}, it’s [PERSON_NAME] from The Factory!…"
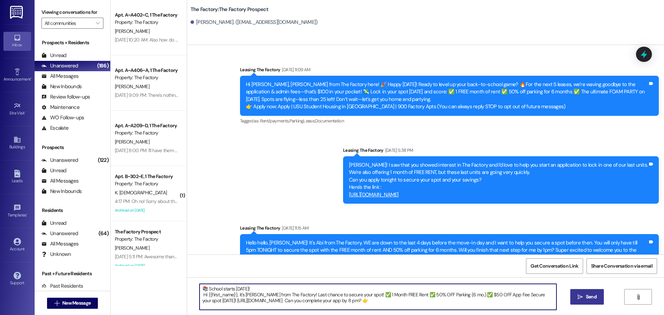
type textarea "📚 School starts [DATE]! Hi {{first_name}}, it’s [PERSON_NAME] from The Factory!…"
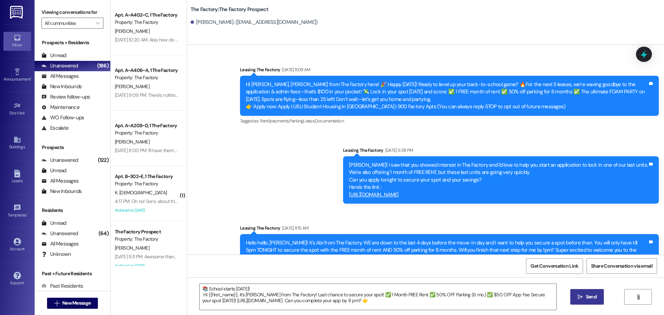
click at [585, 295] on span "Send" at bounding box center [591, 296] width 13 height 7
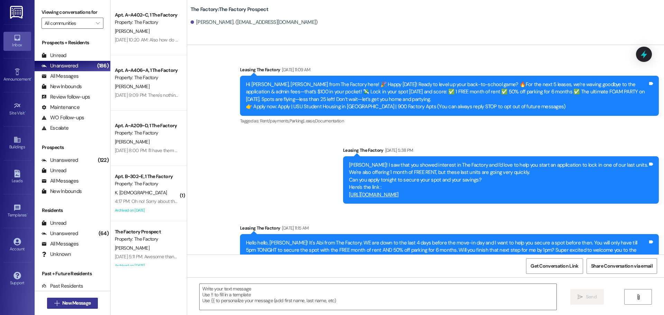
click at [82, 299] on button " New Message" at bounding box center [72, 303] width 51 height 11
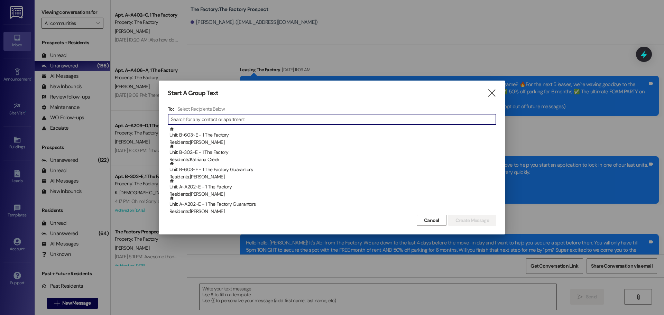
click at [185, 119] on input at bounding box center [333, 119] width 325 height 10
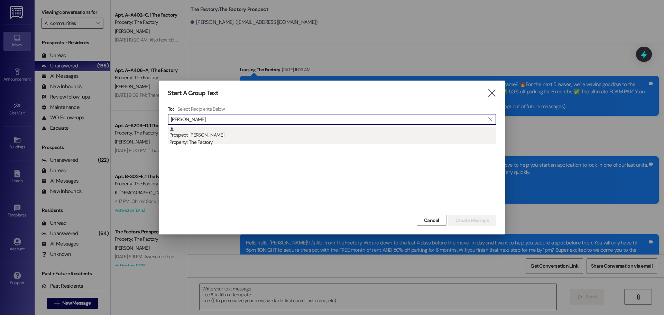
type input "[PERSON_NAME]"
click at [191, 134] on div "Prospect: [PERSON_NAME] Property: The Factory" at bounding box center [332, 137] width 327 height 20
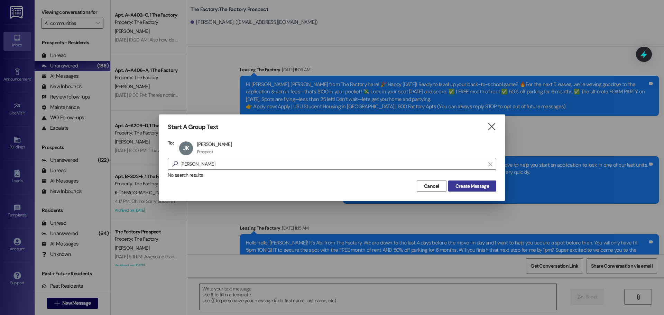
click at [481, 189] on span "Create Message" at bounding box center [473, 186] width 34 height 7
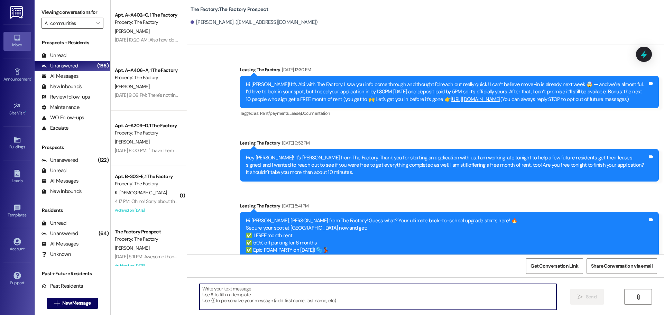
click at [200, 292] on textarea at bounding box center [378, 297] width 357 height 26
paste textarea "📚 School starts [DATE]! Hi {{first_name}}, it’s [PERSON_NAME] from The Factory!…"
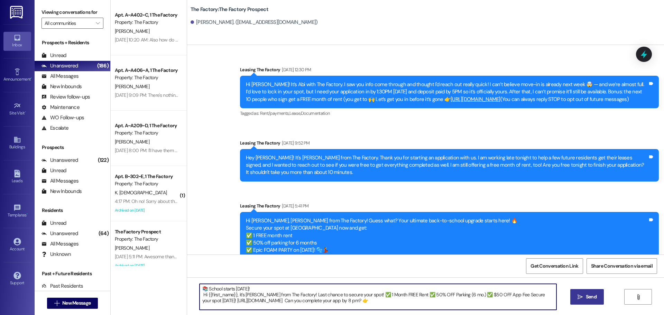
type textarea "📚 School starts [DATE]! Hi {{first_name}}, it’s [PERSON_NAME] from The Factory!…"
click at [595, 296] on span "Send" at bounding box center [591, 296] width 11 height 7
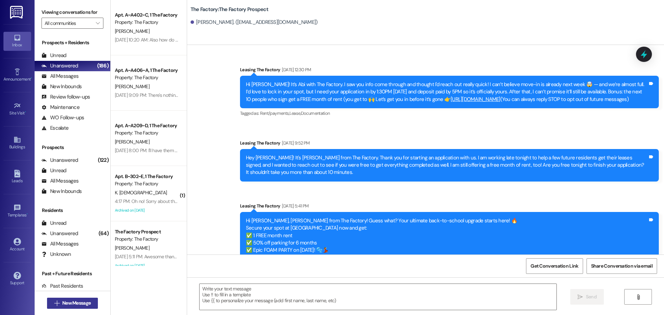
click at [62, 305] on span "New Message" at bounding box center [76, 303] width 28 height 7
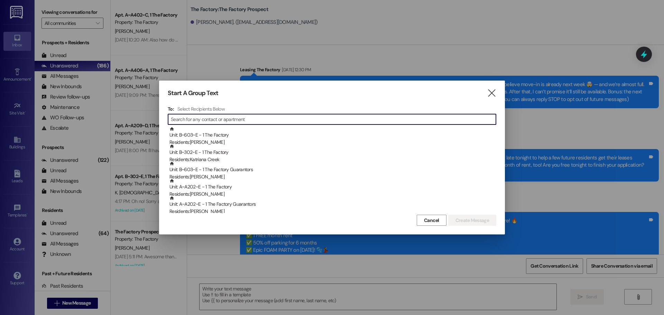
click at [300, 125] on div "" at bounding box center [332, 119] width 329 height 11
click at [260, 118] on input at bounding box center [338, 119] width 315 height 10
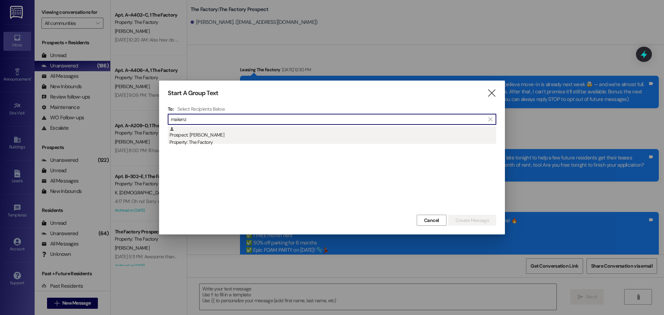
type input "makenz"
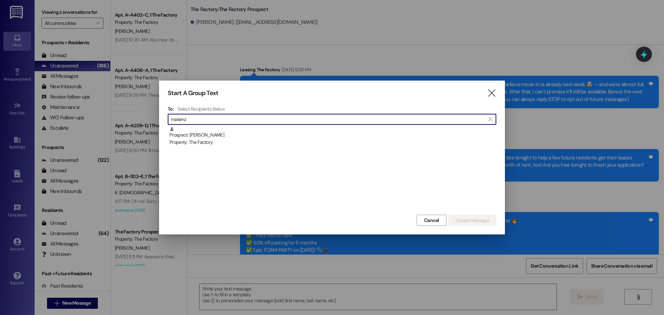
drag, startPoint x: 198, startPoint y: 139, endPoint x: 188, endPoint y: 136, distance: 10.4
click at [197, 139] on div "Property: The Factory" at bounding box center [332, 142] width 327 height 7
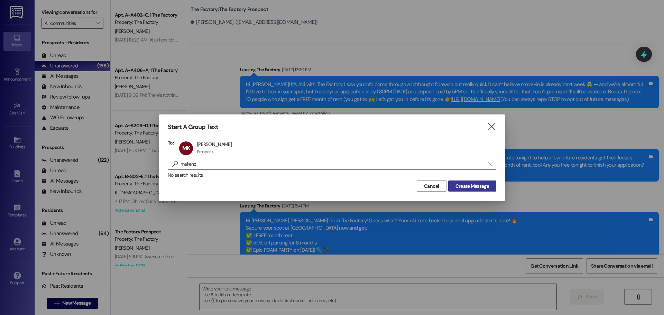
drag, startPoint x: 482, startPoint y: 185, endPoint x: 459, endPoint y: 192, distance: 24.8
click at [482, 185] on span "Create Message" at bounding box center [473, 186] width 34 height 7
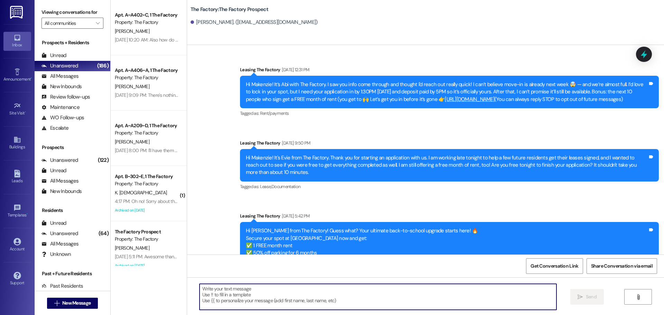
click at [201, 290] on textarea at bounding box center [378, 297] width 357 height 26
paste textarea "📚 School starts [DATE]! Hi {{first_name}}, it’s [PERSON_NAME] from The Factory!…"
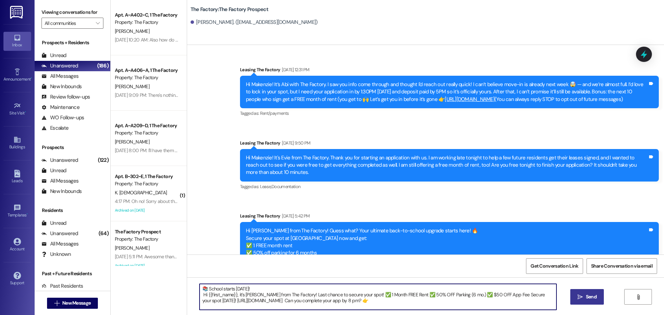
type textarea "📚 School starts [DATE]! Hi {{first_name}}, it’s [PERSON_NAME] from The Factory!…"
click at [579, 296] on icon "" at bounding box center [580, 297] width 5 height 6
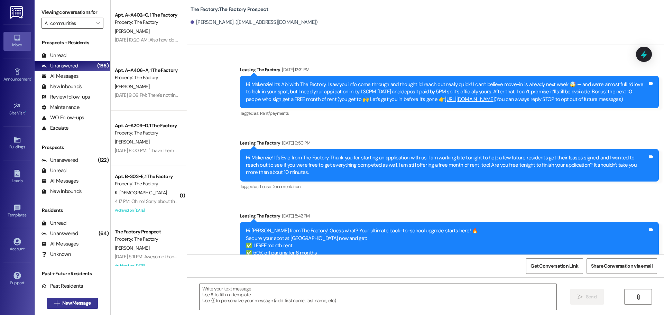
click at [79, 303] on span "New Message" at bounding box center [76, 303] width 28 height 7
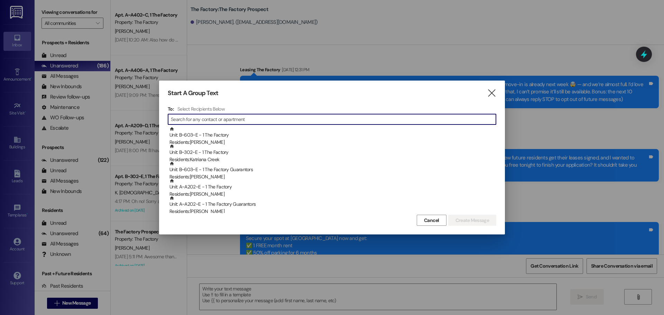
click at [212, 116] on input at bounding box center [333, 119] width 325 height 10
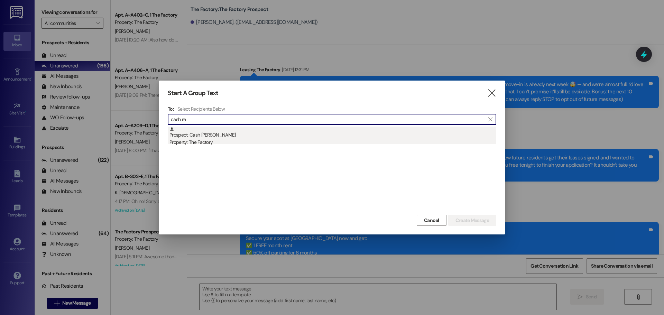
type input "cash re"
click at [193, 140] on div "Property: The Factory" at bounding box center [332, 142] width 327 height 7
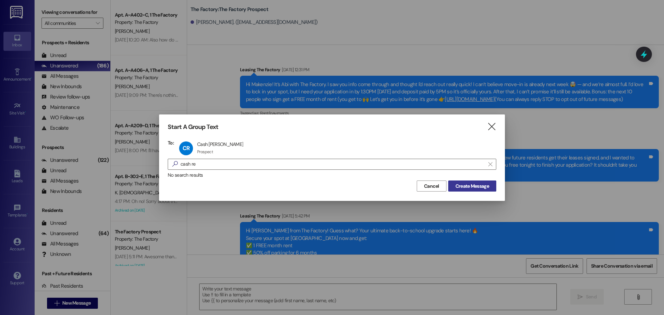
click at [469, 183] on span "Create Message" at bounding box center [473, 186] width 34 height 7
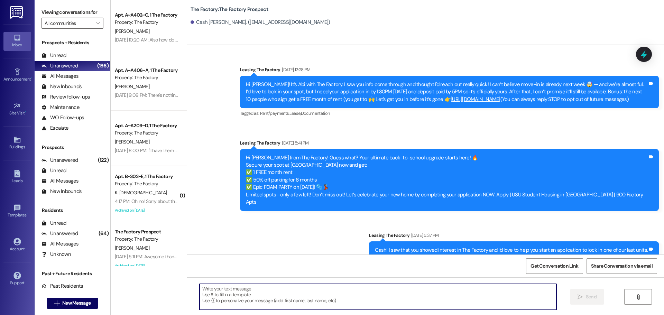
click at [200, 291] on textarea at bounding box center [378, 297] width 357 height 26
paste textarea "📚 School starts [DATE]! Hi {{first_name}}, it’s [PERSON_NAME] from The Factory!…"
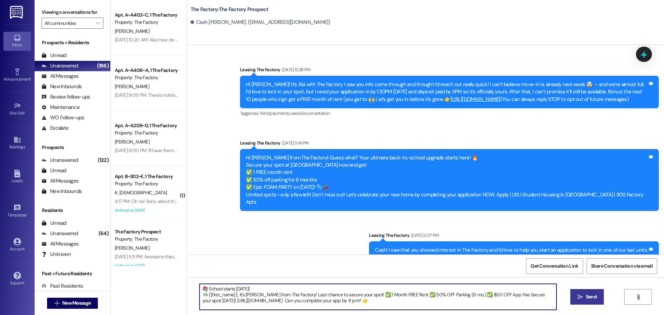
type textarea "📚 School starts [DATE]! Hi {{first_name}}, it’s [PERSON_NAME] from The Factory!…"
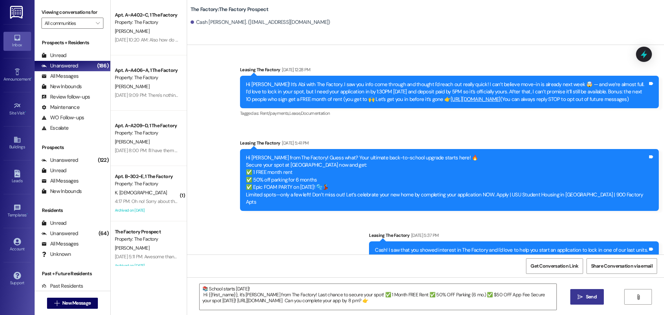
drag, startPoint x: 590, startPoint y: 297, endPoint x: 402, endPoint y: 161, distance: 231.9
click at [589, 297] on span "Send" at bounding box center [591, 296] width 11 height 7
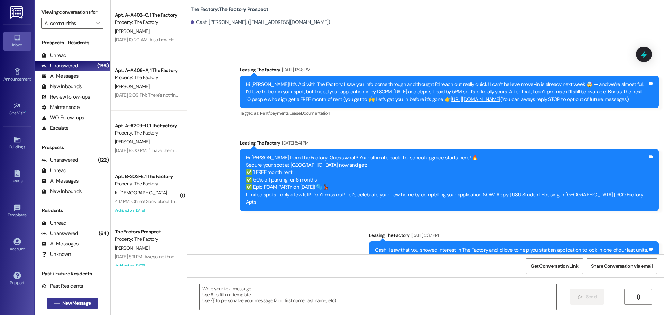
click at [62, 302] on span "New Message" at bounding box center [76, 303] width 28 height 7
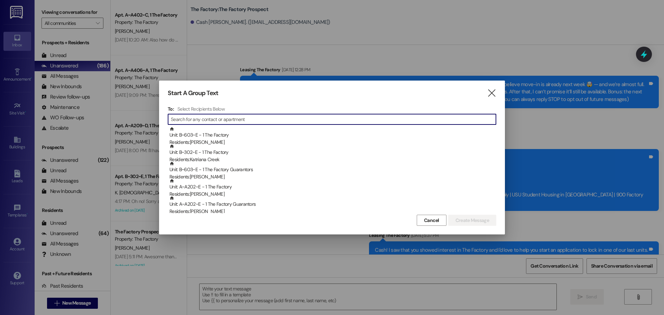
click at [221, 120] on input at bounding box center [333, 119] width 325 height 10
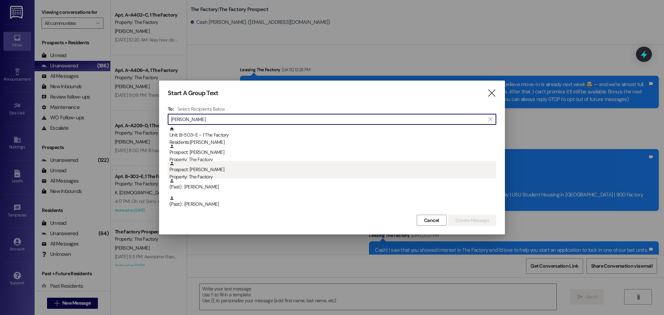
type input "[PERSON_NAME]"
click at [213, 169] on div "Prospect: [PERSON_NAME] Property: The Factory" at bounding box center [332, 171] width 327 height 20
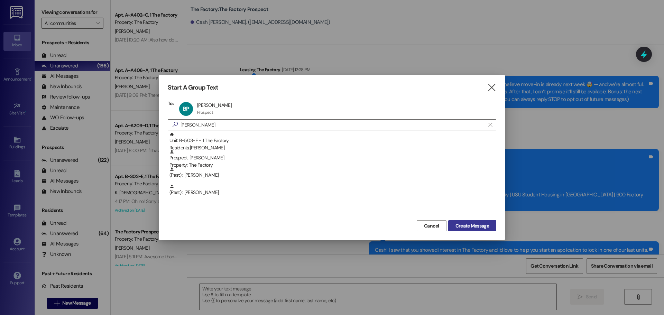
click at [478, 228] on span "Create Message" at bounding box center [473, 225] width 34 height 7
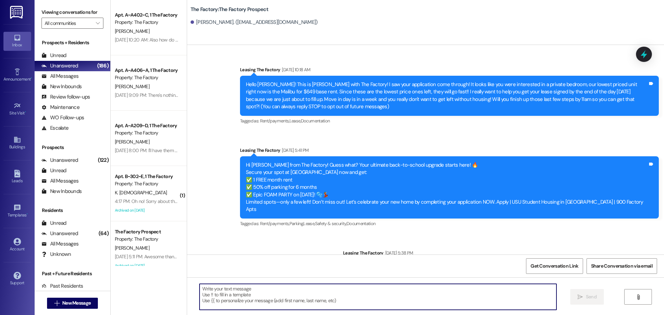
click at [200, 285] on textarea at bounding box center [378, 297] width 357 height 26
paste textarea "📚 School starts [DATE]! Hi {{first_name}}, it’s [PERSON_NAME] from The Factory!…"
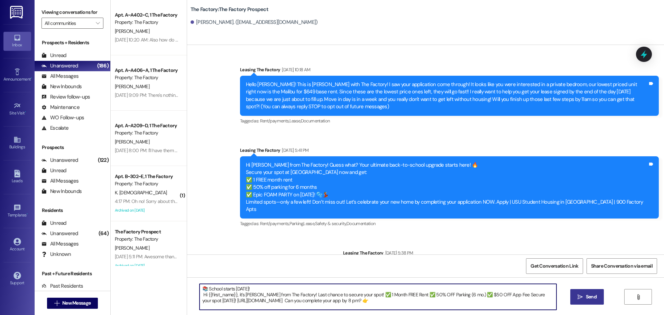
type textarea "📚 School starts [DATE]! Hi {{first_name}}, it’s [PERSON_NAME] from The Factory!…"
click at [590, 297] on span "Send" at bounding box center [591, 296] width 11 height 7
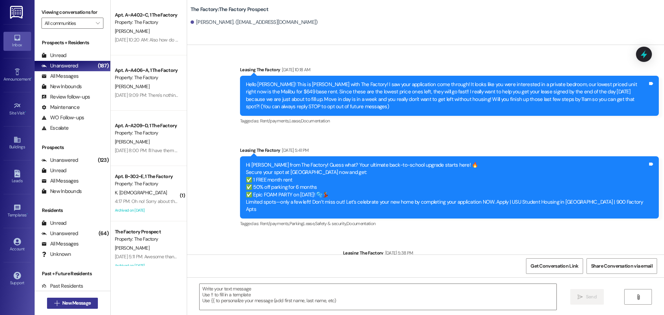
click at [85, 304] on span "New Message" at bounding box center [76, 303] width 28 height 7
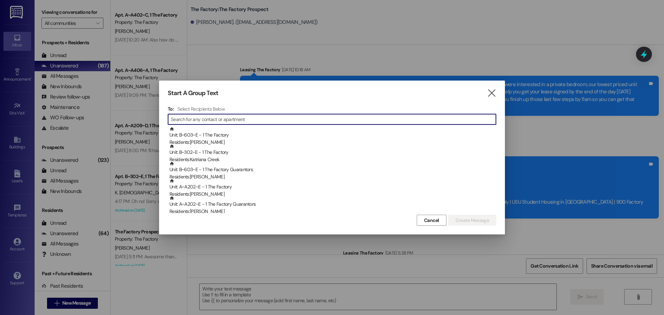
click at [173, 121] on input at bounding box center [333, 119] width 325 height 10
type input "w"
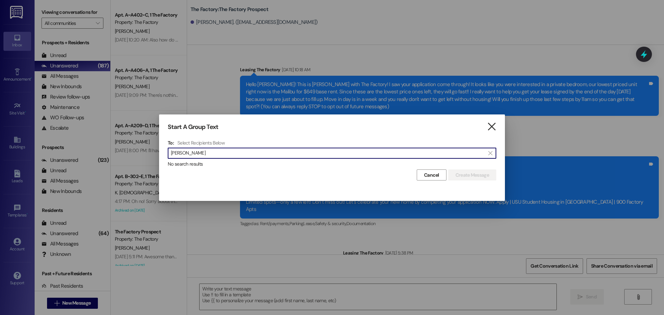
type input "[PERSON_NAME]"
click at [489, 126] on icon "" at bounding box center [491, 126] width 9 height 7
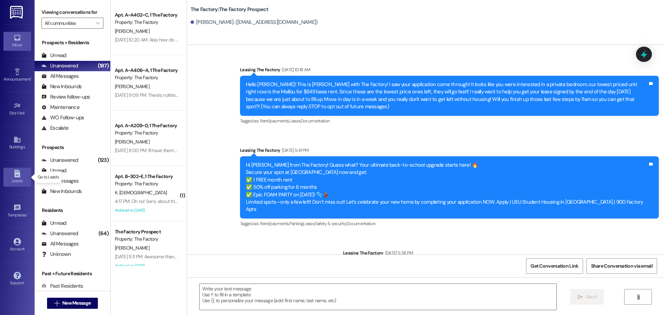
click at [20, 175] on icon at bounding box center [17, 174] width 8 height 8
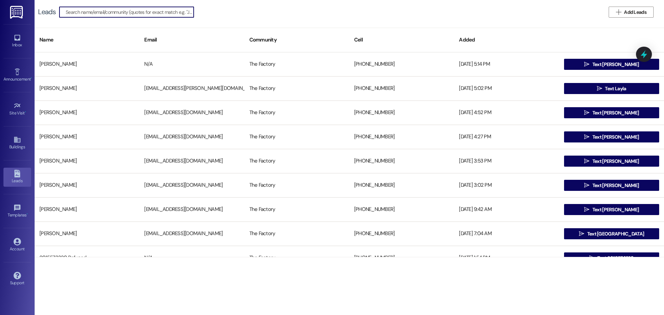
click at [111, 12] on input at bounding box center [130, 12] width 128 height 10
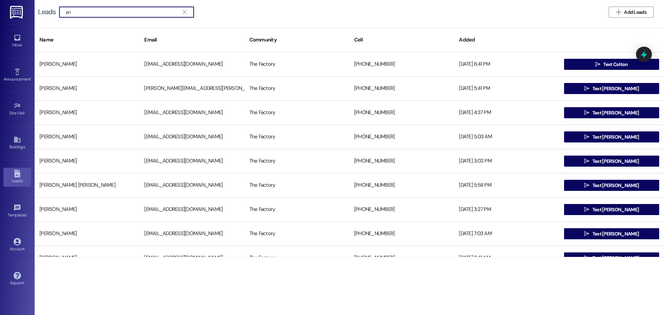
type input "a"
drag, startPoint x: 109, startPoint y: 14, endPoint x: 66, endPoint y: 14, distance: 42.5
click at [66, 14] on input "[PERSON_NAME]" at bounding box center [122, 12] width 113 height 10
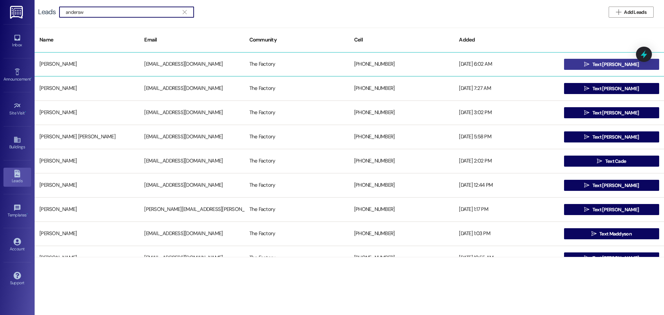
type input "andersw"
click at [617, 61] on span "Text [PERSON_NAME]" at bounding box center [615, 64] width 46 height 7
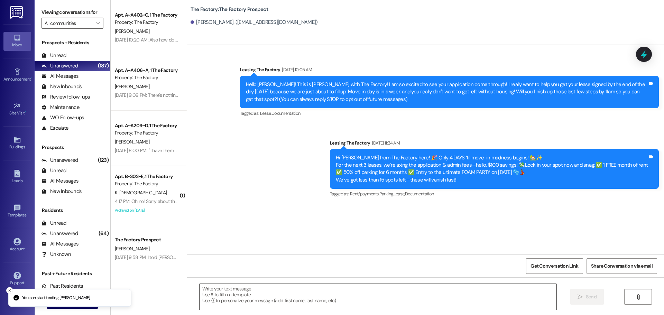
click at [200, 294] on textarea at bounding box center [378, 297] width 357 height 26
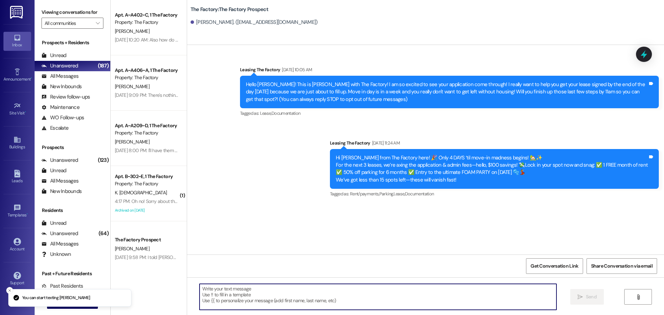
paste textarea "📚 School starts [DATE]! Hi {{first_name}}, it’s [PERSON_NAME] from The Factory!…"
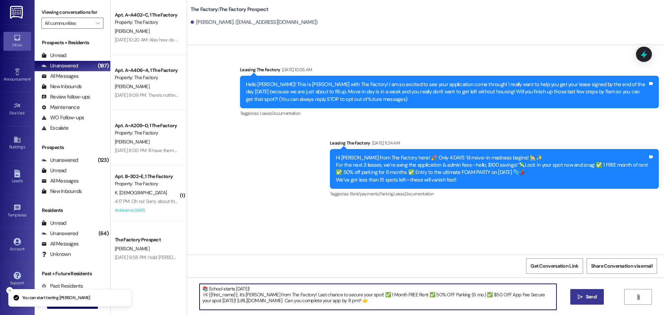
type textarea "📚 School starts [DATE]! Hi {{first_name}}, it’s [PERSON_NAME] from The Factory!…"
drag, startPoint x: 587, startPoint y: 295, endPoint x: 536, endPoint y: 255, distance: 64.6
click at [586, 294] on span "Send" at bounding box center [591, 296] width 11 height 7
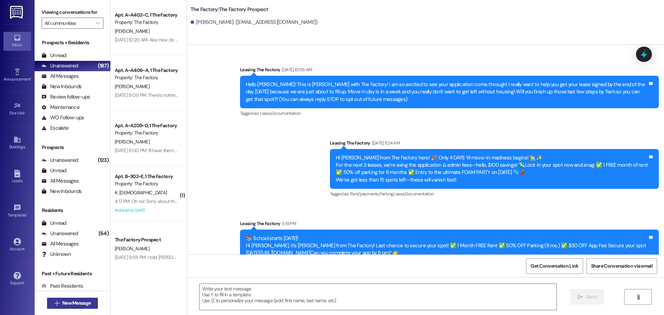
click at [75, 304] on span "New Message" at bounding box center [76, 303] width 28 height 7
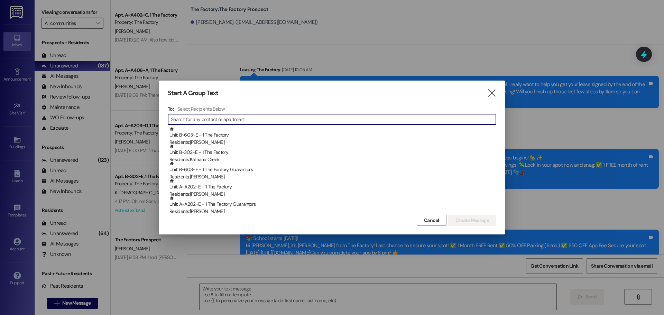
click at [221, 122] on input at bounding box center [333, 119] width 325 height 10
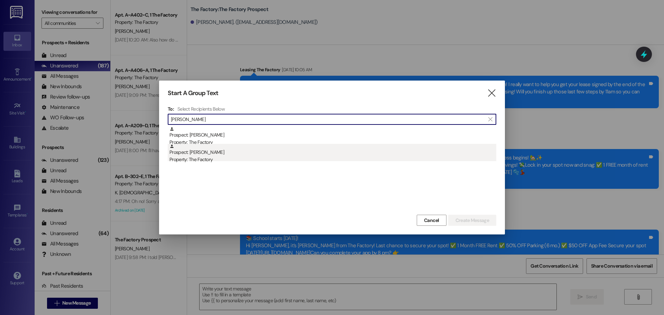
type input "[PERSON_NAME]"
click at [197, 158] on div "Property: The Factory" at bounding box center [332, 159] width 327 height 7
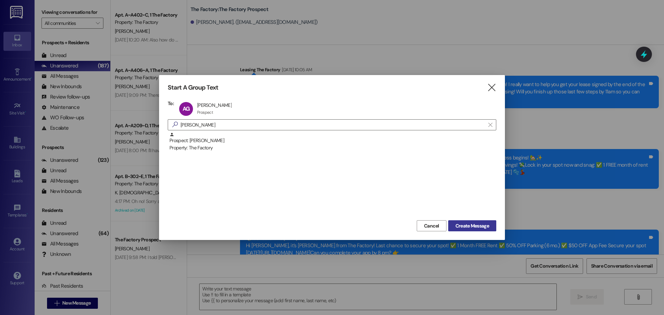
click at [478, 224] on span "Create Message" at bounding box center [473, 225] width 34 height 7
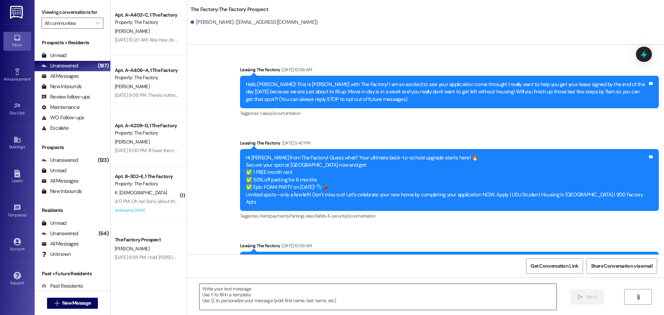
click at [200, 292] on textarea at bounding box center [378, 297] width 357 height 26
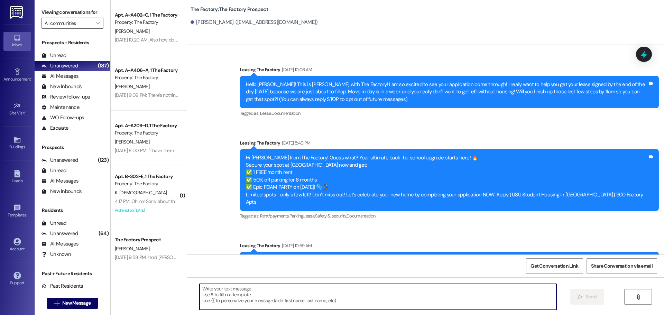
paste textarea "📚 School starts [DATE]! Hi {{first_name}}, it’s [PERSON_NAME] from The Factory!…"
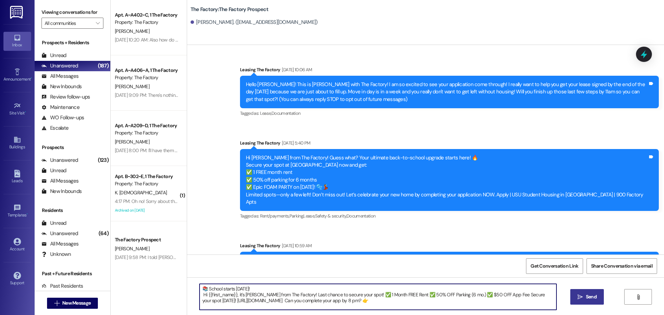
type textarea "📚 School starts [DATE]! Hi {{first_name}}, it’s [PERSON_NAME] from The Factory!…"
click at [588, 298] on span "Send" at bounding box center [591, 296] width 11 height 7
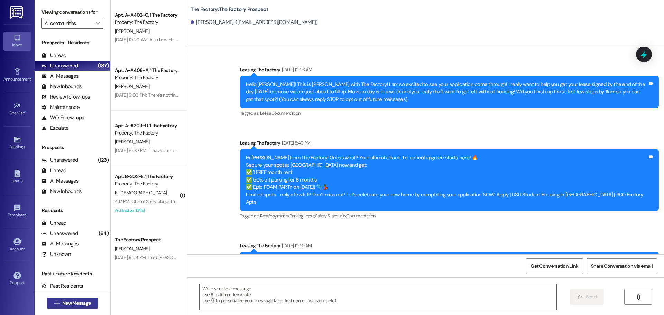
click at [69, 302] on span "New Message" at bounding box center [76, 303] width 28 height 7
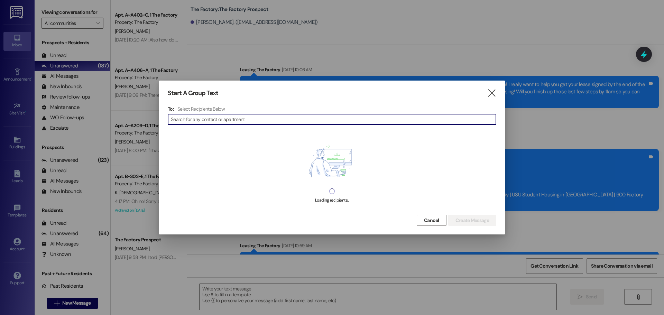
click at [202, 120] on input at bounding box center [333, 119] width 325 height 10
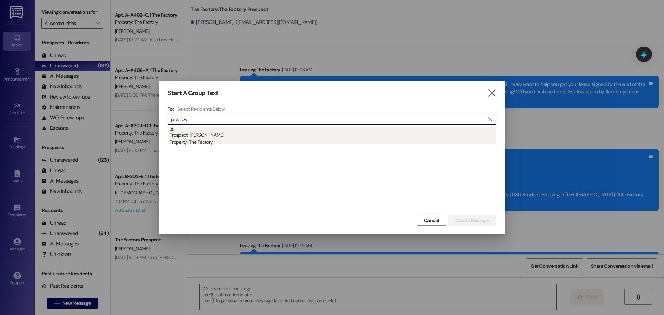
type input "jack row"
click at [204, 135] on div "Prospect: [PERSON_NAME] Property: The Factory" at bounding box center [332, 137] width 327 height 20
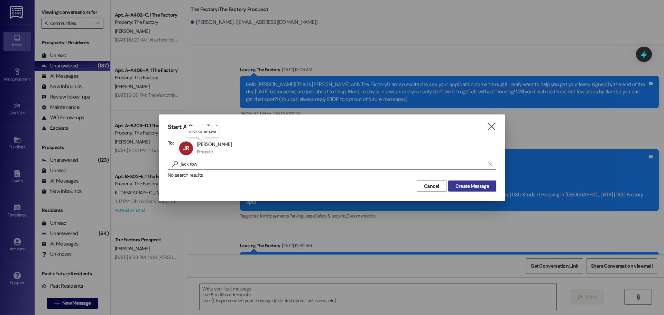
click at [489, 185] on span "Create Message" at bounding box center [472, 186] width 36 height 7
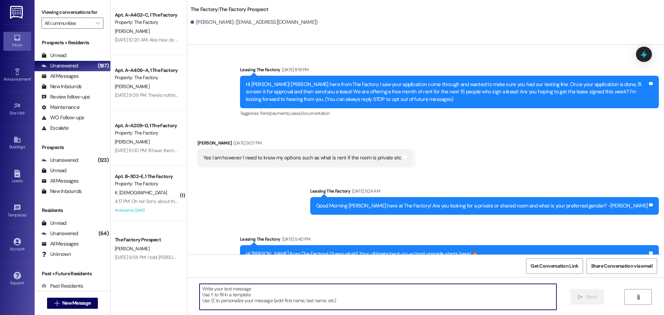
click at [200, 294] on textarea at bounding box center [378, 297] width 357 height 26
paste textarea "📚 School starts [DATE]! Hi {{first_name}}, it’s [PERSON_NAME] from The Factory!…"
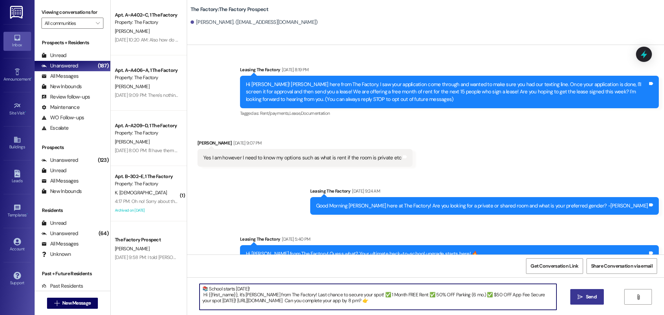
type textarea "📚 School starts [DATE]! Hi {{first_name}}, it’s [PERSON_NAME] from The Factory!…"
click at [581, 298] on icon "" at bounding box center [580, 297] width 5 height 6
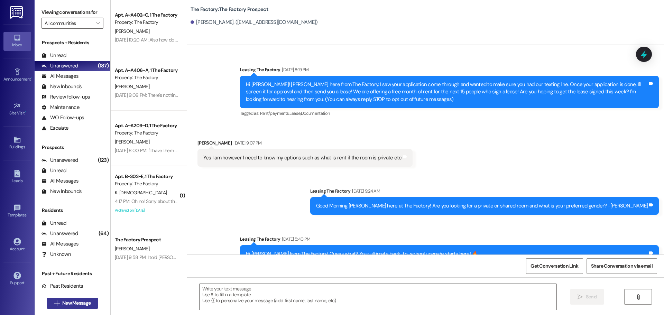
click at [76, 300] on span "New Message" at bounding box center [76, 303] width 28 height 7
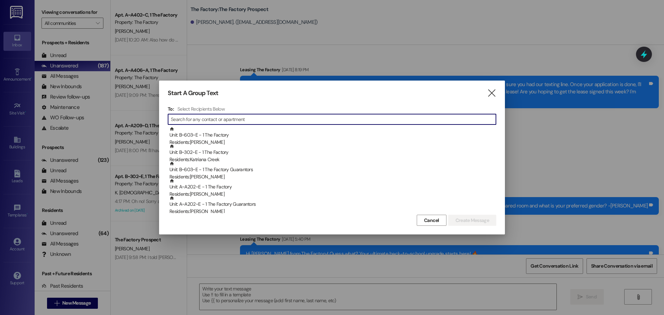
click at [195, 122] on input at bounding box center [333, 119] width 325 height 10
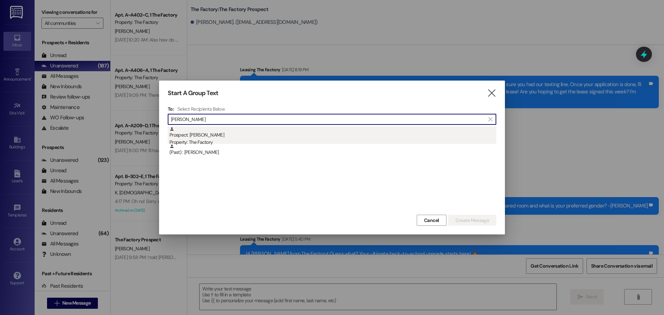
type input "[PERSON_NAME]"
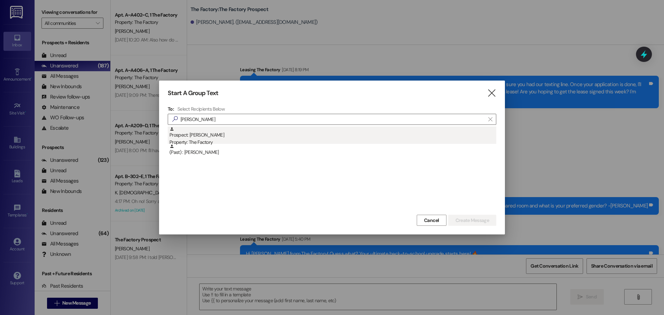
click at [202, 133] on div "Prospect: [PERSON_NAME] Property: The Factory" at bounding box center [332, 137] width 327 height 20
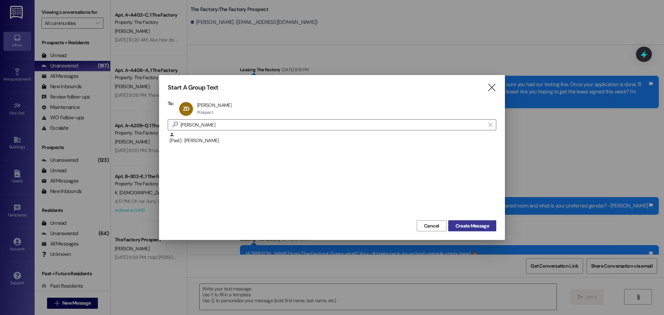
click at [472, 225] on span "Create Message" at bounding box center [473, 225] width 34 height 7
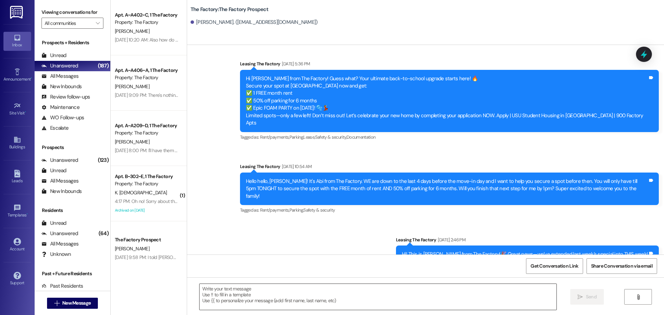
scroll to position [173, 0]
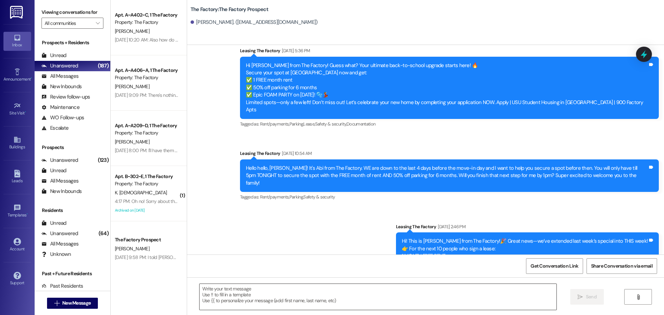
click at [200, 295] on textarea at bounding box center [378, 297] width 357 height 26
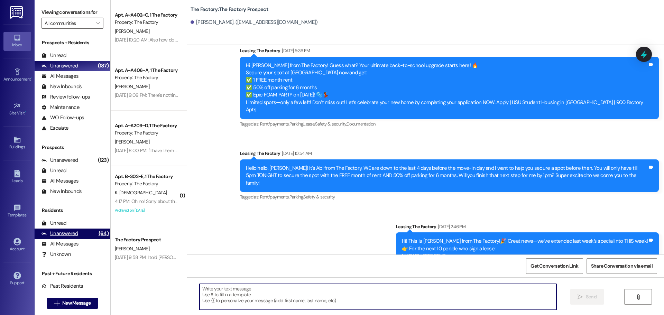
paste textarea "📚 School starts [DATE]! Hi {{first_name}}, it’s [PERSON_NAME] from The Factory!…"
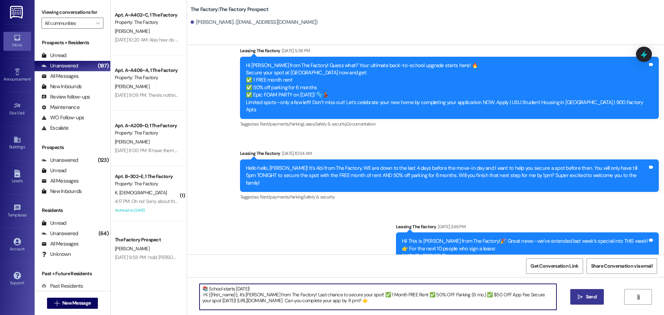
type textarea "📚 School starts [DATE]! Hi {{first_name}}, it’s [PERSON_NAME] from The Factory!…"
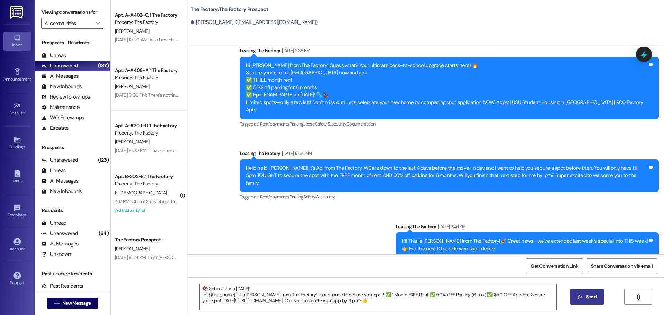
click at [586, 299] on span "Send" at bounding box center [591, 296] width 11 height 7
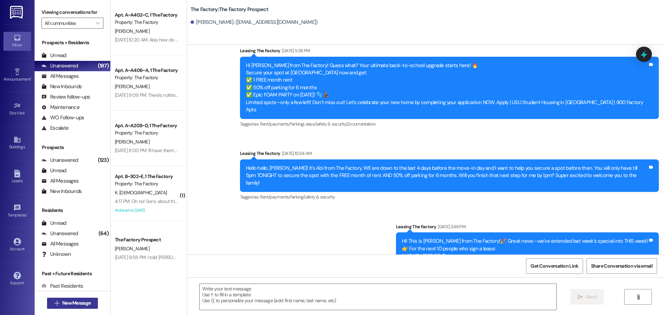
click at [69, 304] on span "New Message" at bounding box center [76, 303] width 28 height 7
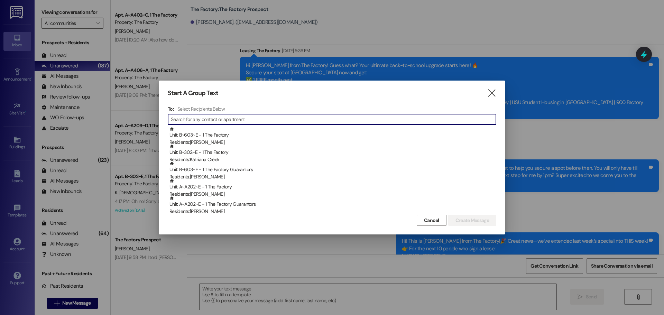
click at [259, 121] on input at bounding box center [333, 119] width 325 height 10
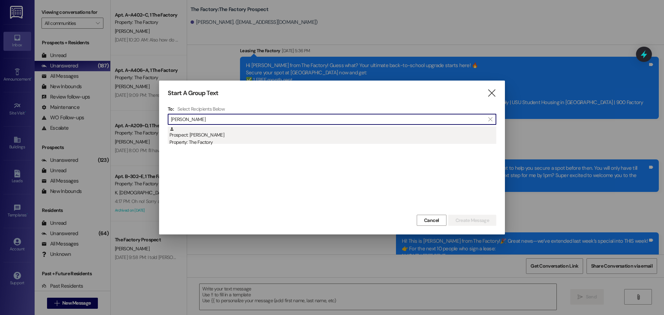
type input "[PERSON_NAME]"
click at [198, 138] on div "Prospect: [PERSON_NAME] Property: The Factory" at bounding box center [332, 137] width 327 height 20
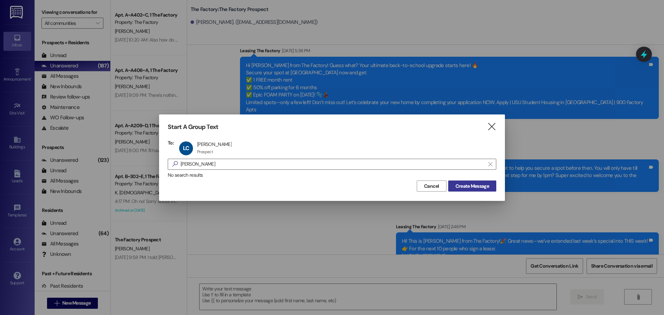
click at [468, 184] on span "Create Message" at bounding box center [473, 186] width 34 height 7
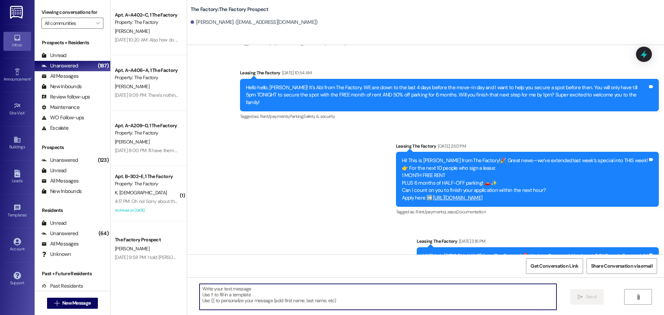
click at [200, 290] on textarea at bounding box center [378, 297] width 357 height 26
paste textarea "📚 School starts [DATE]! Hi {{first_name}}, it’s [PERSON_NAME] from The Factory!…"
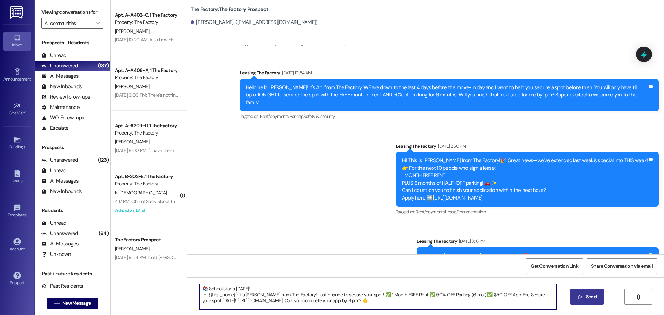
type textarea "📚 School starts [DATE]! Hi {{first_name}}, it’s [PERSON_NAME] from The Factory!…"
click at [589, 294] on span "Send" at bounding box center [591, 296] width 11 height 7
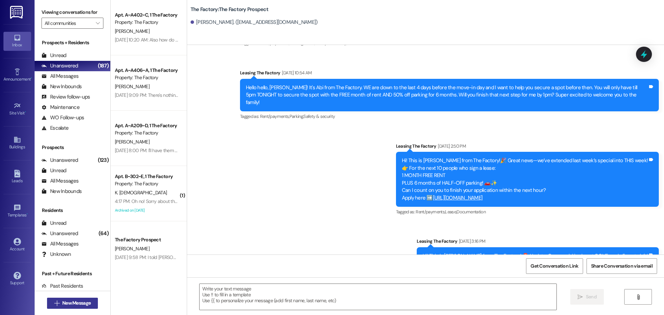
click at [90, 302] on span "New Message" at bounding box center [76, 303] width 31 height 7
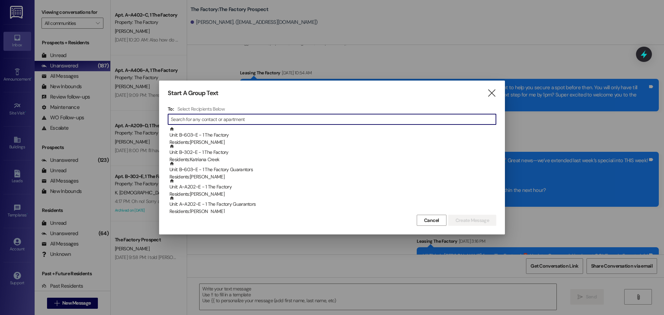
click at [194, 121] on input at bounding box center [333, 119] width 325 height 10
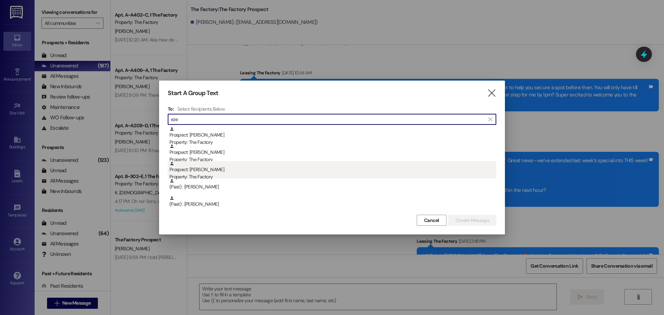
type input "eze"
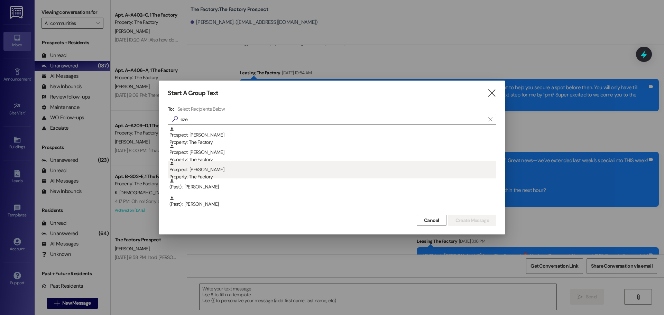
click at [214, 176] on div "Property: The Factory" at bounding box center [332, 176] width 327 height 7
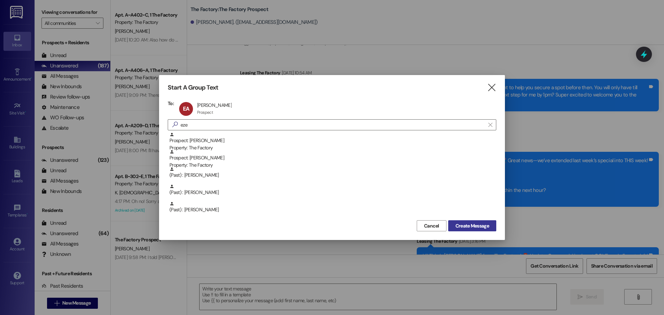
click at [481, 225] on span "Create Message" at bounding box center [473, 225] width 34 height 7
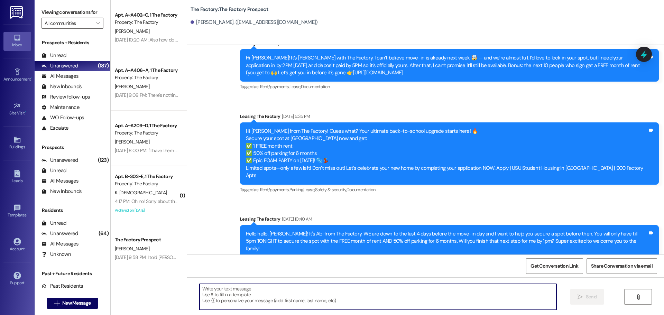
click at [201, 292] on textarea at bounding box center [378, 297] width 357 height 26
paste textarea "📚 School starts [DATE]! Hi {{first_name}}, it’s [PERSON_NAME] from The Factory!…"
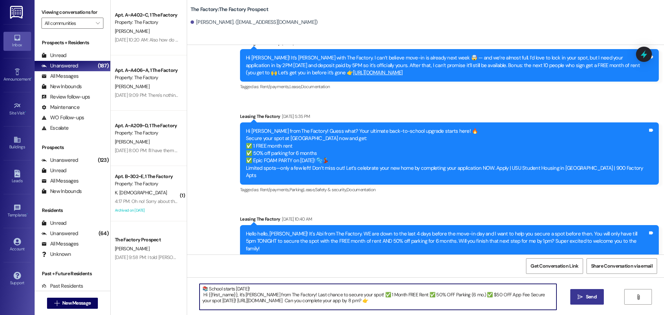
type textarea "📚 School starts [DATE]! Hi {{first_name}}, it’s [PERSON_NAME] from The Factory!…"
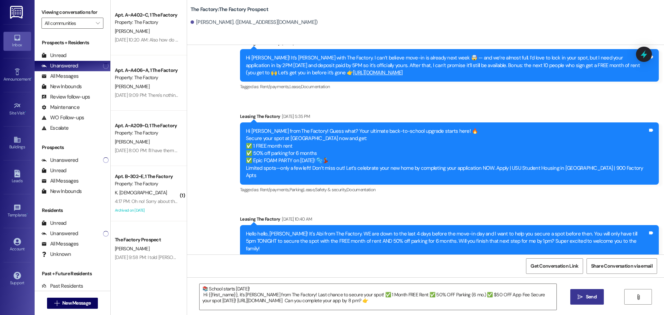
click at [579, 300] on icon "" at bounding box center [580, 297] width 5 height 6
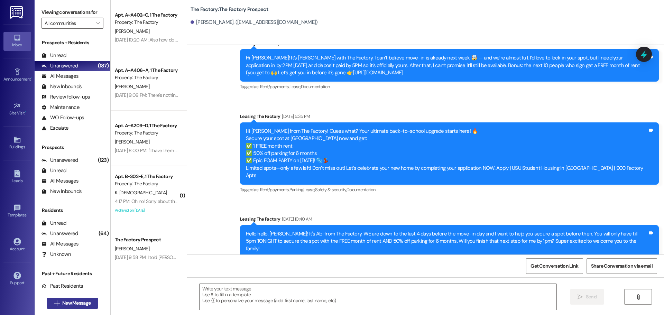
click at [77, 306] on span "New Message" at bounding box center [76, 303] width 28 height 7
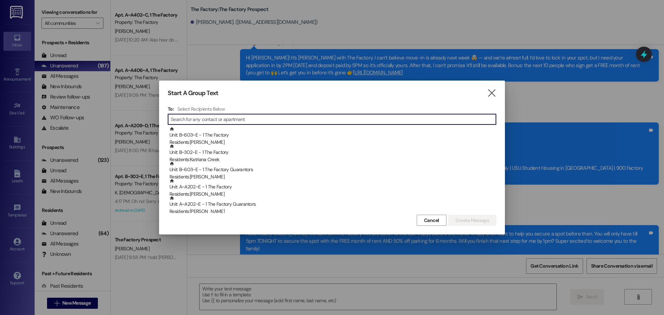
click at [204, 120] on input at bounding box center [333, 119] width 325 height 10
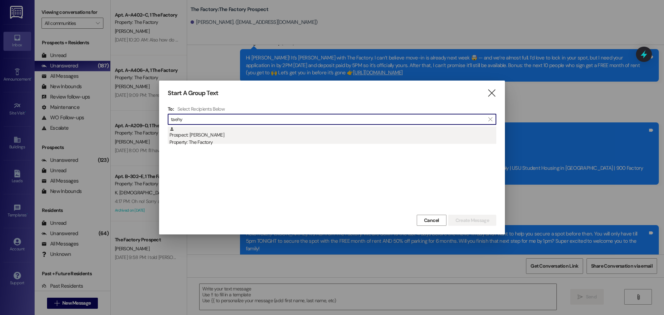
type input "taehy"
click at [202, 137] on div "Prospect: [PERSON_NAME] Property: The Factory" at bounding box center [332, 137] width 327 height 20
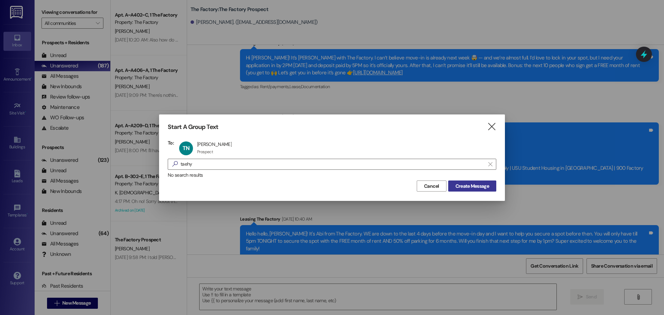
click at [470, 185] on span "Create Message" at bounding box center [473, 186] width 34 height 7
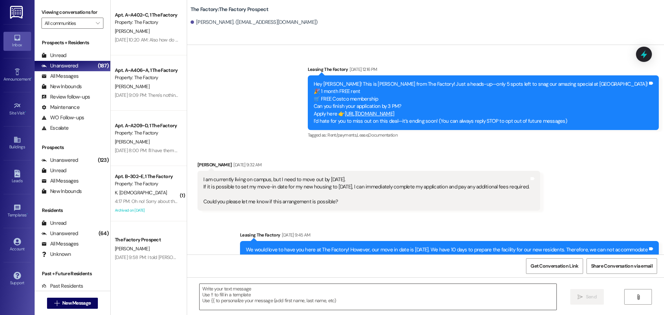
scroll to position [0, 0]
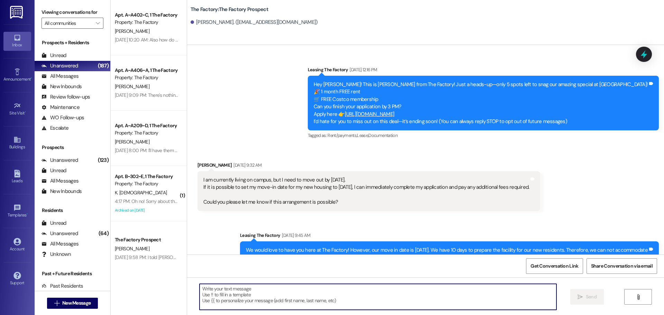
click at [200, 293] on textarea at bounding box center [378, 297] width 357 height 26
paste textarea "📚 School starts [DATE]! Hi {{first_name}}, it’s [PERSON_NAME] from The Factory!…"
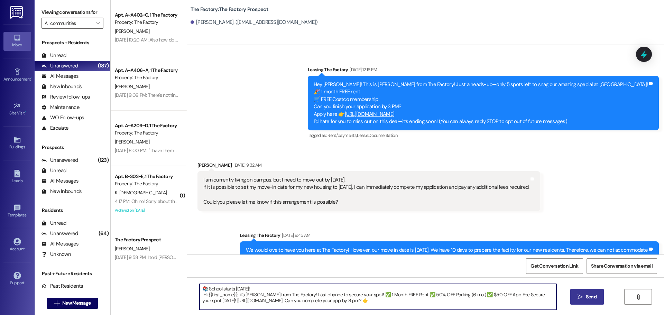
type textarea "📚 School starts [DATE]! Hi {{first_name}}, it’s [PERSON_NAME] from The Factory!…"
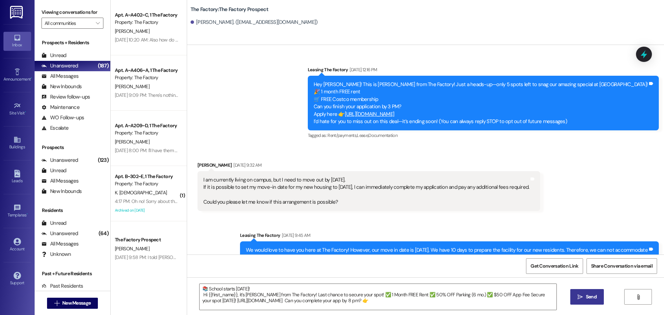
click at [586, 299] on span "Send" at bounding box center [591, 296] width 11 height 7
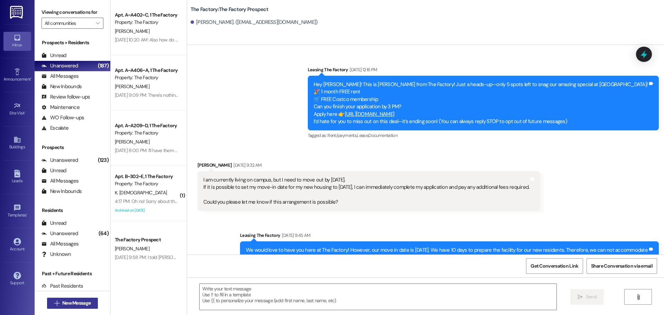
click at [85, 302] on span "New Message" at bounding box center [76, 303] width 28 height 7
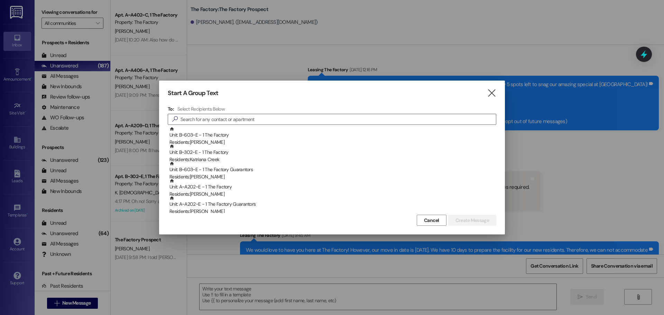
click at [202, 241] on div at bounding box center [332, 157] width 664 height 315
click at [494, 94] on icon "" at bounding box center [491, 93] width 9 height 7
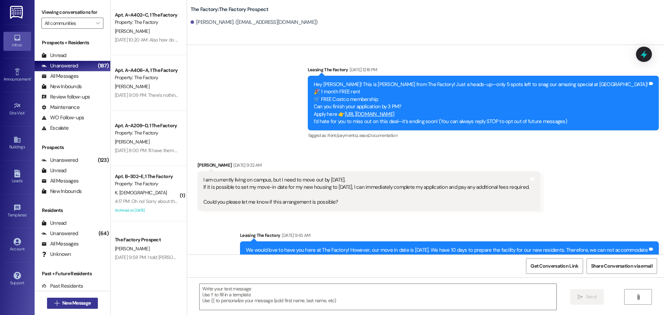
click at [79, 302] on span "New Message" at bounding box center [76, 303] width 28 height 7
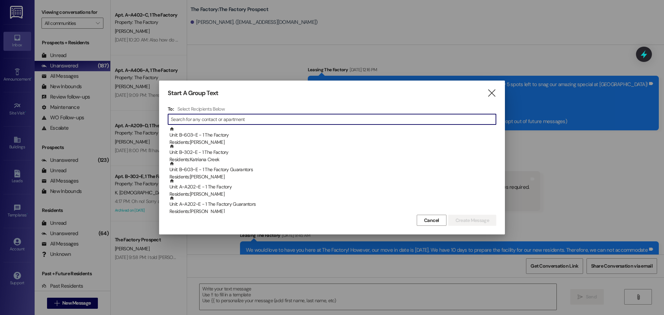
click at [193, 121] on input at bounding box center [333, 119] width 325 height 10
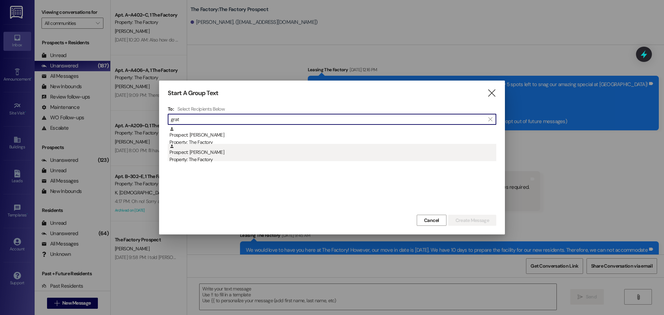
type input "grat"
click at [201, 152] on div "Prospect: [PERSON_NAME] Property: The Factory" at bounding box center [332, 154] width 327 height 20
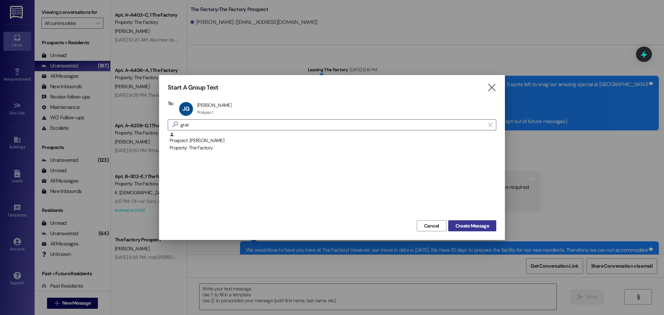
click at [475, 225] on span "Create Message" at bounding box center [473, 225] width 34 height 7
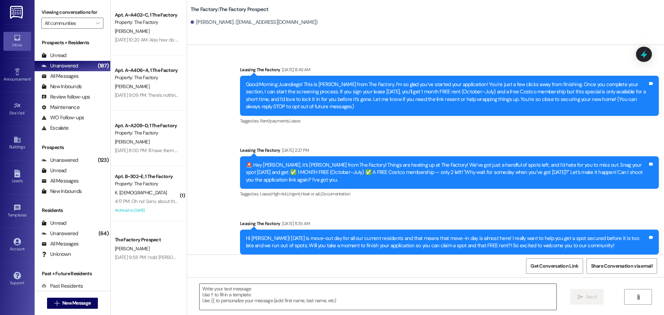
click at [200, 290] on textarea at bounding box center [378, 297] width 357 height 26
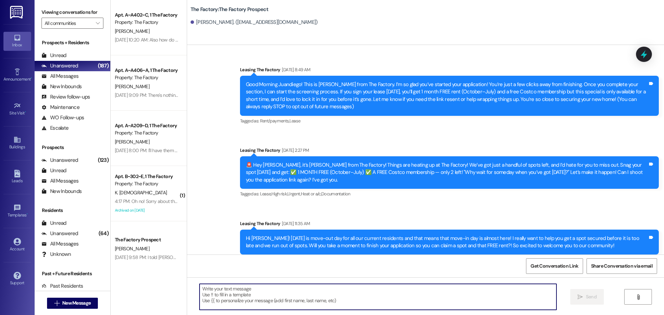
paste textarea "📚 School starts [DATE]! Hi {{first_name}}, it’s [PERSON_NAME] from The Factory!…"
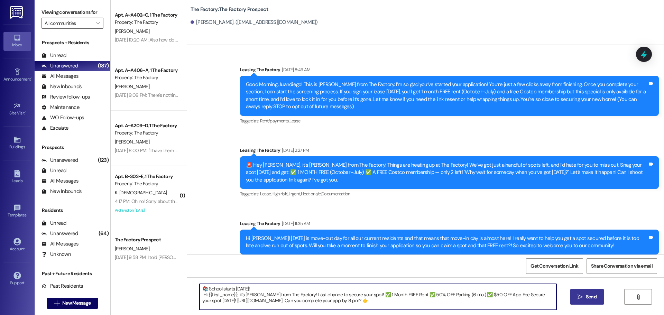
type textarea "📚 School starts [DATE]! Hi {{first_name}}, it’s [PERSON_NAME] from The Factory!…"
click at [589, 297] on span "Send" at bounding box center [591, 296] width 11 height 7
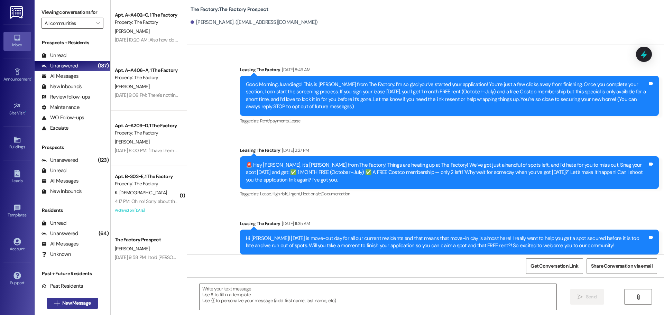
click at [72, 303] on span "New Message" at bounding box center [76, 303] width 28 height 7
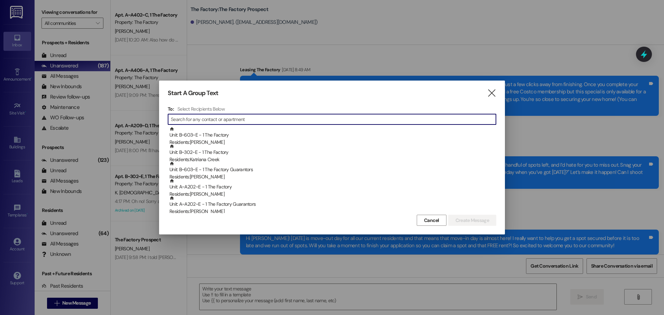
click at [202, 122] on input at bounding box center [333, 119] width 325 height 10
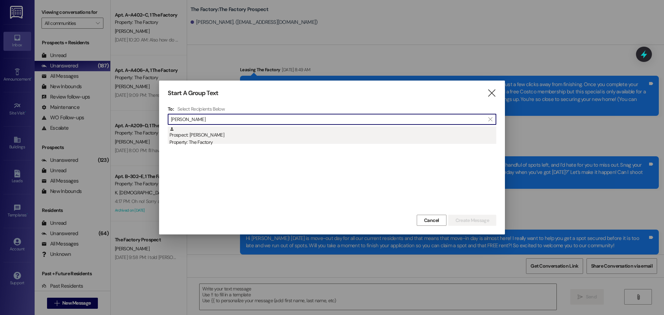
type input "[PERSON_NAME]"
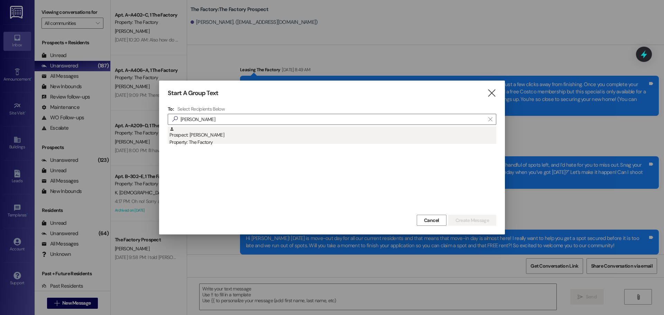
click at [198, 136] on div "Prospect: [PERSON_NAME] Property: The Factory" at bounding box center [332, 137] width 327 height 20
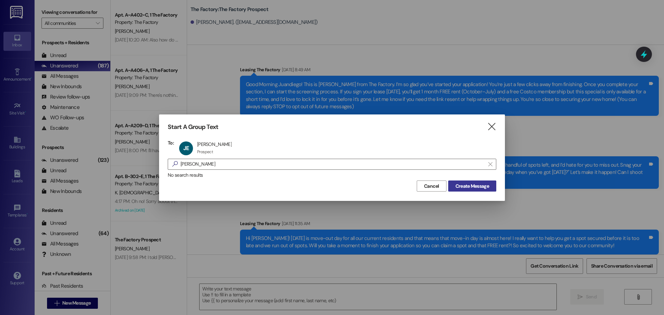
click at [479, 183] on span "Create Message" at bounding box center [473, 186] width 34 height 7
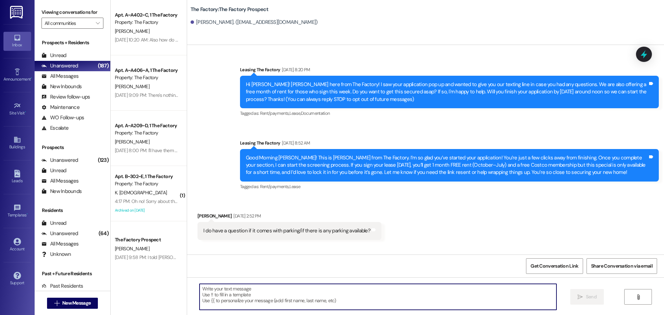
click at [202, 294] on textarea at bounding box center [378, 297] width 357 height 26
paste textarea "📚 School starts [DATE]! Hi {{first_name}}, it’s [PERSON_NAME] from The Factory!…"
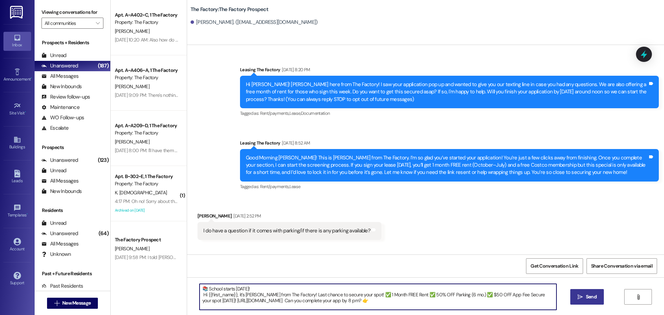
type textarea "📚 School starts [DATE]! Hi {{first_name}}, it’s [PERSON_NAME] from The Factory!…"
click at [585, 297] on span "Send" at bounding box center [591, 296] width 13 height 7
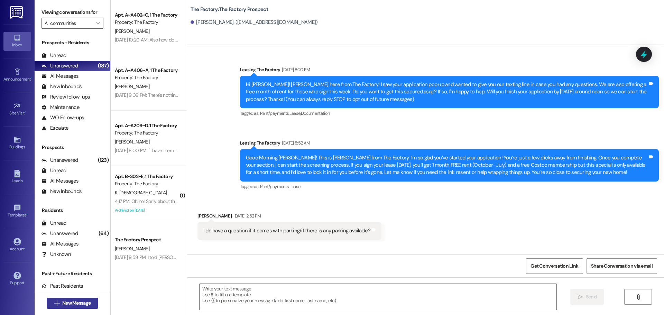
click at [63, 304] on span "New Message" at bounding box center [76, 303] width 28 height 7
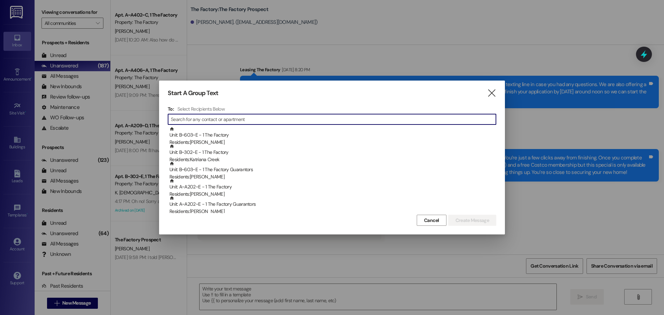
click at [216, 121] on input at bounding box center [333, 119] width 325 height 10
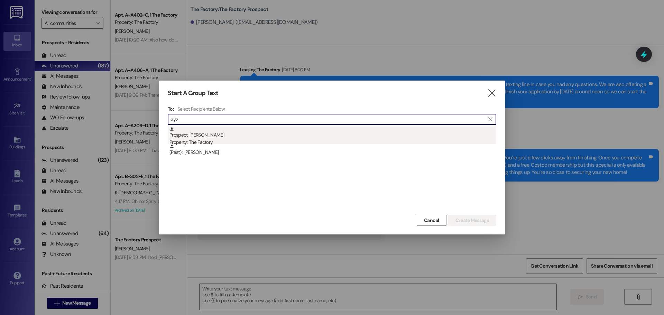
type input "ayz"
click at [213, 136] on div "Prospect: [PERSON_NAME] Property: The Factory" at bounding box center [332, 137] width 327 height 20
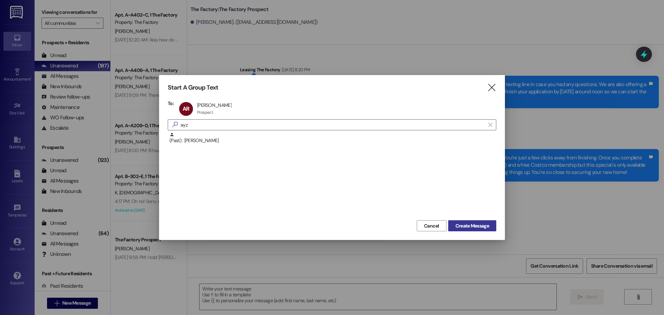
click at [468, 227] on span "Create Message" at bounding box center [473, 225] width 34 height 7
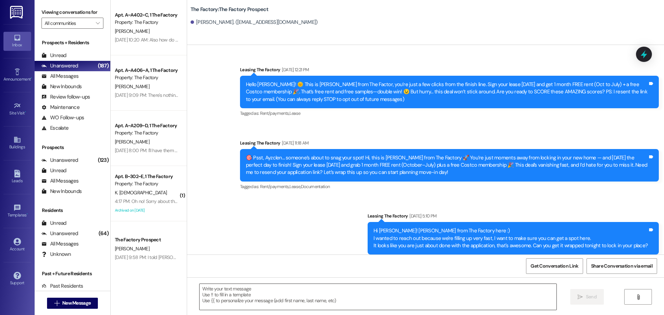
click at [206, 289] on textarea at bounding box center [378, 297] width 357 height 26
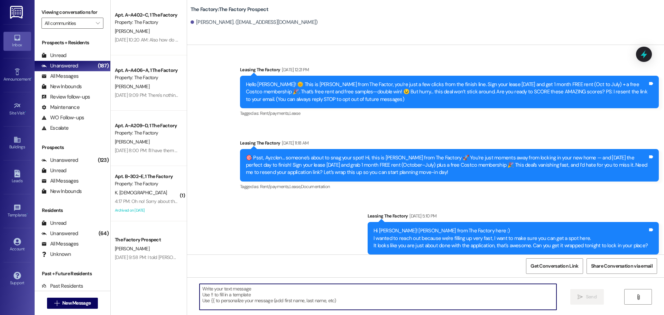
paste textarea "📚 School starts [DATE]! Hi {{first_name}}, it’s [PERSON_NAME] from The Factory!…"
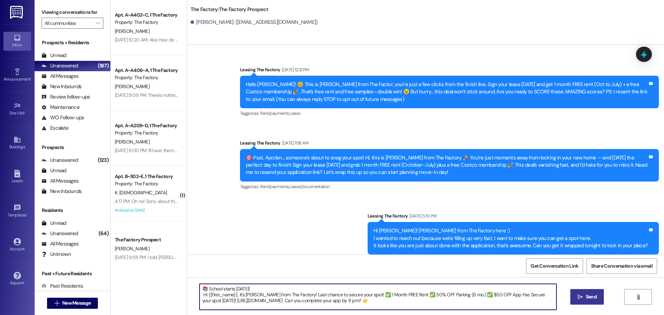
type textarea "📚 School starts [DATE]! Hi {{first_name}}, it’s [PERSON_NAME] from The Factory!…"
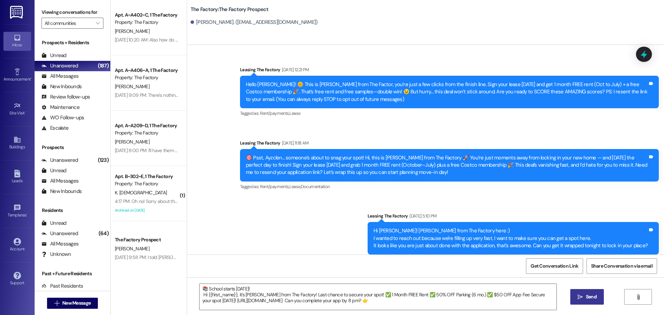
click at [582, 297] on icon "" at bounding box center [580, 297] width 5 height 6
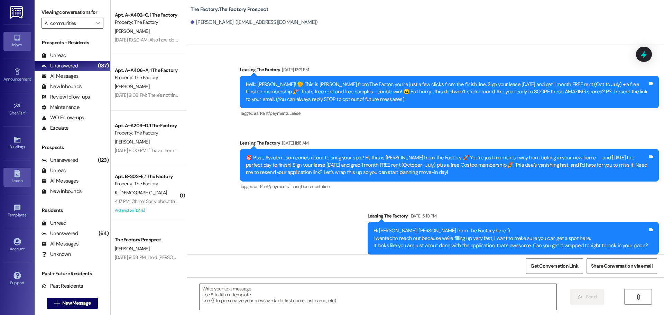
click at [19, 176] on icon at bounding box center [17, 174] width 6 height 8
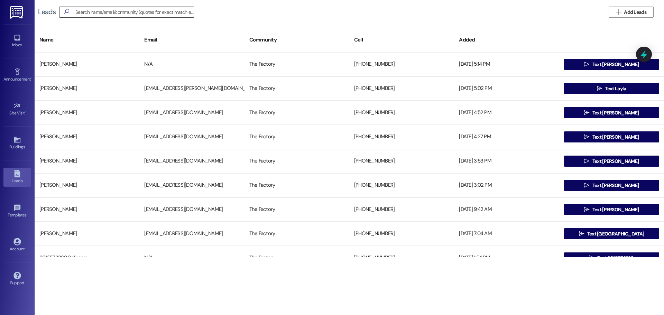
drag, startPoint x: 93, startPoint y: 5, endPoint x: 93, endPoint y: 9, distance: 4.5
click at [93, 6] on div "Leads   Add Leads" at bounding box center [349, 12] width 629 height 24
click at [93, 9] on input at bounding box center [134, 12] width 118 height 10
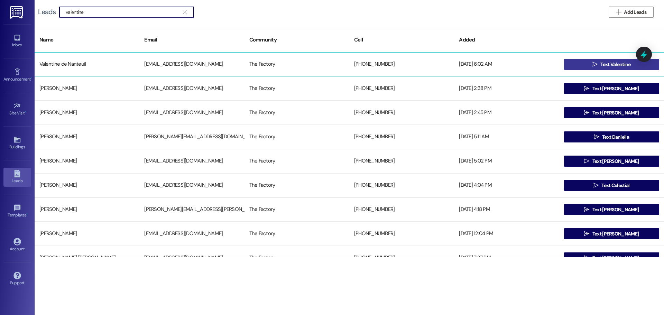
type input "valentine"
click at [611, 64] on span "Text Valentine" at bounding box center [615, 64] width 30 height 7
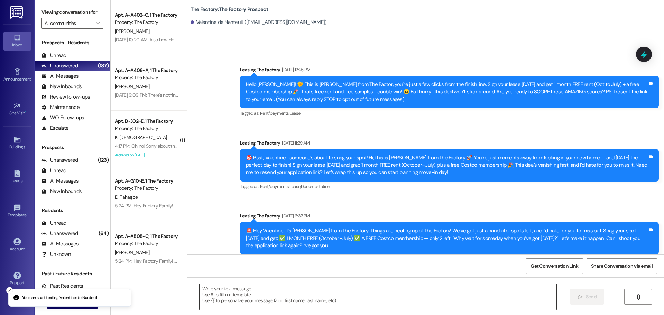
click at [213, 290] on textarea at bounding box center [378, 297] width 357 height 26
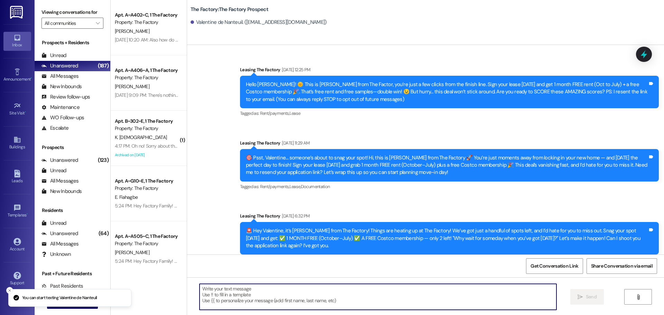
paste textarea "📚 School starts [DATE]! Hi {{first_name}}, it’s [PERSON_NAME] from The Factory!…"
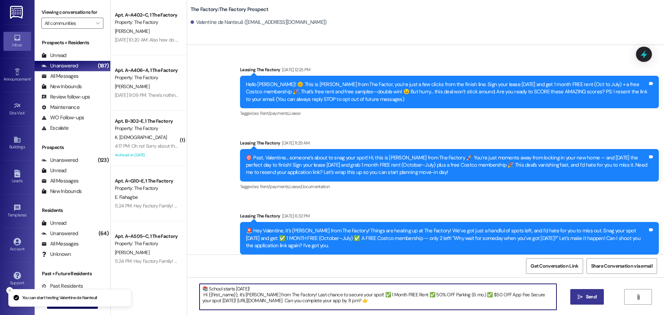
type textarea "📚 School starts [DATE]! Hi {{first_name}}, it’s [PERSON_NAME] from The Factory!…"
click at [585, 298] on span "Send" at bounding box center [591, 296] width 13 height 7
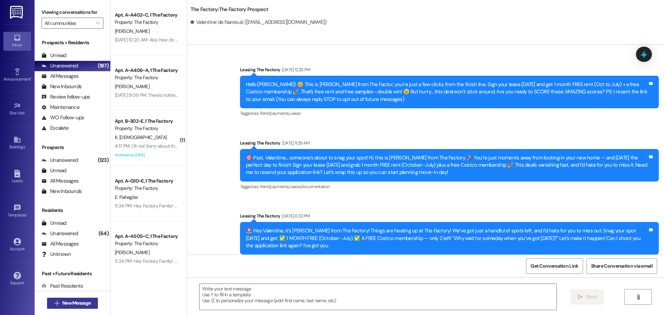
click at [88, 302] on span "New Message" at bounding box center [76, 303] width 28 height 7
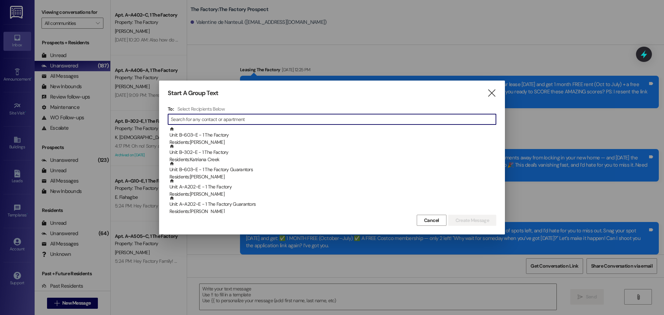
click at [215, 122] on input at bounding box center [333, 119] width 325 height 10
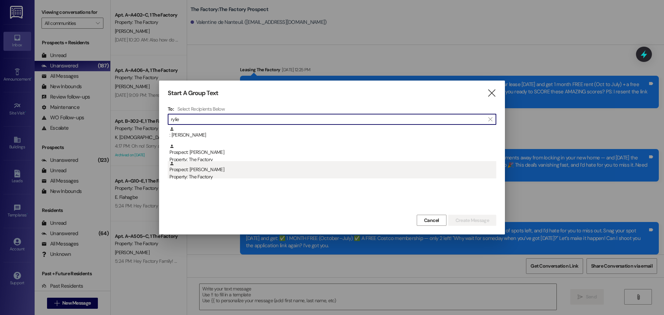
type input "rylie"
click at [192, 171] on div "Prospect: [PERSON_NAME] Property: The Factory" at bounding box center [332, 171] width 327 height 20
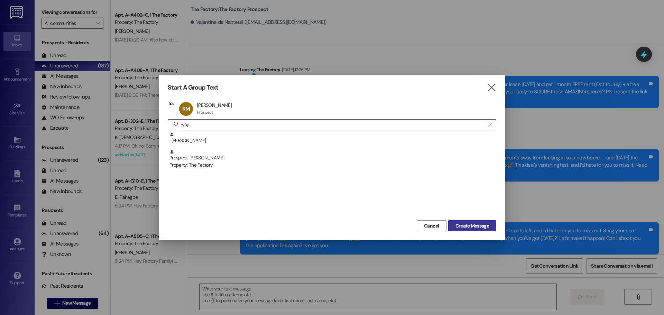
click at [464, 228] on span "Create Message" at bounding box center [473, 225] width 34 height 7
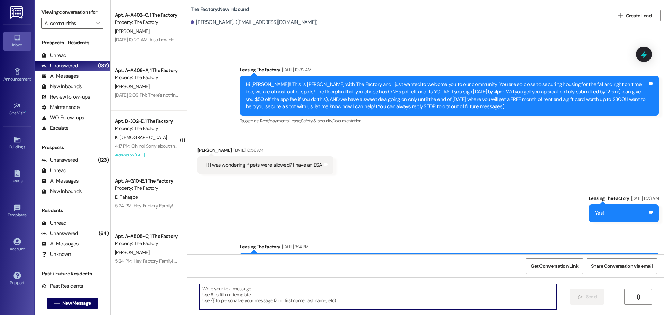
click at [200, 292] on textarea at bounding box center [378, 297] width 357 height 26
paste textarea "📚 School starts [DATE]! Hi {{first_name}}, it’s [PERSON_NAME] from The Factory!…"
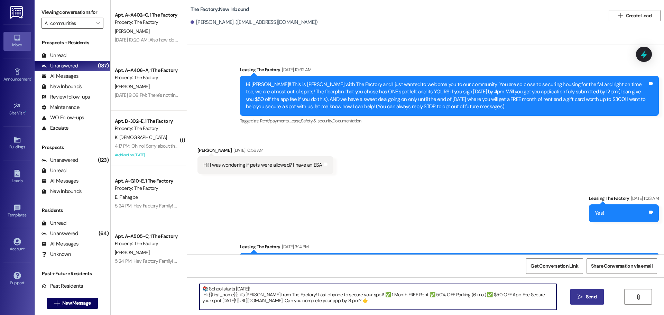
type textarea "📚 School starts [DATE]! Hi {{first_name}}, it’s [PERSON_NAME] from The Factory!…"
click at [585, 296] on span "Send" at bounding box center [591, 296] width 13 height 7
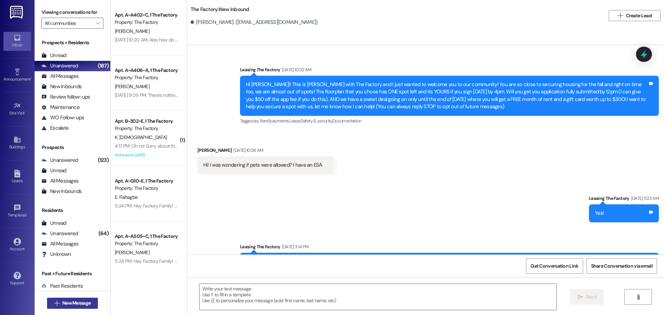
click at [67, 306] on span "New Message" at bounding box center [76, 303] width 28 height 7
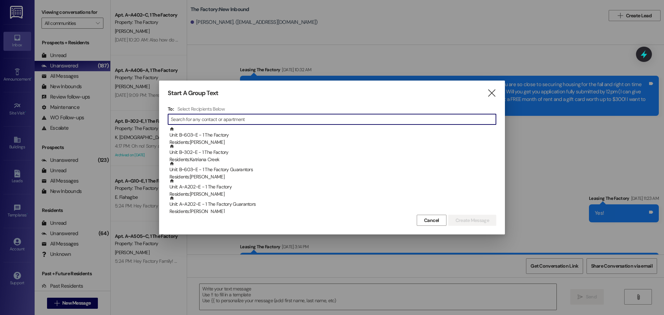
click at [205, 120] on input at bounding box center [333, 119] width 325 height 10
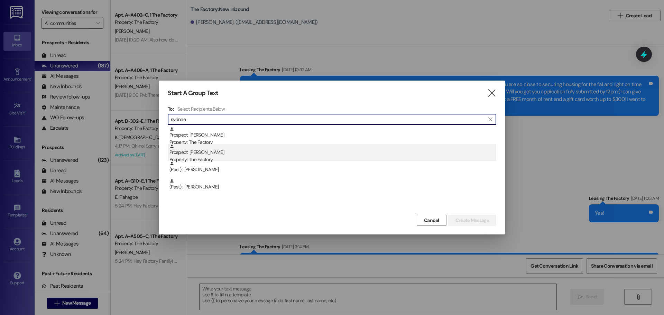
type input "sydnee"
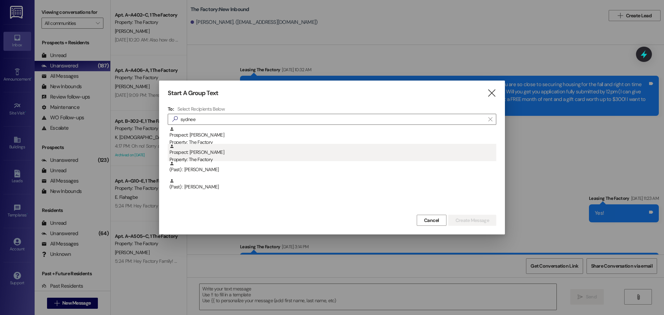
click at [195, 151] on div "Prospect: [PERSON_NAME] Property: The Factory" at bounding box center [332, 154] width 327 height 20
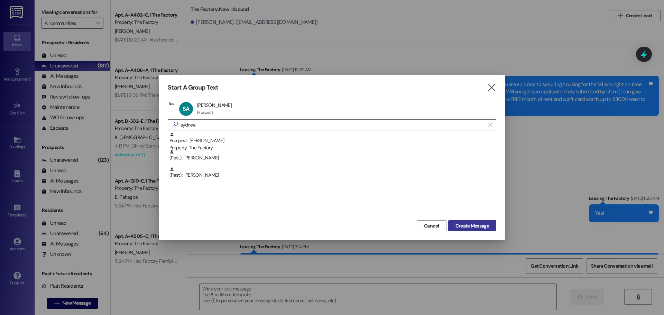
click at [475, 228] on span "Create Message" at bounding box center [473, 225] width 34 height 7
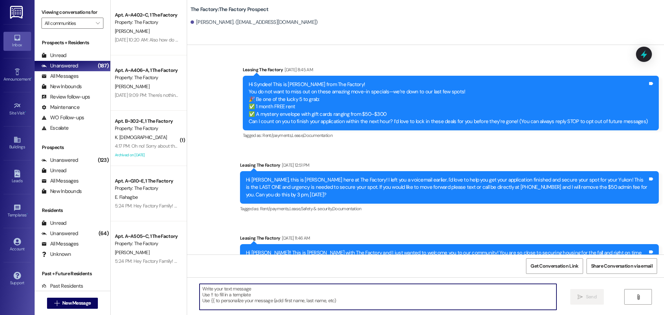
click at [212, 297] on textarea at bounding box center [378, 297] width 357 height 26
paste textarea "📚 School starts [DATE]! Hi {{first_name}}, it’s [PERSON_NAME] from The Factory!…"
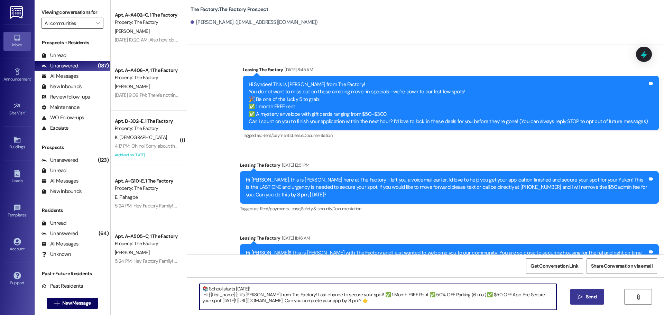
type textarea "📚 School starts [DATE]! Hi {{first_name}}, it’s [PERSON_NAME] from The Factory!…"
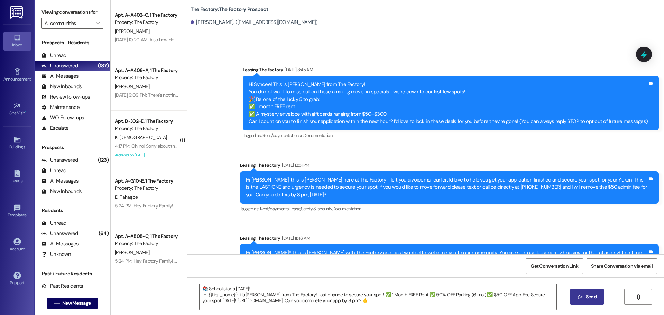
drag, startPoint x: 582, startPoint y: 295, endPoint x: 69, endPoint y: 218, distance: 519.4
click at [582, 295] on span " Send" at bounding box center [587, 296] width 22 height 7
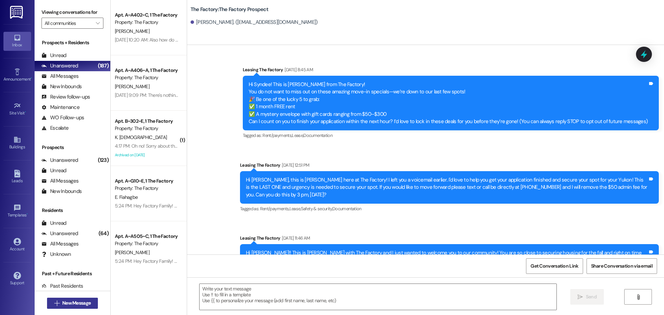
click at [87, 301] on span "New Message" at bounding box center [76, 303] width 28 height 7
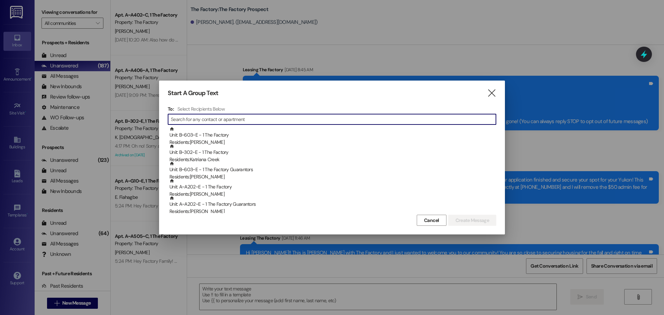
click at [203, 122] on input at bounding box center [333, 119] width 325 height 10
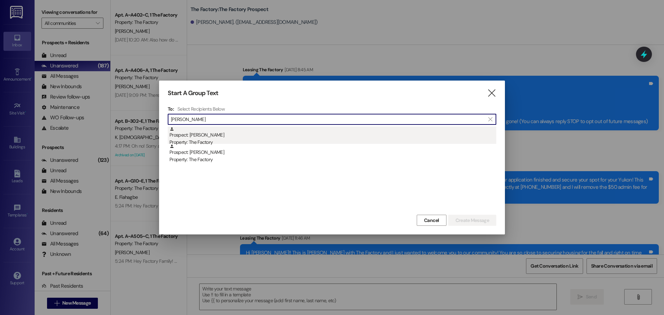
type input "[PERSON_NAME]"
click at [201, 137] on div "Prospect: [PERSON_NAME] Property: The Factory" at bounding box center [332, 137] width 327 height 20
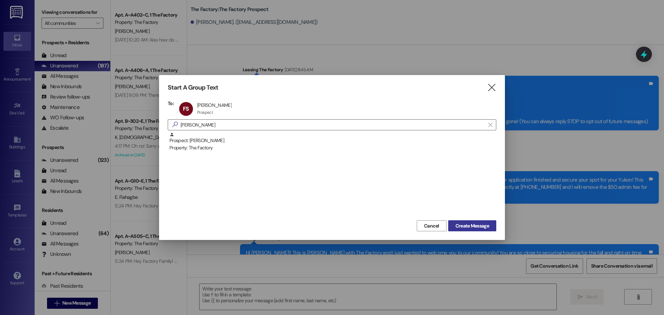
click at [487, 226] on span "Create Message" at bounding box center [473, 225] width 34 height 7
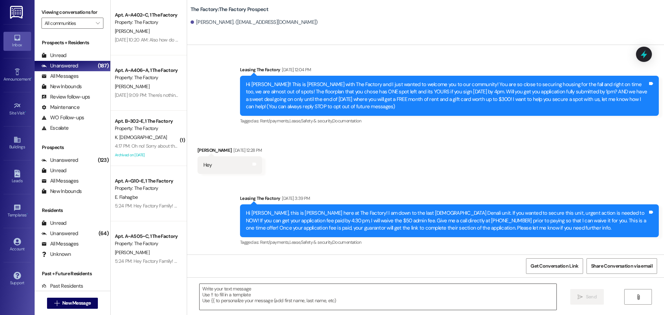
click at [204, 292] on textarea at bounding box center [378, 297] width 357 height 26
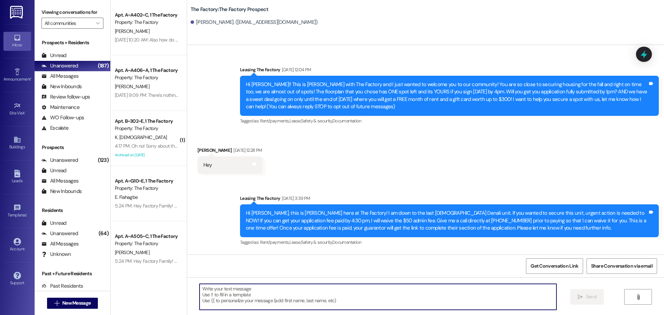
paste textarea "📚 School starts [DATE]! Hi {{first_name}}, it’s [PERSON_NAME] from The Factory!…"
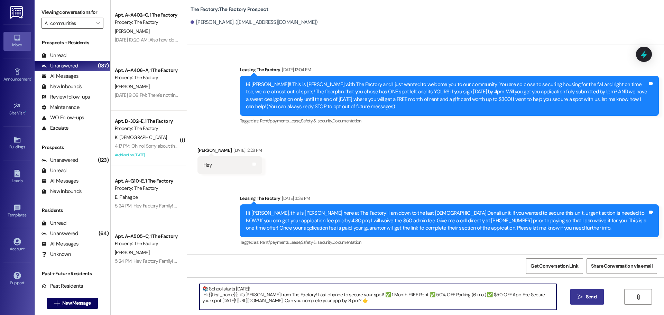
type textarea "📚 School starts [DATE]! Hi {{first_name}}, it’s [PERSON_NAME] from The Factory!…"
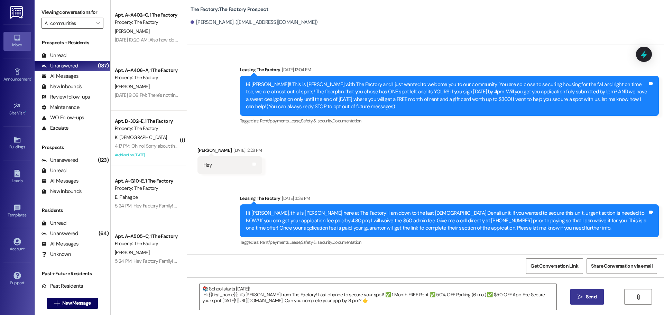
click at [586, 298] on span "Send" at bounding box center [591, 296] width 11 height 7
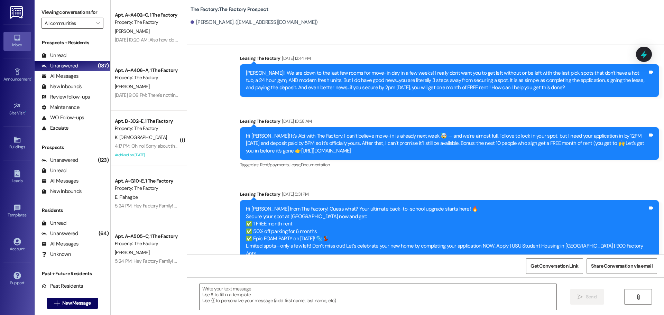
scroll to position [553, 0]
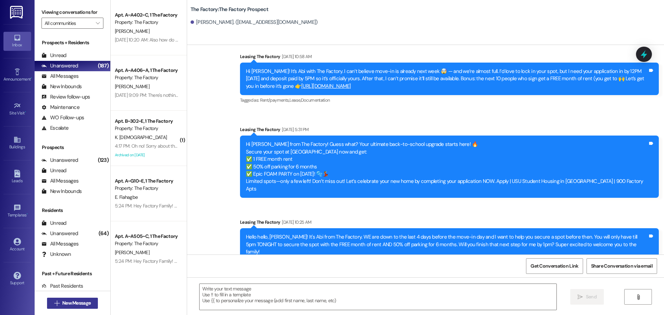
click at [81, 299] on button " New Message" at bounding box center [72, 303] width 51 height 11
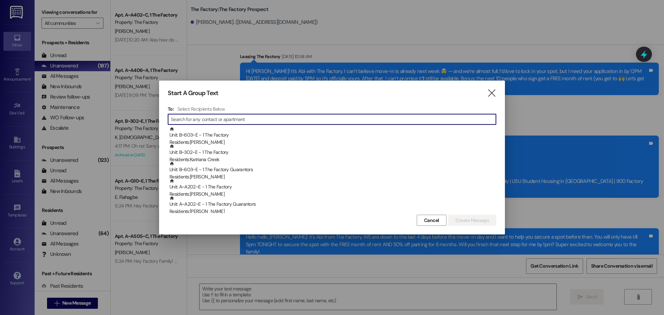
click at [222, 120] on input at bounding box center [333, 119] width 325 height 10
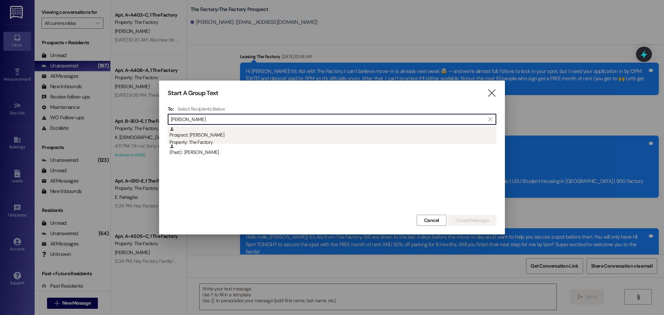
type input "[PERSON_NAME]"
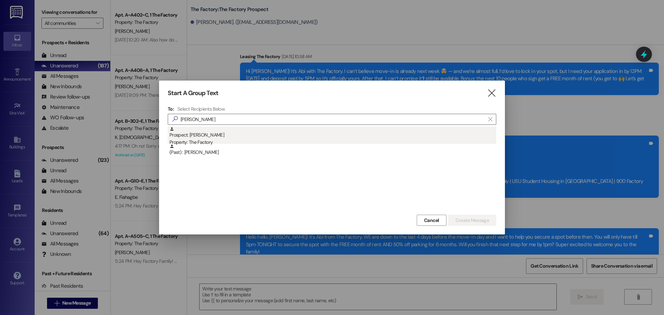
click at [205, 132] on div "Prospect: [PERSON_NAME] Property: The Factory" at bounding box center [332, 137] width 327 height 20
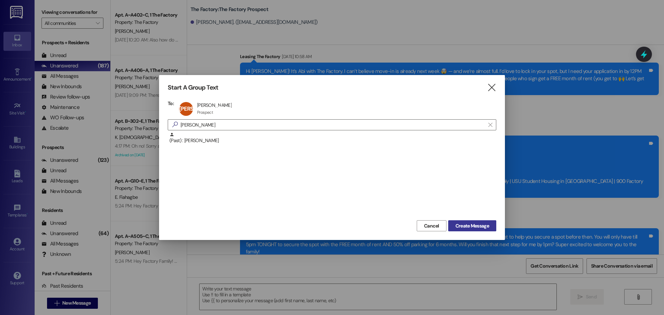
click at [478, 226] on span "Create Message" at bounding box center [473, 225] width 34 height 7
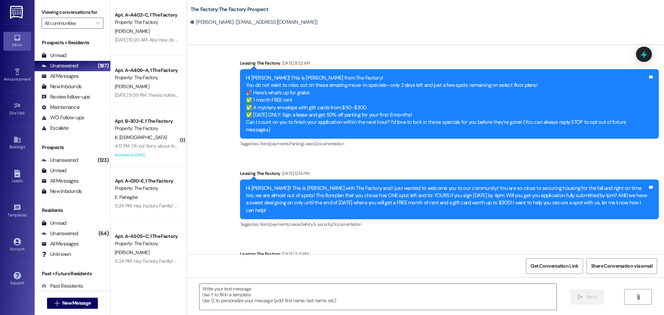
scroll to position [0, 0]
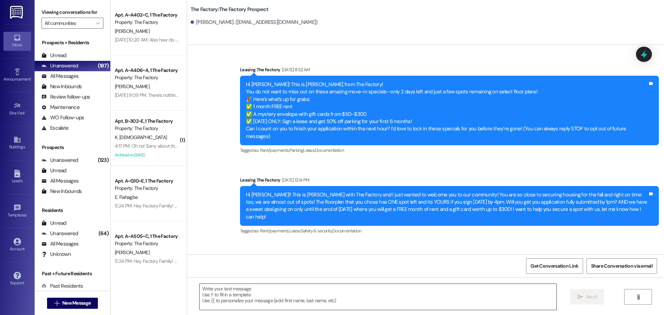
click at [200, 294] on textarea at bounding box center [378, 297] width 357 height 26
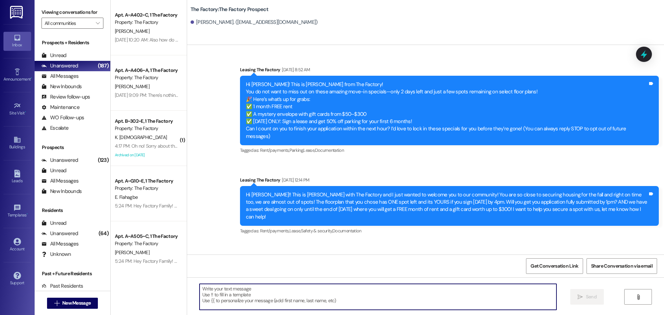
paste textarea "📚 School starts [DATE]! Hi {{first_name}}, it’s [PERSON_NAME] from The Factory!…"
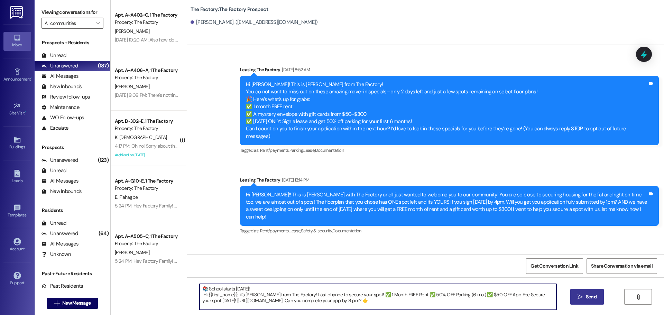
type textarea "📚 School starts [DATE]! Hi {{first_name}}, it’s [PERSON_NAME] from The Factory!…"
drag, startPoint x: 581, startPoint y: 299, endPoint x: 586, endPoint y: 292, distance: 9.2
click at [582, 299] on icon "" at bounding box center [580, 297] width 5 height 6
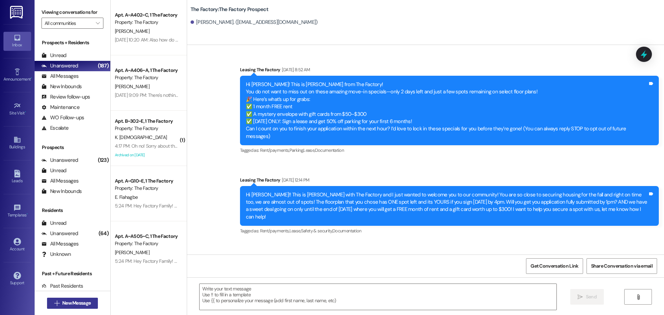
click at [80, 305] on span "New Message" at bounding box center [76, 303] width 28 height 7
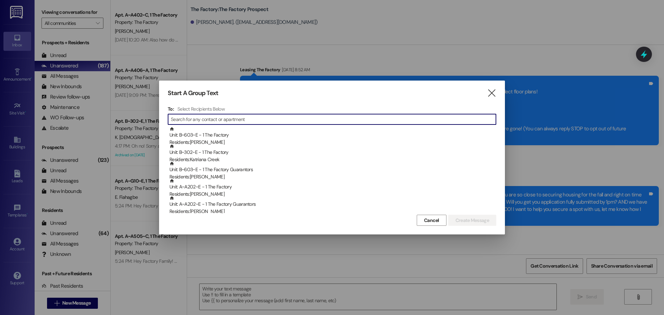
click at [200, 121] on input at bounding box center [333, 119] width 325 height 10
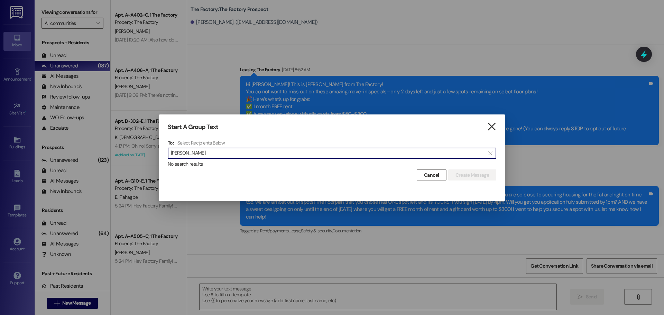
type input "[PERSON_NAME]"
click at [491, 128] on icon "" at bounding box center [491, 126] width 9 height 7
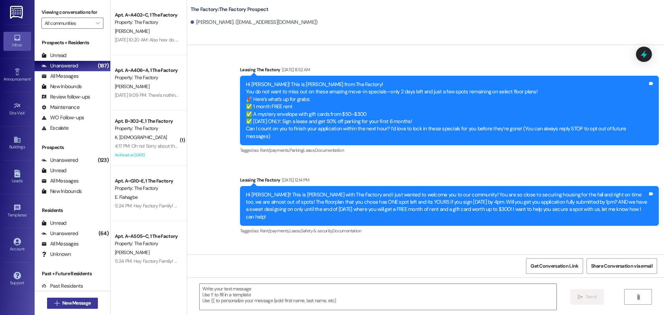
click at [74, 301] on span "New Message" at bounding box center [76, 303] width 28 height 7
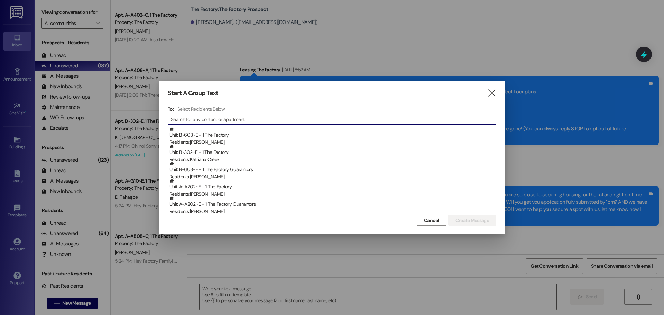
click at [231, 117] on input at bounding box center [333, 119] width 325 height 10
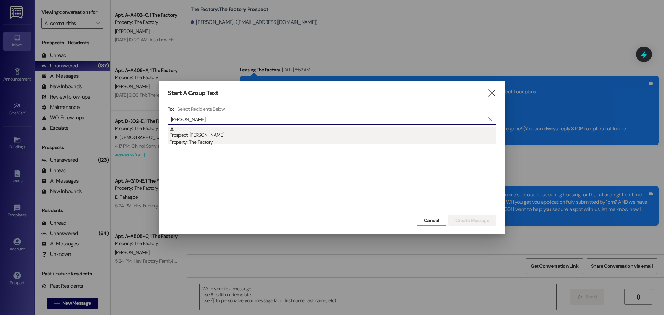
type input "[PERSON_NAME]"
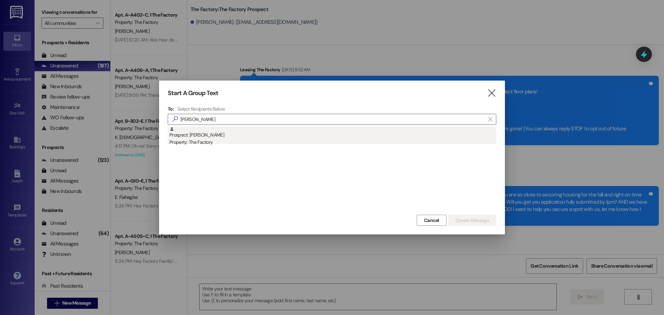
click at [211, 133] on div "Prospect: [PERSON_NAME] Property: The Factory" at bounding box center [332, 137] width 327 height 20
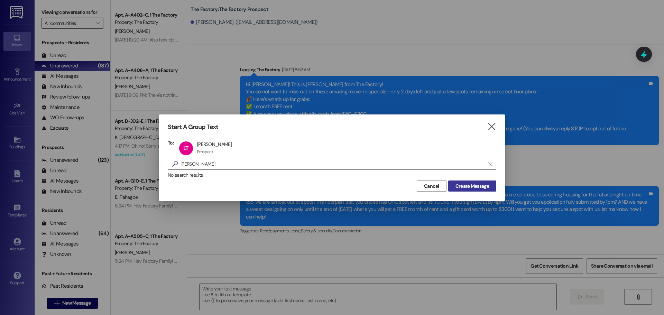
click at [478, 189] on span "Create Message" at bounding box center [473, 186] width 34 height 7
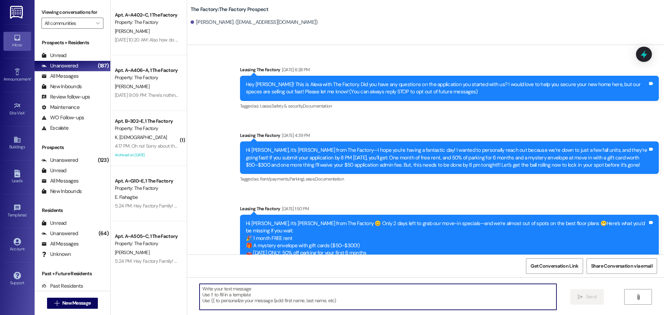
click at [200, 291] on textarea at bounding box center [378, 297] width 357 height 26
paste textarea "📚 School starts [DATE]! Hi {{first_name}}, it’s [PERSON_NAME] from The Factory!…"
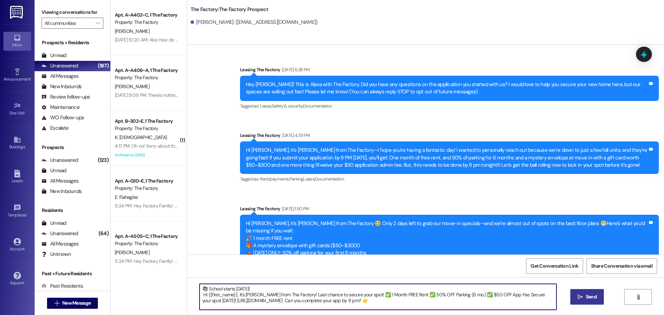
type textarea "📚 School starts [DATE]! Hi {{first_name}}, it’s [PERSON_NAME] from The Factory!…"
click at [587, 297] on span "Send" at bounding box center [591, 296] width 11 height 7
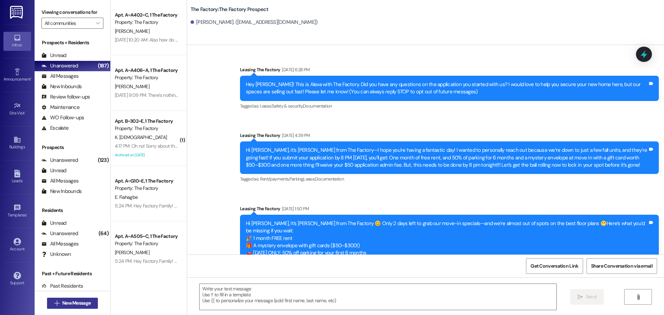
click at [82, 303] on span "New Message" at bounding box center [76, 303] width 28 height 7
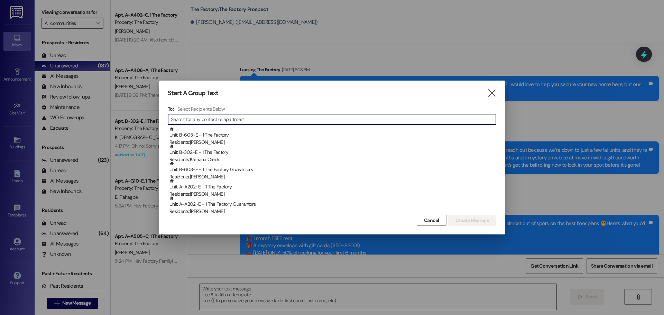
click at [229, 119] on input at bounding box center [333, 119] width 325 height 10
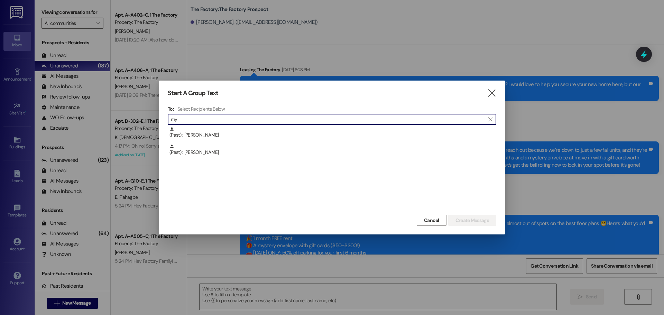
type input "m"
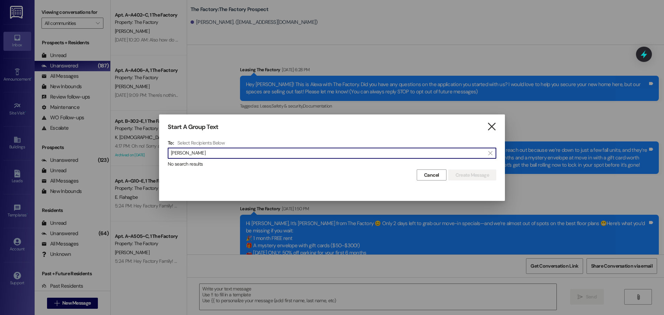
type input "[PERSON_NAME]"
click at [490, 128] on icon "" at bounding box center [491, 126] width 9 height 7
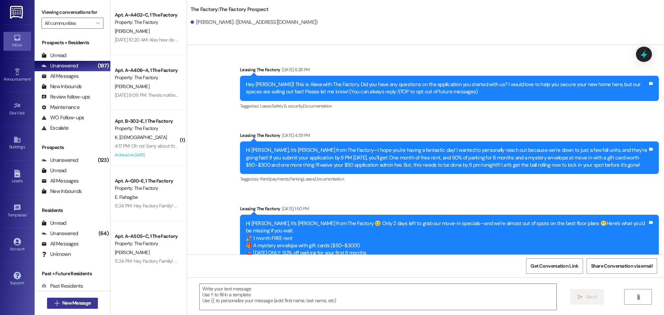
click at [89, 305] on span "New Message" at bounding box center [76, 303] width 31 height 7
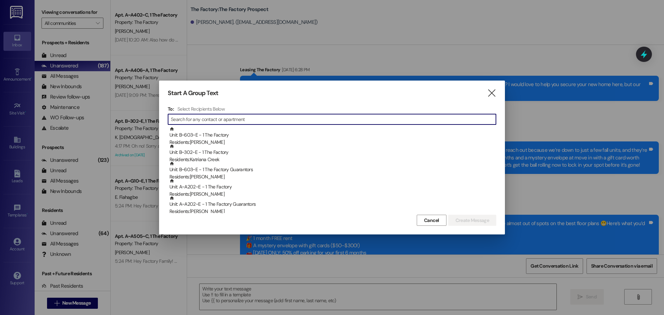
click at [218, 119] on input at bounding box center [333, 119] width 325 height 10
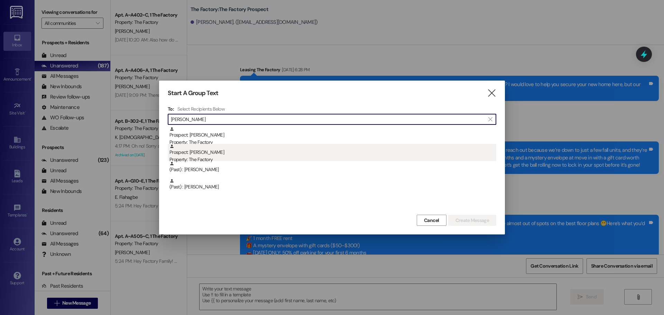
type input "[PERSON_NAME]"
click at [197, 158] on div "Property: The Factory" at bounding box center [332, 159] width 327 height 7
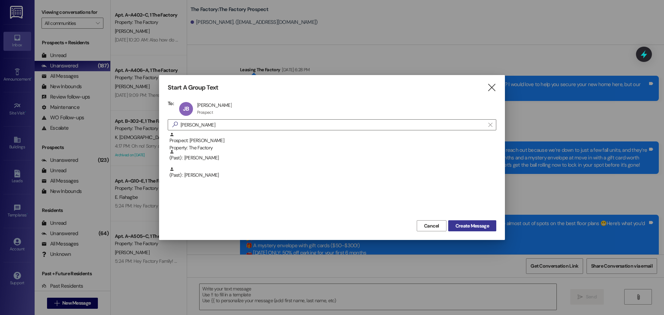
click at [480, 228] on span "Create Message" at bounding box center [473, 225] width 34 height 7
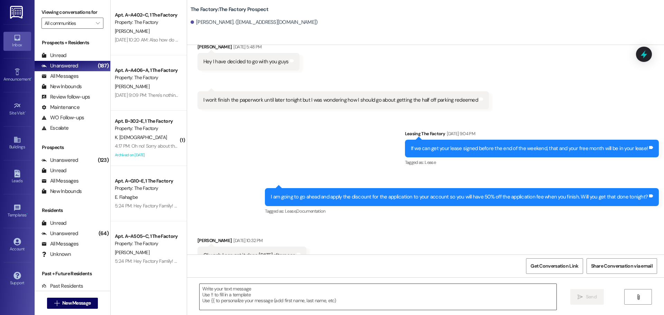
scroll to position [411, 0]
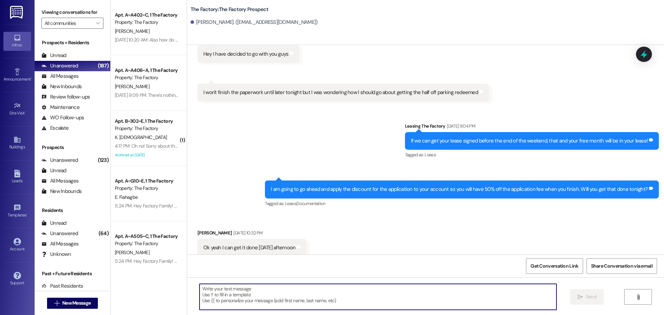
click at [202, 293] on textarea at bounding box center [378, 297] width 357 height 26
paste textarea "📚 School starts [DATE]! Hi {{first_name}}, it’s [PERSON_NAME] from The Factory!…"
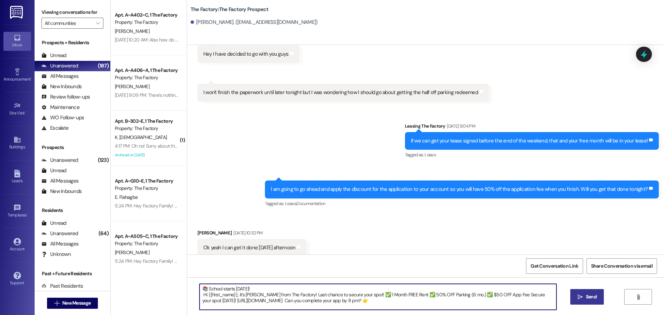
type textarea "📚 School starts [DATE]! Hi {{first_name}}, it’s [PERSON_NAME] from The Factory!…"
click at [590, 297] on span "Send" at bounding box center [591, 296] width 11 height 7
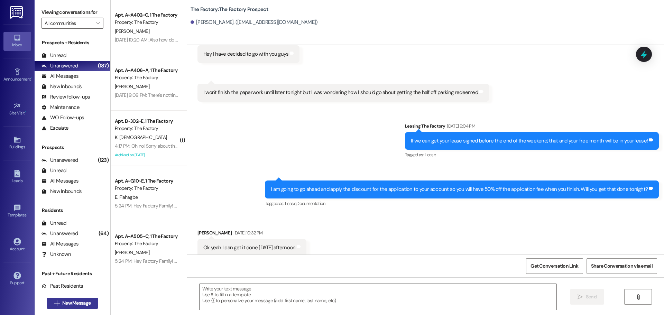
click at [77, 302] on span "New Message" at bounding box center [76, 303] width 28 height 7
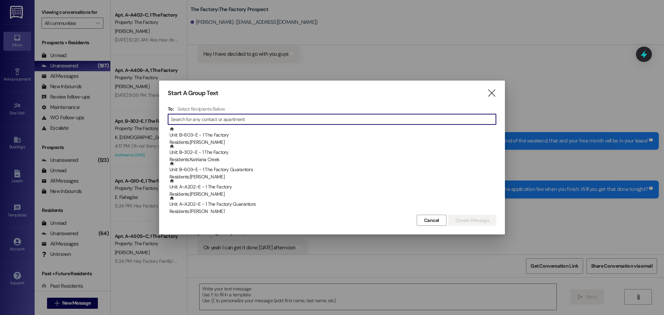
click at [204, 118] on input at bounding box center [333, 119] width 325 height 10
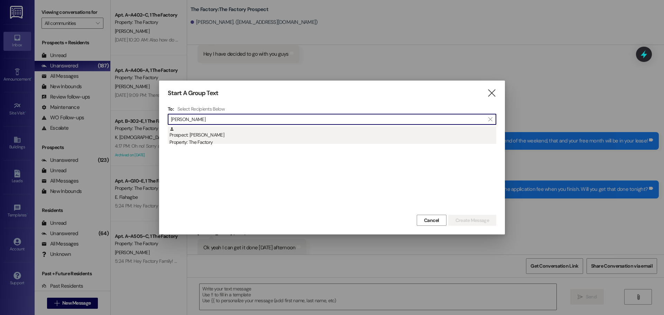
type input "[PERSON_NAME]"
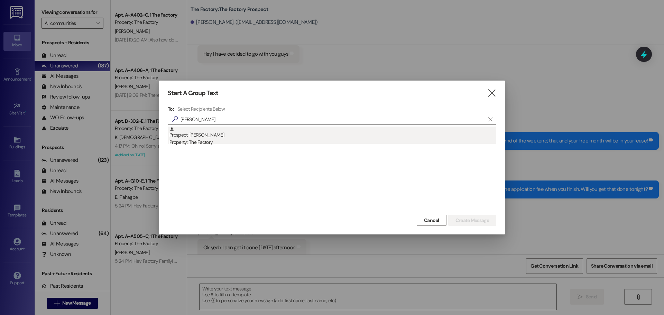
click at [204, 138] on div "Prospect: [PERSON_NAME] Property: The Factory" at bounding box center [332, 137] width 327 height 20
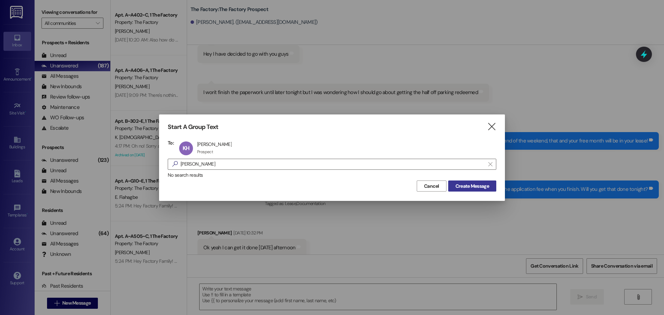
click at [472, 189] on span "Create Message" at bounding box center [473, 186] width 34 height 7
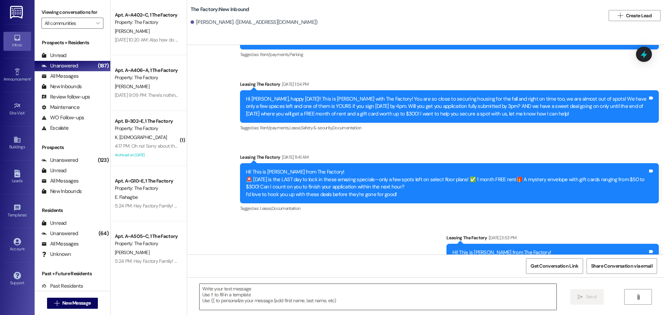
click at [210, 291] on textarea at bounding box center [378, 297] width 357 height 26
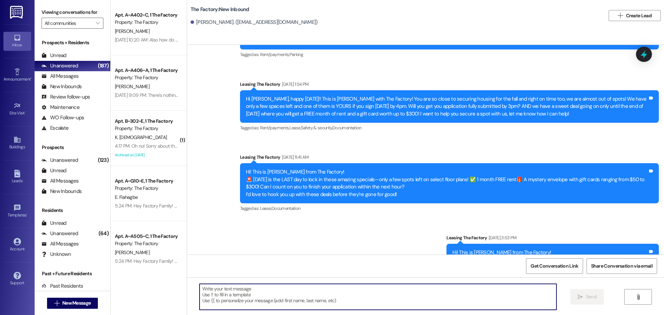
paste textarea "📚 School starts [DATE]! Hi {{first_name}}, it’s [PERSON_NAME] from The Factory!…"
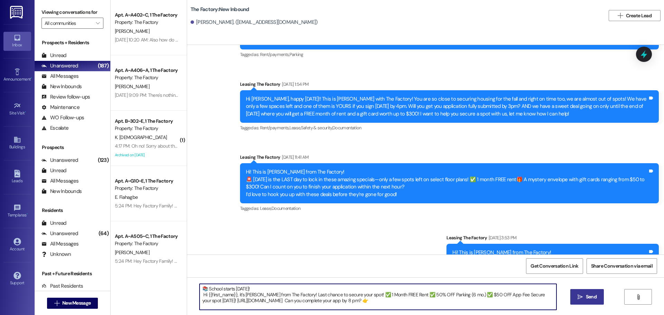
type textarea "📚 School starts [DATE]! Hi {{first_name}}, it’s [PERSON_NAME] from The Factory!…"
click at [589, 298] on span "Send" at bounding box center [591, 296] width 11 height 7
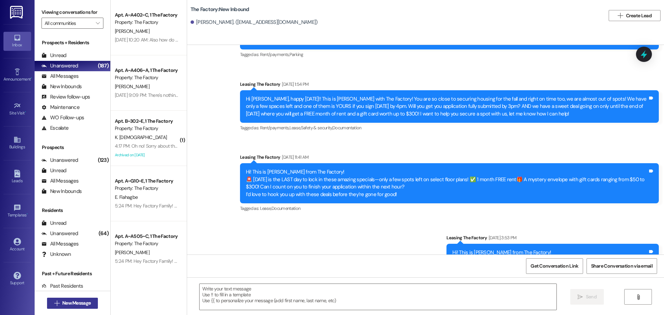
click at [67, 303] on span "New Message" at bounding box center [76, 303] width 28 height 7
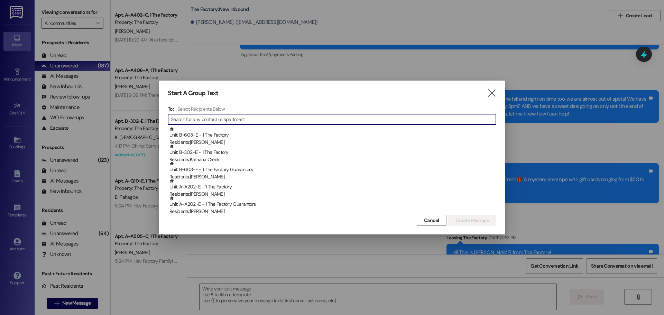
click at [208, 118] on input at bounding box center [333, 119] width 325 height 10
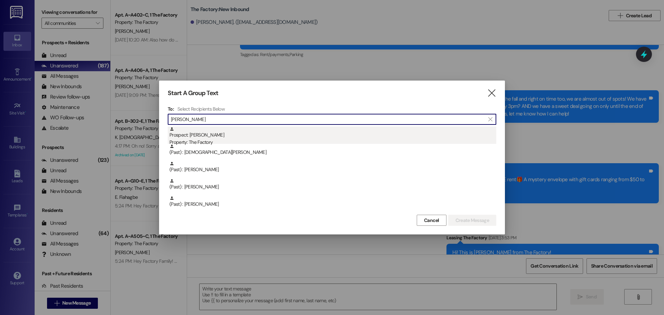
type input "[PERSON_NAME]"
click at [185, 141] on div "Property: The Factory" at bounding box center [332, 142] width 327 height 7
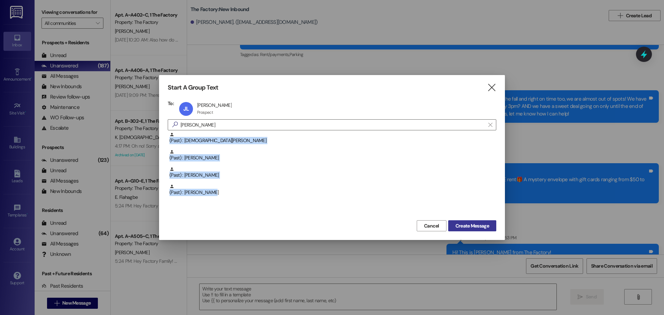
click at [471, 231] on div "Start A Group Text  To: JL [PERSON_NAME] [PERSON_NAME] Prospect Prospect click…" at bounding box center [332, 157] width 346 height 165
click at [470, 227] on span "Create Message" at bounding box center [473, 225] width 34 height 7
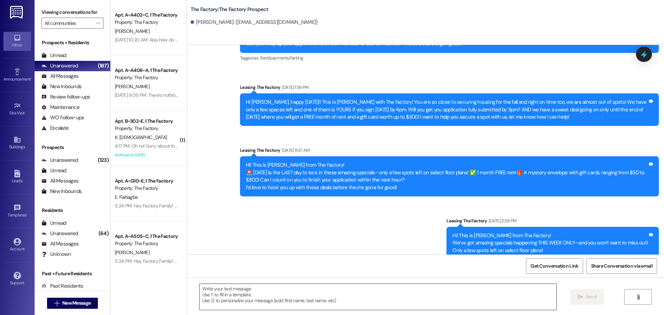
click at [230, 295] on textarea at bounding box center [378, 297] width 357 height 26
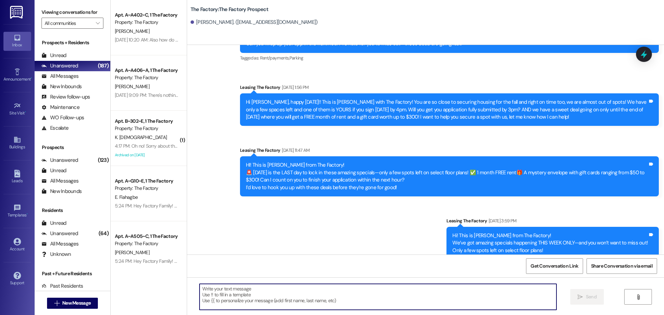
paste textarea "📚 School starts [DATE]! Hi {{first_name}}, it’s [PERSON_NAME] from The Factory!…"
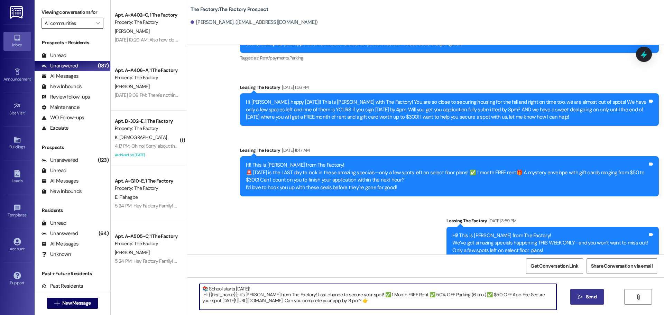
type textarea "📚 School starts [DATE]! Hi {{first_name}}, it’s [PERSON_NAME] from The Factory!…"
click at [582, 296] on icon "" at bounding box center [580, 297] width 5 height 6
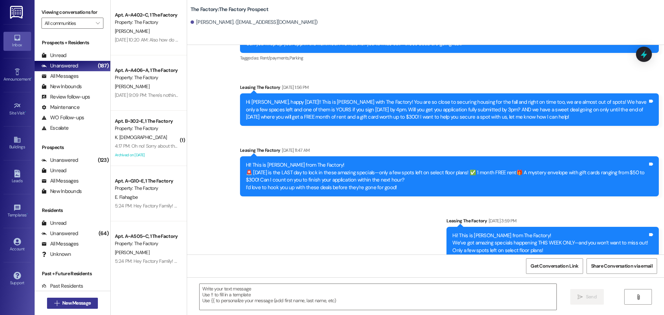
click at [79, 301] on span "New Message" at bounding box center [76, 303] width 28 height 7
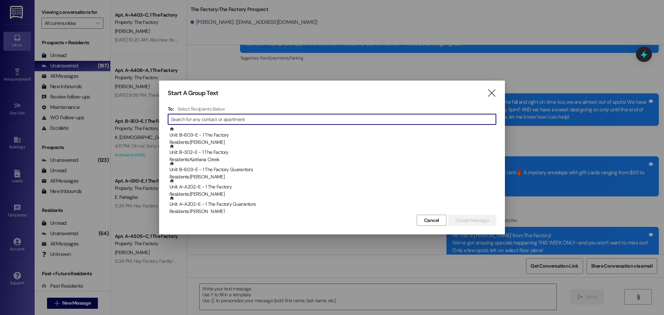
click at [199, 121] on input at bounding box center [333, 119] width 325 height 10
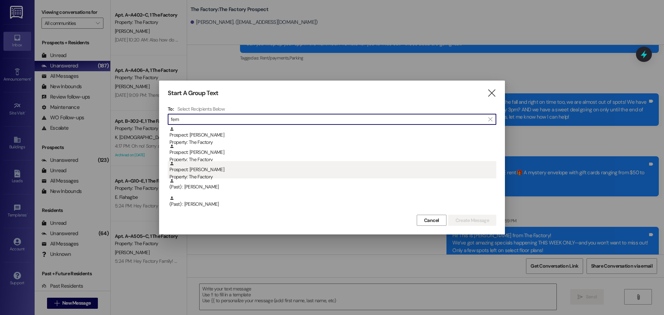
type input "fern"
click at [202, 168] on div "Prospect: [PERSON_NAME] Property: The Factory" at bounding box center [332, 171] width 327 height 20
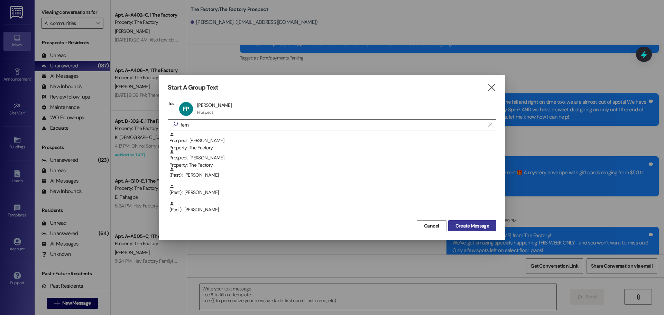
click at [465, 227] on span "Create Message" at bounding box center [473, 225] width 34 height 7
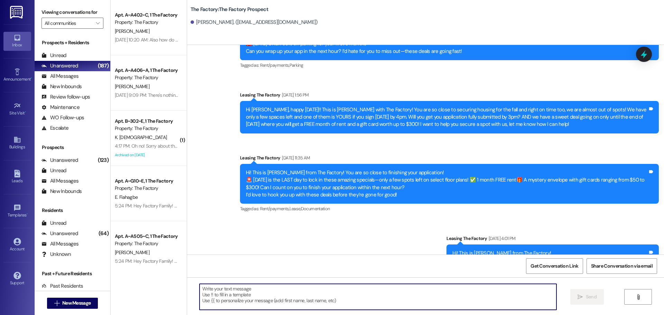
click at [207, 296] on textarea at bounding box center [378, 297] width 357 height 26
paste textarea "📚 School starts [DATE]! Hi {{first_name}}, it’s [PERSON_NAME] from The Factory!…"
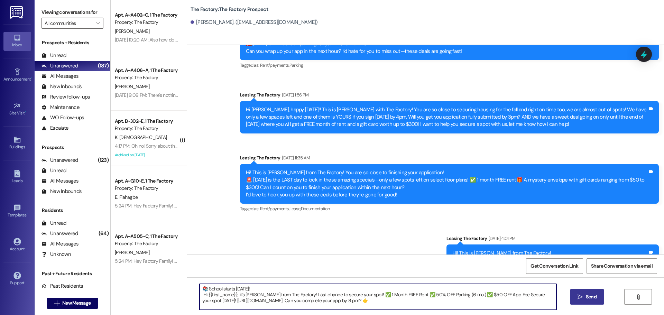
type textarea "📚 School starts [DATE]! Hi {{first_name}}, it’s [PERSON_NAME] from The Factory!…"
click at [591, 295] on span "Send" at bounding box center [591, 296] width 11 height 7
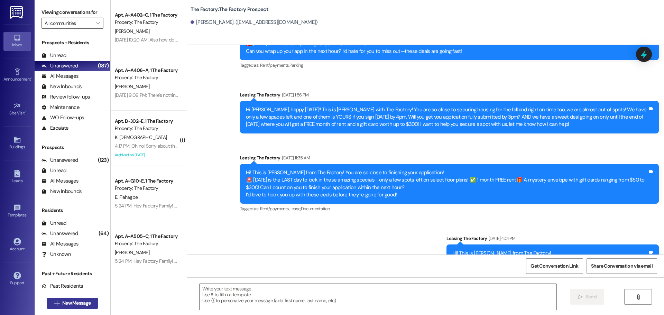
click at [78, 305] on span "New Message" at bounding box center [76, 303] width 28 height 7
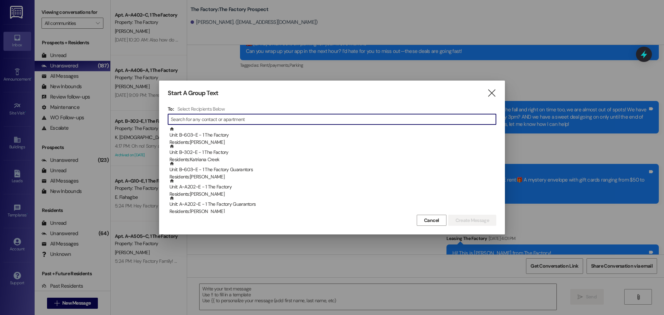
click at [228, 126] on div "To: Select Recipients Below  Unit: B~603~E - 1 The Factory Residents: [PERSON_…" at bounding box center [332, 159] width 329 height 107
click at [224, 124] on input at bounding box center [333, 119] width 325 height 10
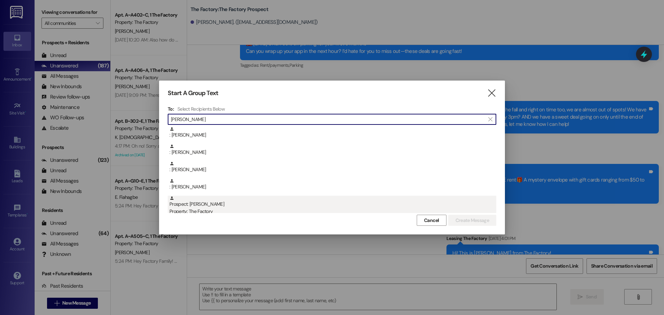
type input "[PERSON_NAME]"
click at [200, 207] on div "Prospect: [PERSON_NAME] Property: The Factory" at bounding box center [332, 206] width 327 height 20
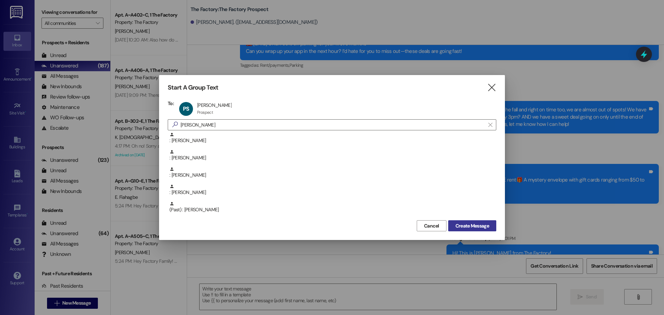
click at [472, 224] on span "Create Message" at bounding box center [473, 225] width 34 height 7
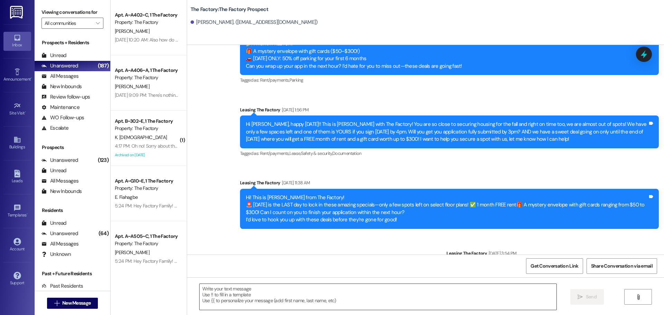
click at [205, 290] on textarea at bounding box center [378, 297] width 357 height 26
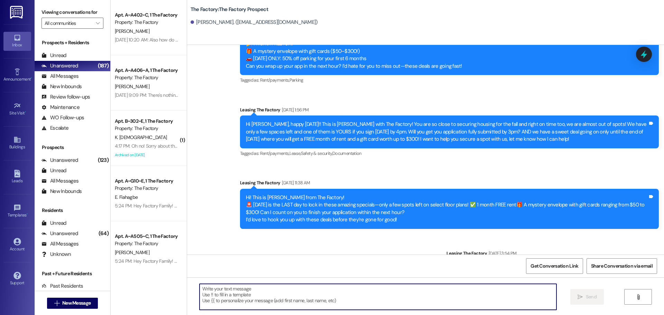
paste textarea "📚 School starts [DATE]! Hi {{first_name}}, it’s [PERSON_NAME] from The Factory!…"
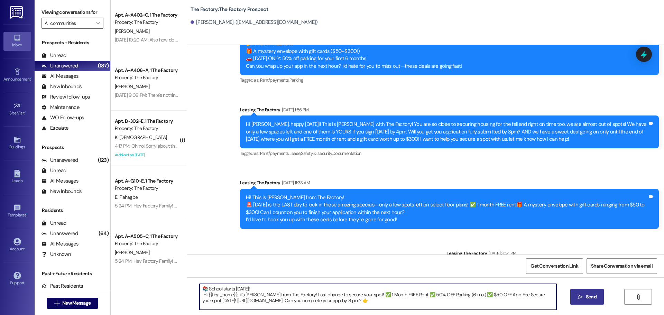
type textarea "📚 School starts [DATE]! Hi {{first_name}}, it’s [PERSON_NAME] from The Factory!…"
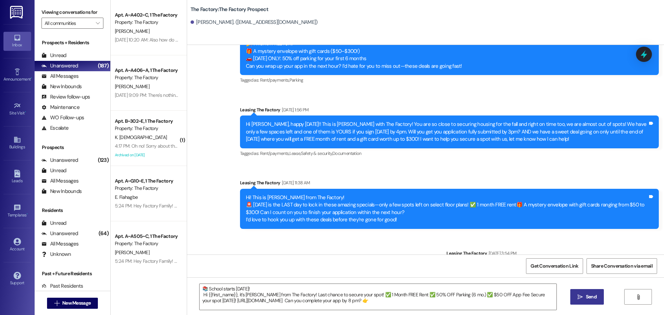
click at [592, 295] on span "Send" at bounding box center [591, 296] width 11 height 7
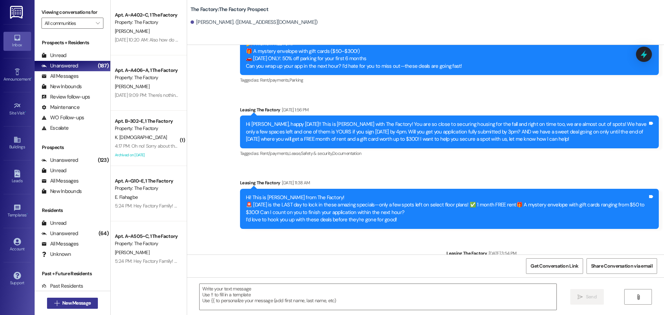
click at [82, 305] on span "New Message" at bounding box center [76, 303] width 28 height 7
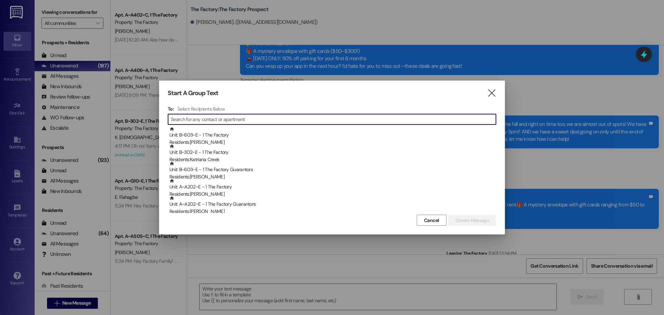
click at [185, 122] on input at bounding box center [333, 119] width 325 height 10
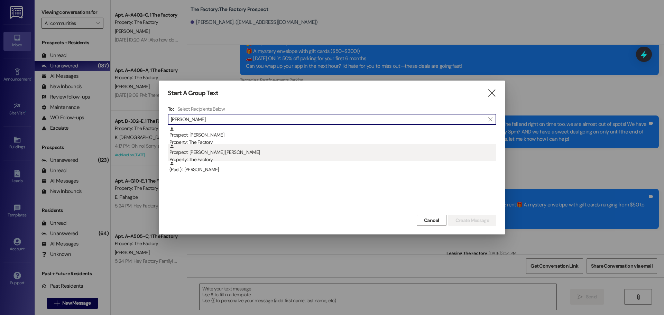
type input "[PERSON_NAME]"
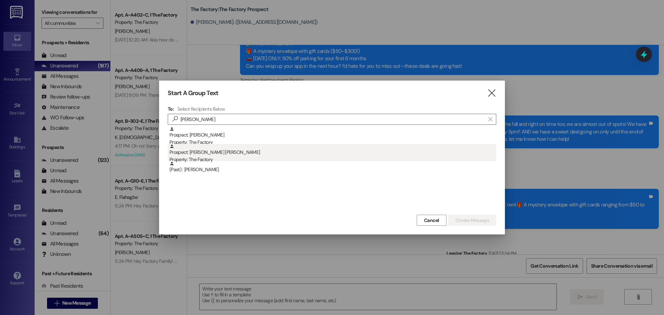
click at [193, 154] on div "Prospect: [PERSON_NAME] [PERSON_NAME] Property: The Factory" at bounding box center [332, 154] width 327 height 20
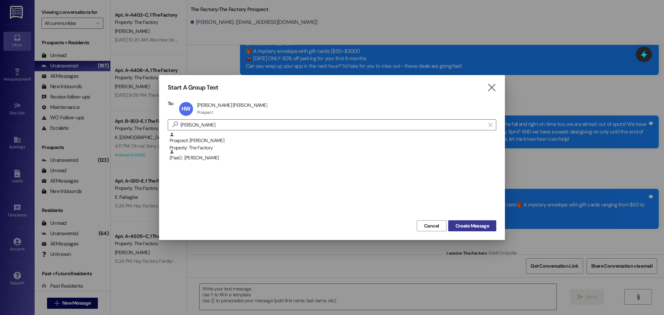
click at [467, 227] on span "Create Message" at bounding box center [473, 225] width 34 height 7
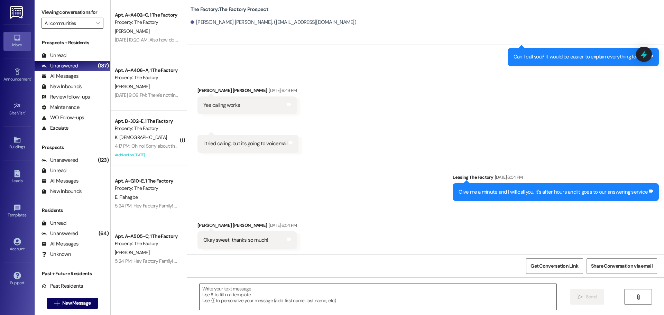
scroll to position [250, 0]
click at [200, 291] on textarea at bounding box center [378, 297] width 357 height 26
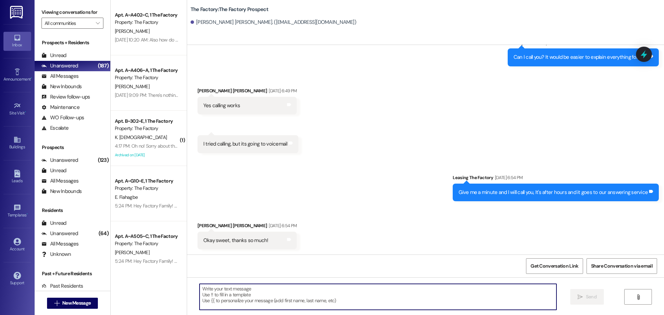
paste textarea "📚 School starts [DATE]! Hi {{first_name}}, it’s [PERSON_NAME] from The Factory!…"
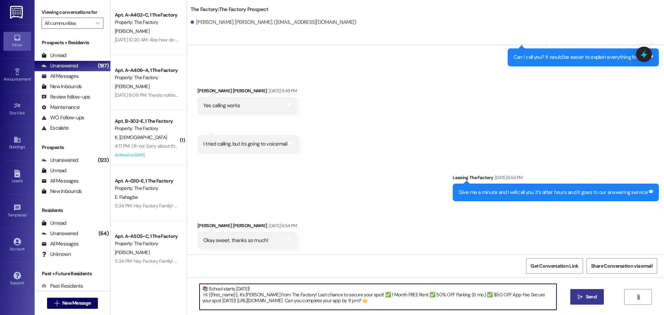
type textarea "📚 School starts [DATE]! Hi {{first_name}}, it’s [PERSON_NAME] from The Factory!…"
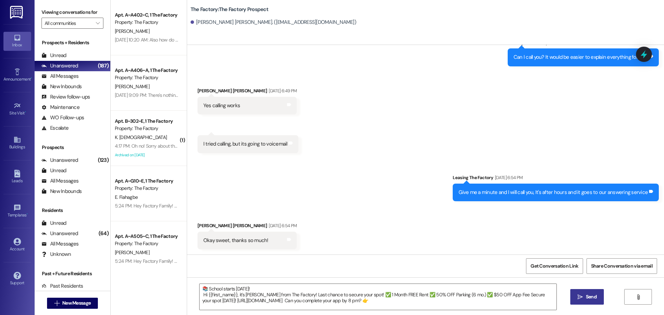
click at [586, 297] on span "Send" at bounding box center [591, 296] width 11 height 7
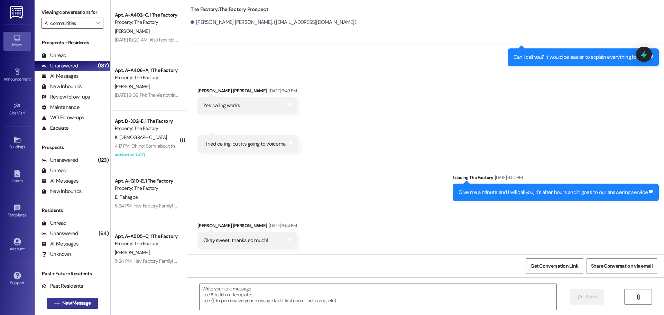
click at [88, 301] on span "New Message" at bounding box center [76, 303] width 28 height 7
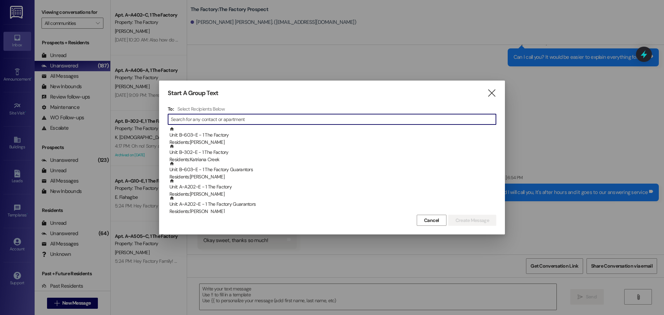
click at [218, 120] on input at bounding box center [333, 119] width 325 height 10
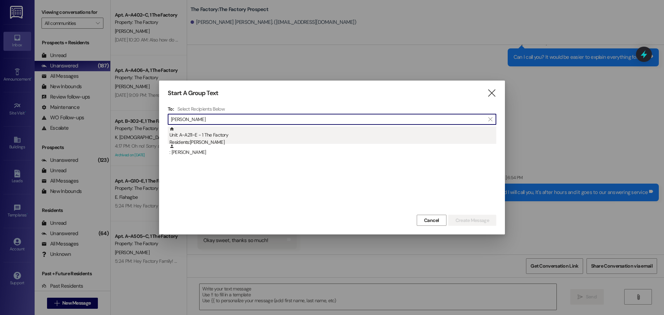
type input "[PERSON_NAME]"
click at [202, 137] on div "Unit: A~A211~E - 1 The Factory Residents: [PERSON_NAME]" at bounding box center [332, 137] width 327 height 20
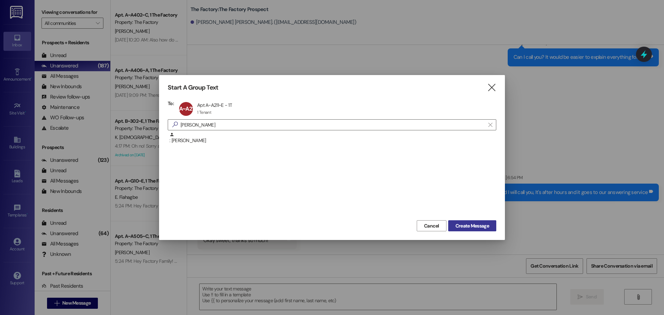
click at [467, 227] on span "Create Message" at bounding box center [473, 225] width 34 height 7
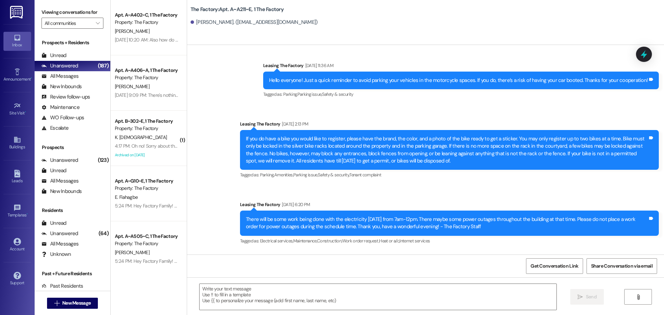
scroll to position [6715, 0]
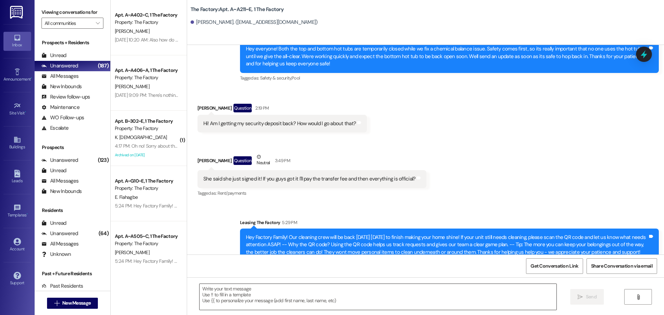
click at [203, 291] on textarea at bounding box center [378, 297] width 357 height 26
click at [228, 293] on textarea "Hi [PERSON_NAME]," at bounding box center [378, 297] width 357 height 26
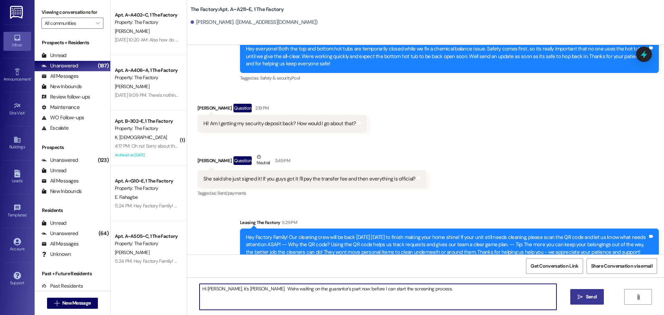
click at [418, 291] on textarea "Hi [PERSON_NAME], it's [PERSON_NAME]. We're waiting on the guarantor's part now…" at bounding box center [378, 297] width 357 height 26
type textarea "Hi [PERSON_NAME], it's [PERSON_NAME]. We're waiting on the guarantor's part now…"
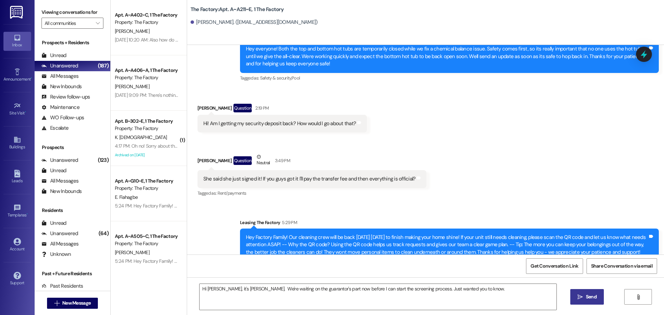
click at [580, 299] on icon "" at bounding box center [580, 297] width 5 height 6
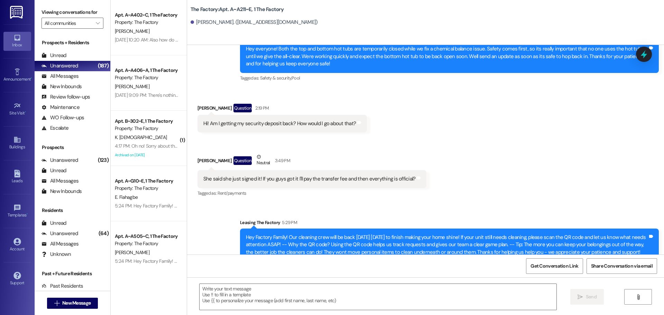
scroll to position [6642, 0]
